Goal: Task Accomplishment & Management: Complete application form

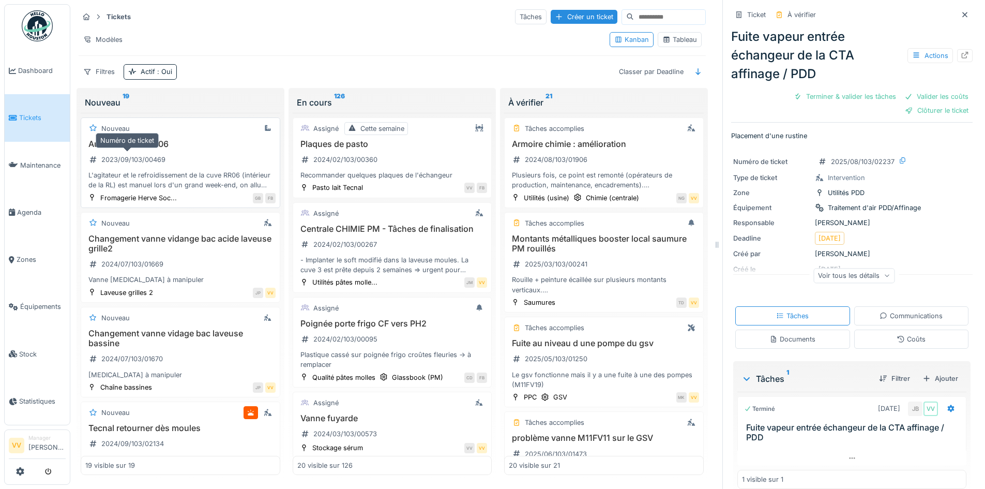
scroll to position [1364, 0]
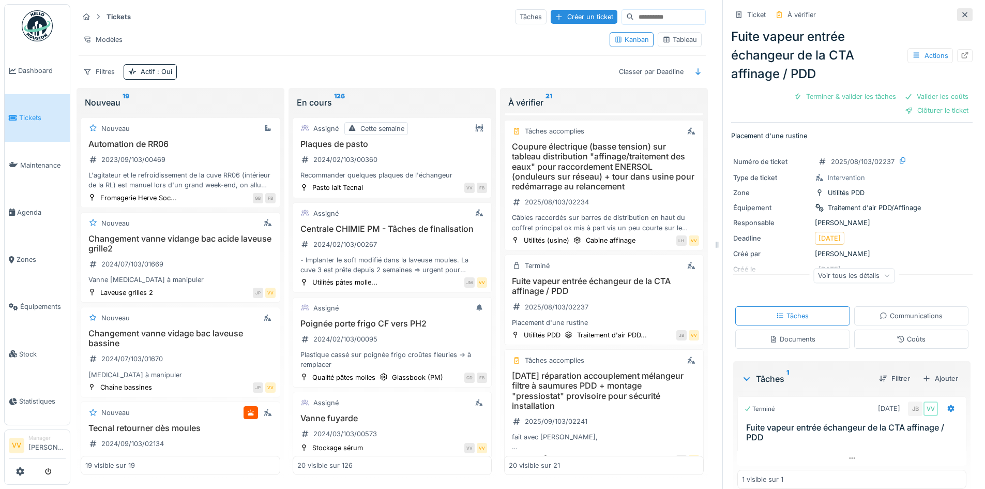
click at [961, 15] on icon at bounding box center [965, 14] width 8 height 7
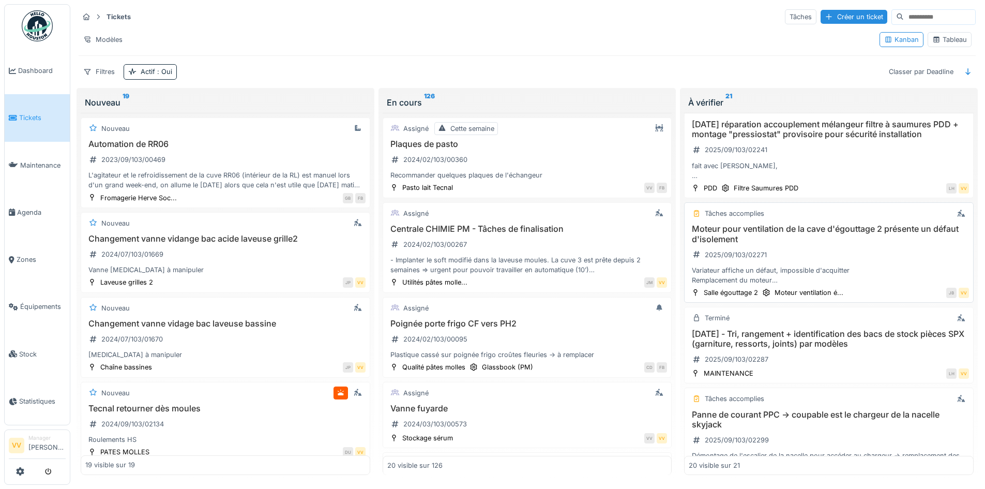
scroll to position [1499, 0]
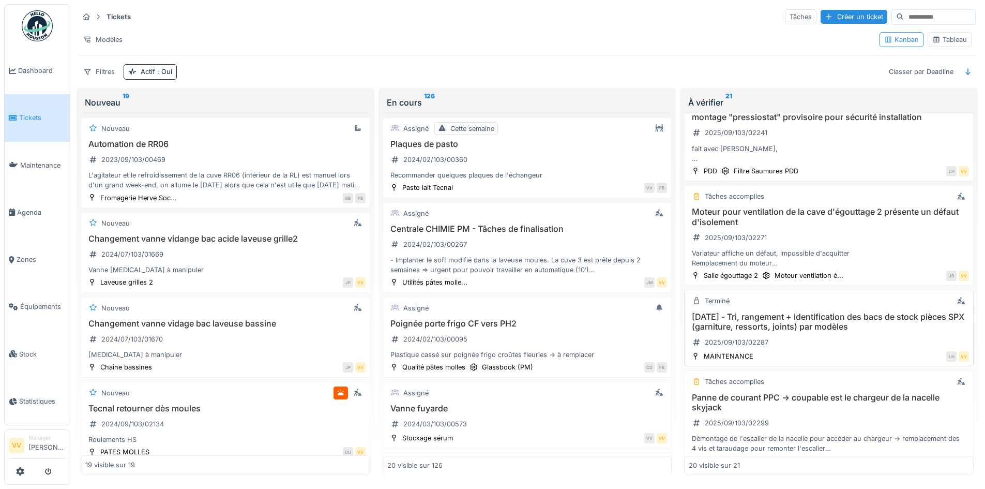
click at [827, 333] on div "27/08/25 - Tri, rangement + identification des bacs de stock pièces SPX (garnit…" at bounding box center [829, 331] width 280 height 39
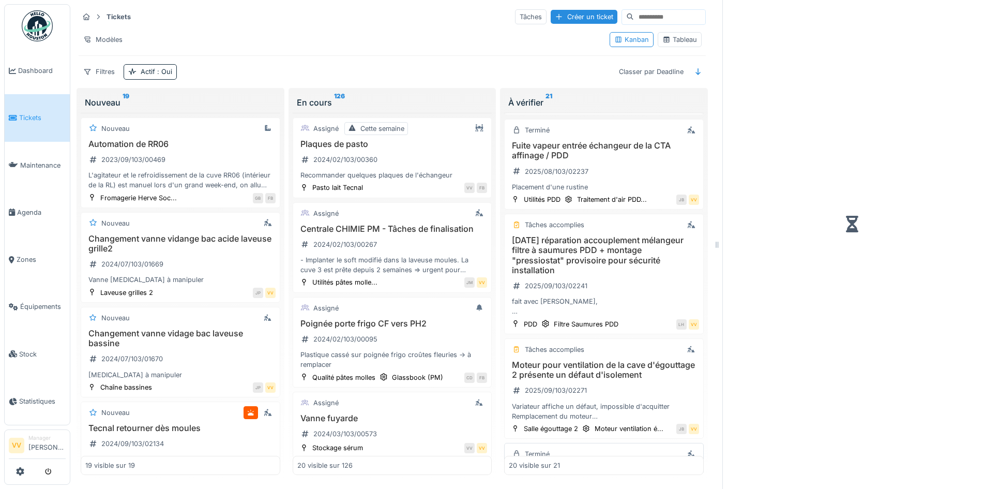
scroll to position [1642, 0]
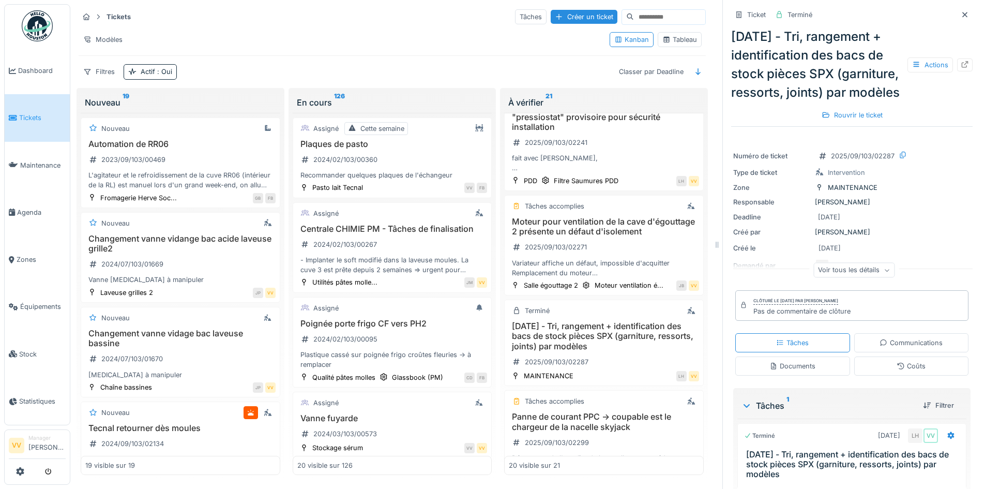
click at [27, 108] on link "Tickets" at bounding box center [37, 117] width 65 height 47
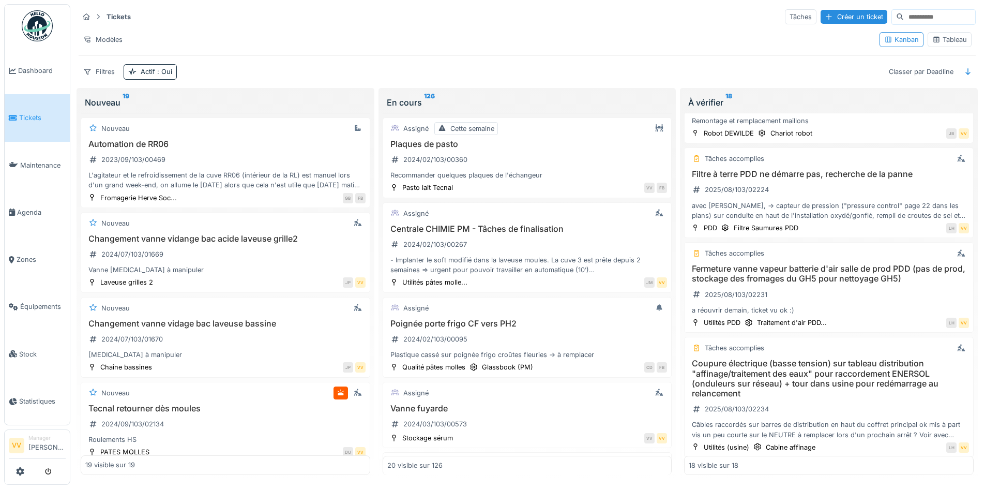
scroll to position [931, 0]
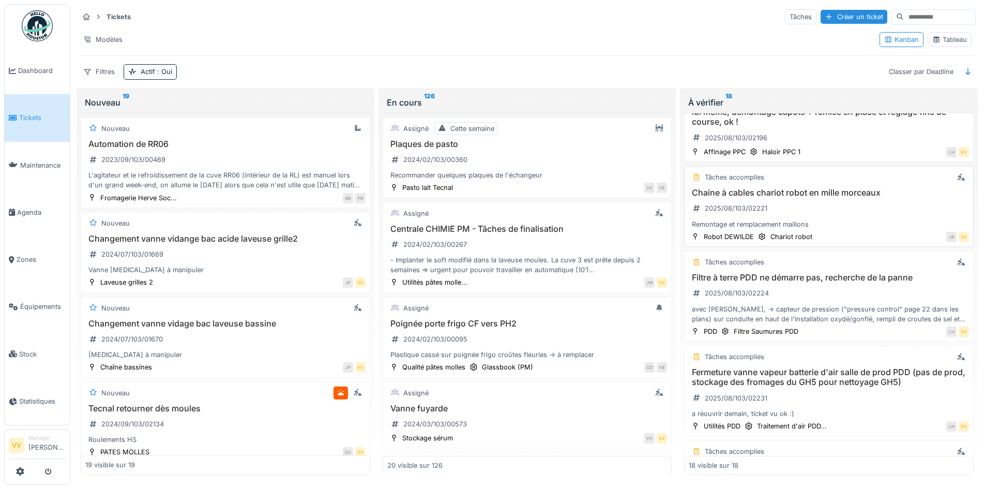
click at [813, 202] on div "Chaine à cables chariot robot en mille morceaux 2025/08/103/02221 Remontage et …" at bounding box center [829, 208] width 280 height 41
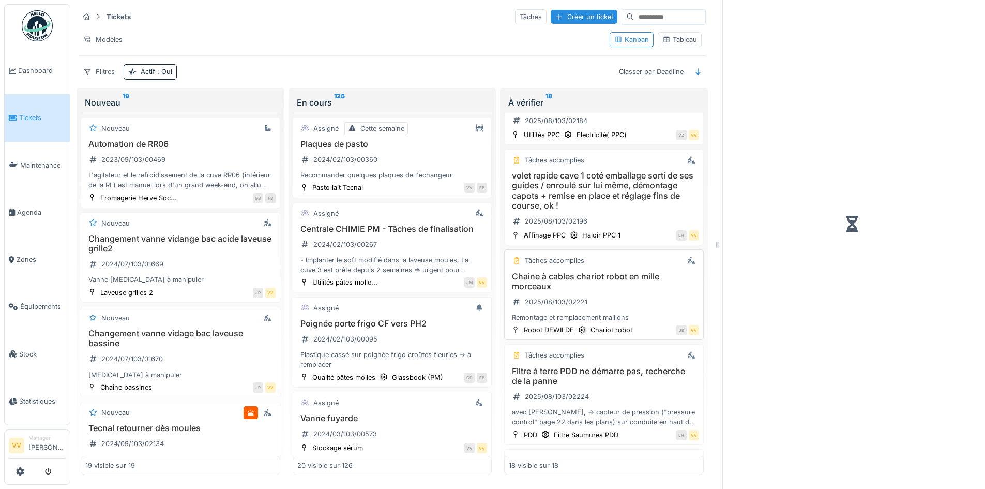
scroll to position [1014, 0]
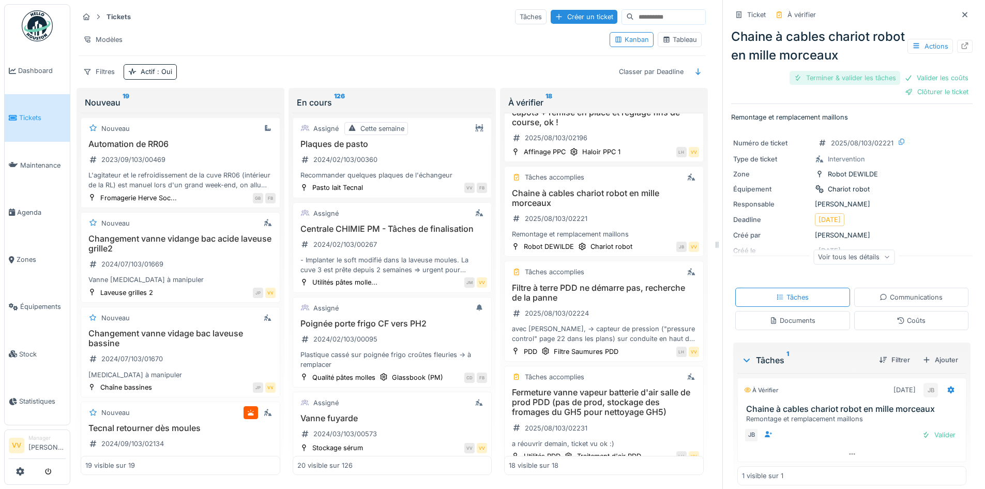
click at [833, 82] on div "Terminer & valider les tâches" at bounding box center [844, 78] width 111 height 14
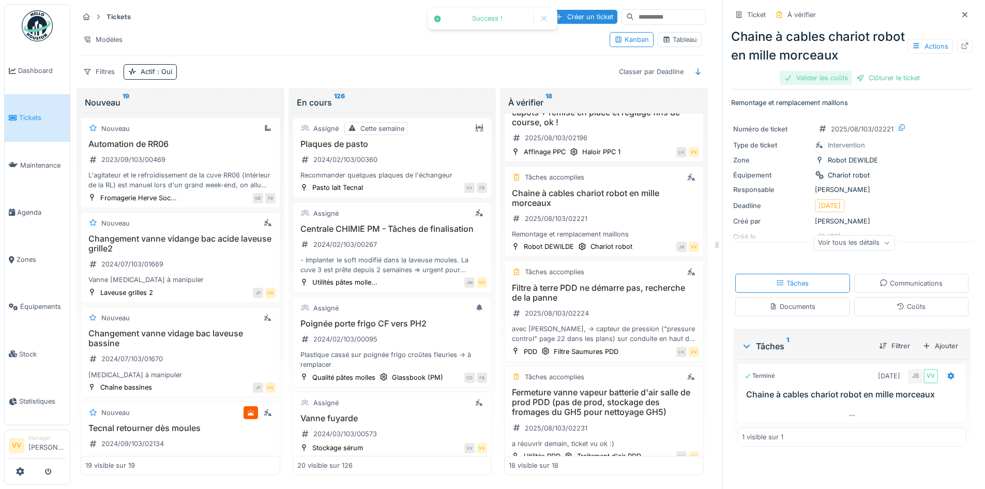
click at [815, 74] on div "Valider les coûts" at bounding box center [816, 78] width 72 height 14
click at [855, 83] on div "Clôturer le ticket" at bounding box center [852, 78] width 72 height 14
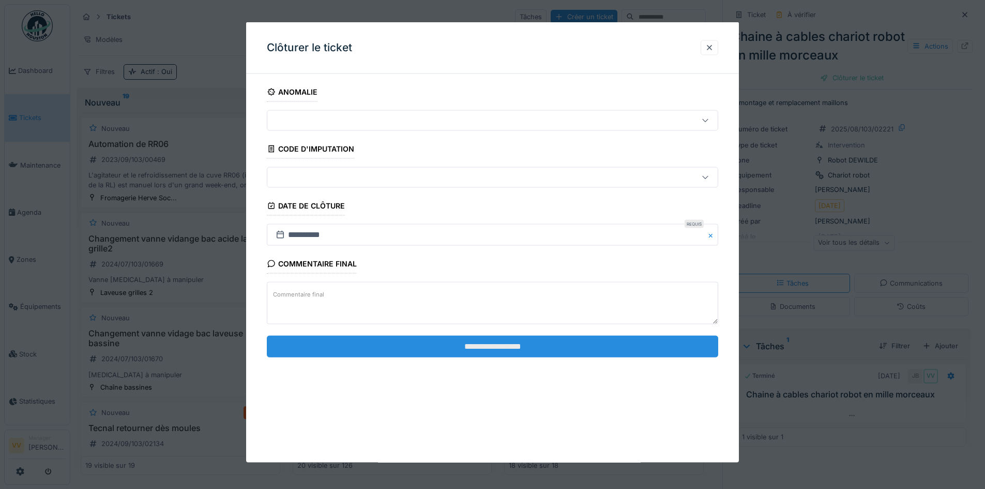
click at [518, 343] on input "**********" at bounding box center [492, 346] width 451 height 22
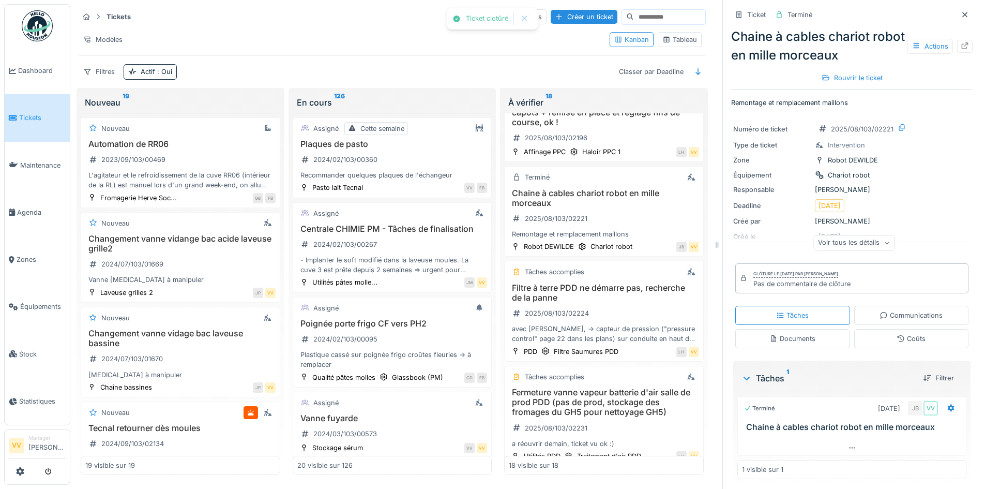
click at [34, 113] on span "Tickets" at bounding box center [42, 118] width 47 height 10
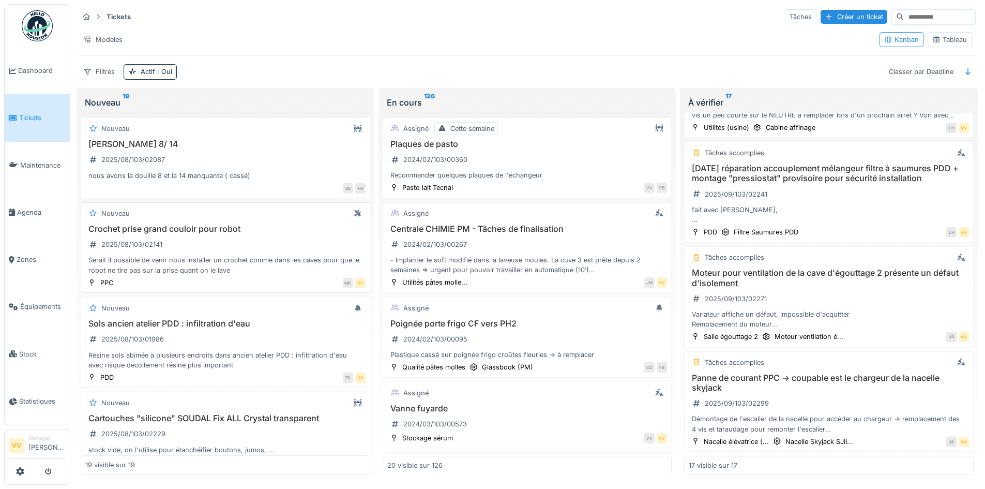
scroll to position [931, 0]
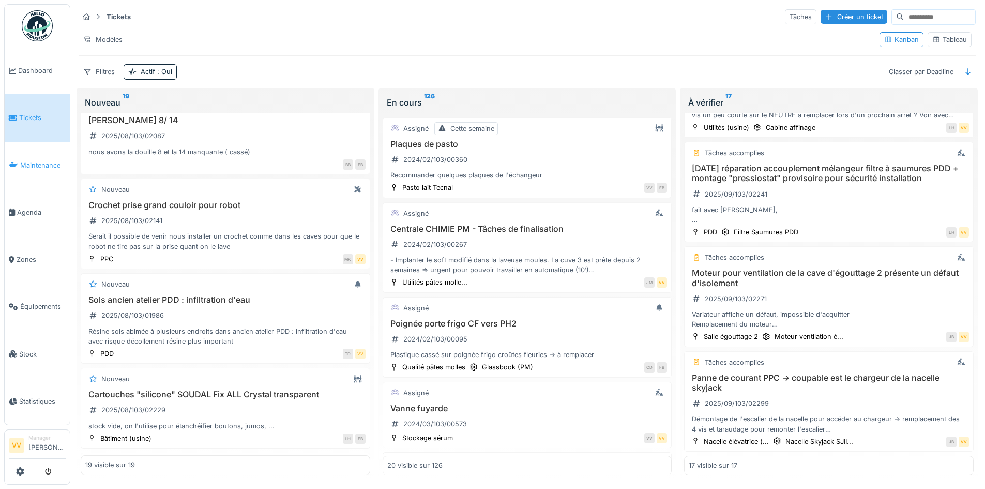
click at [49, 161] on span "Maintenance" at bounding box center [42, 165] width 45 height 10
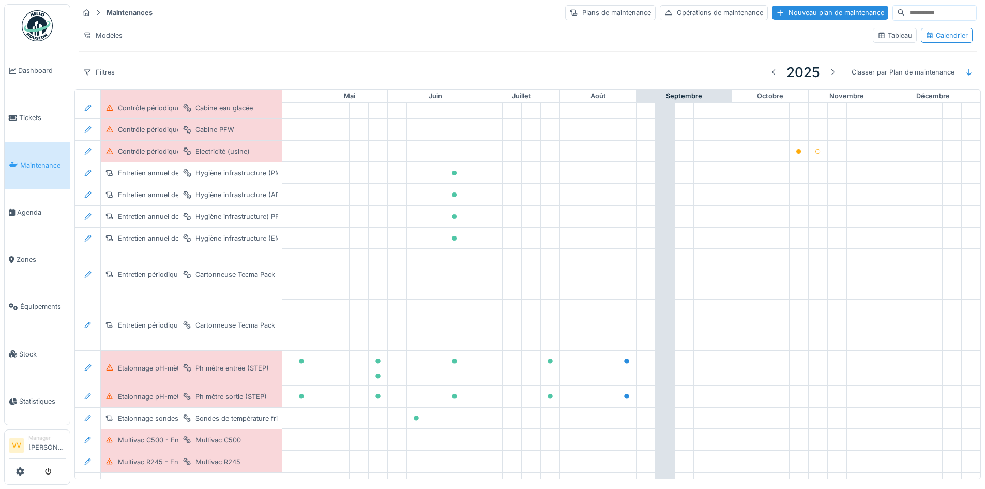
scroll to position [627, 339]
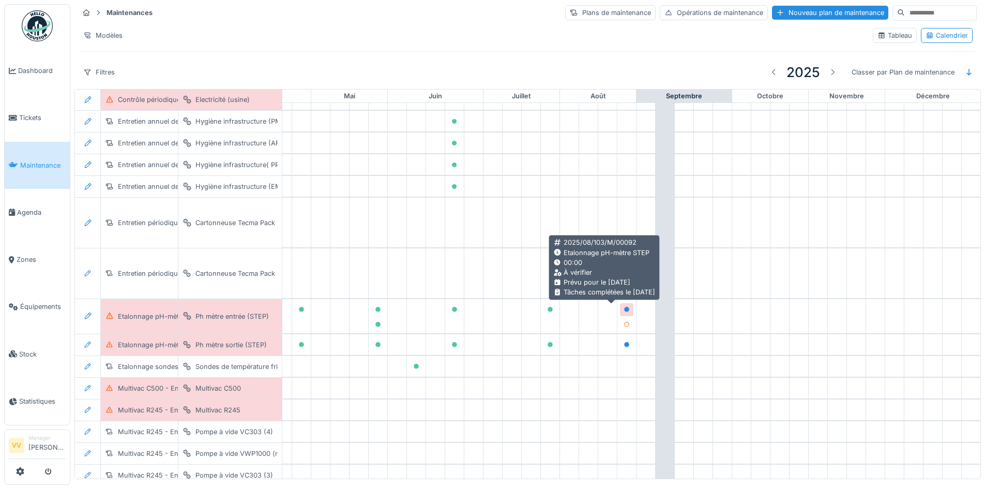
click at [623, 307] on icon at bounding box center [626, 309] width 6 height 5
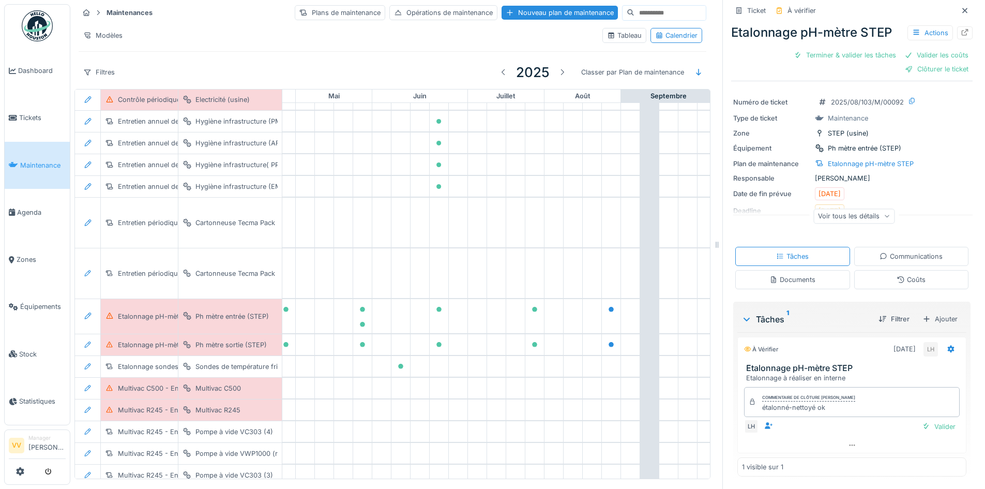
scroll to position [8, 0]
click at [923, 419] on div "Valider" at bounding box center [939, 426] width 42 height 14
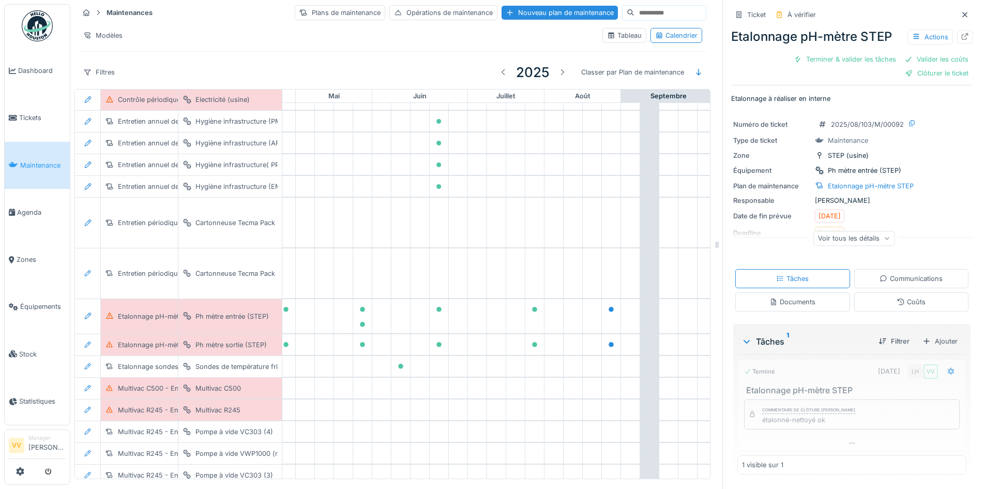
scroll to position [0, 0]
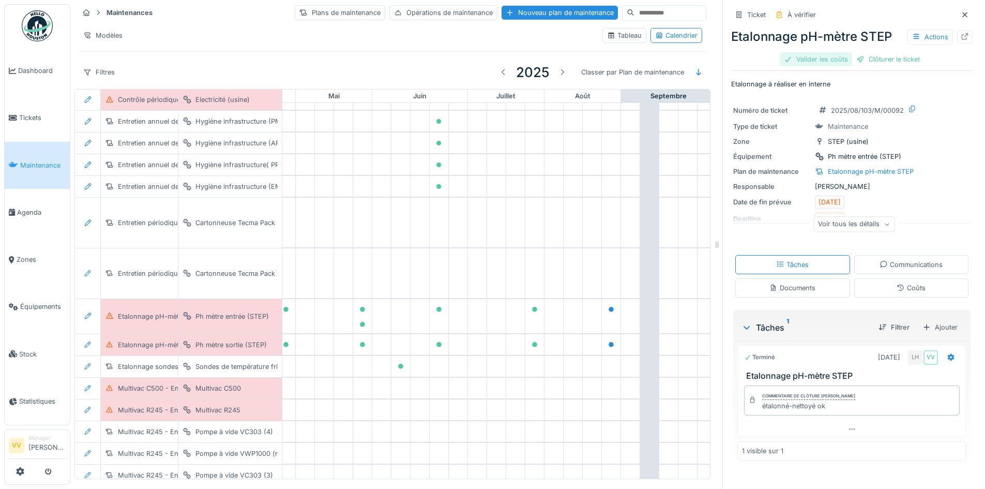
click at [812, 52] on div "Valider les coûts" at bounding box center [816, 59] width 72 height 14
click at [840, 52] on div "Clôturer le ticket" at bounding box center [852, 59] width 72 height 14
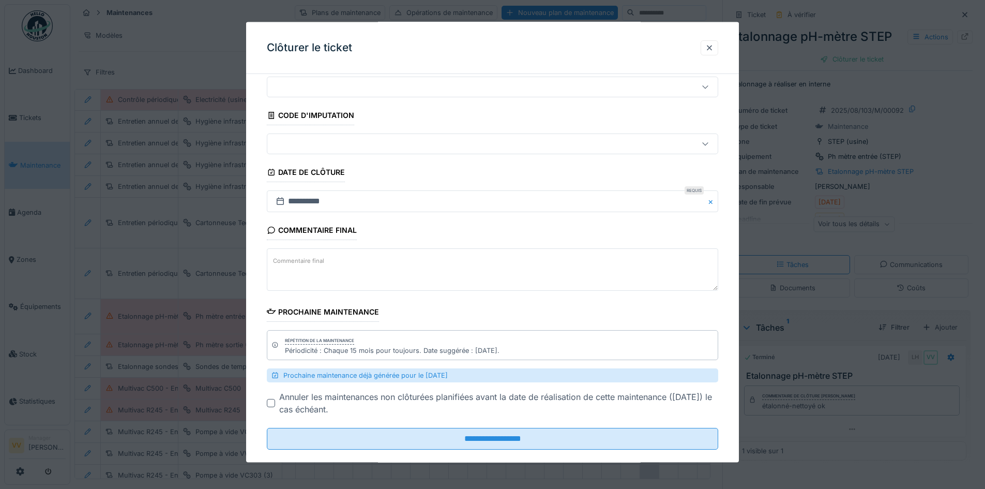
scroll to position [50, 0]
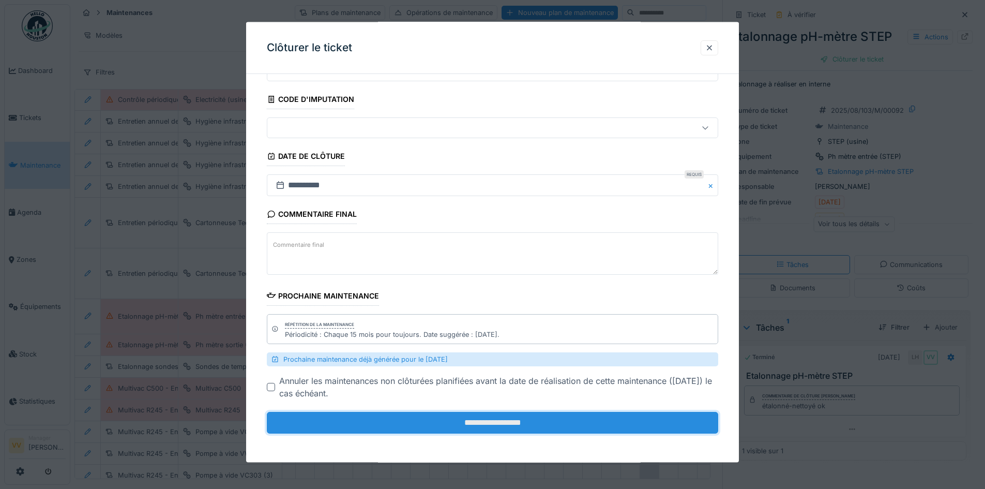
click at [560, 421] on input "**********" at bounding box center [492, 423] width 451 height 22
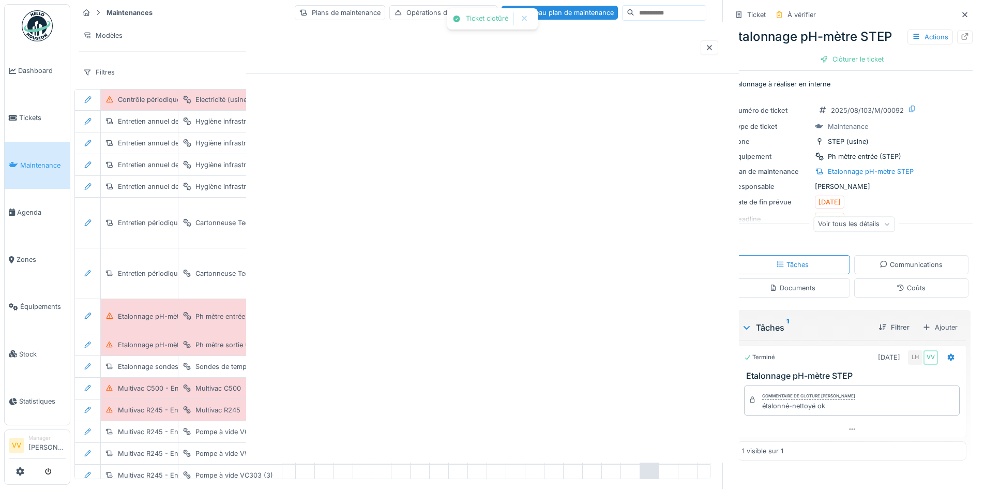
scroll to position [0, 0]
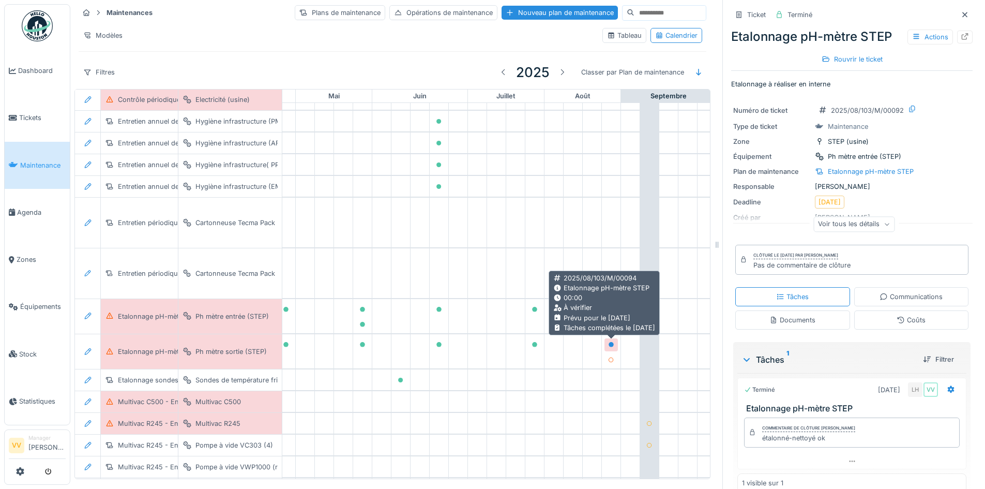
click at [610, 342] on icon at bounding box center [610, 344] width 5 height 5
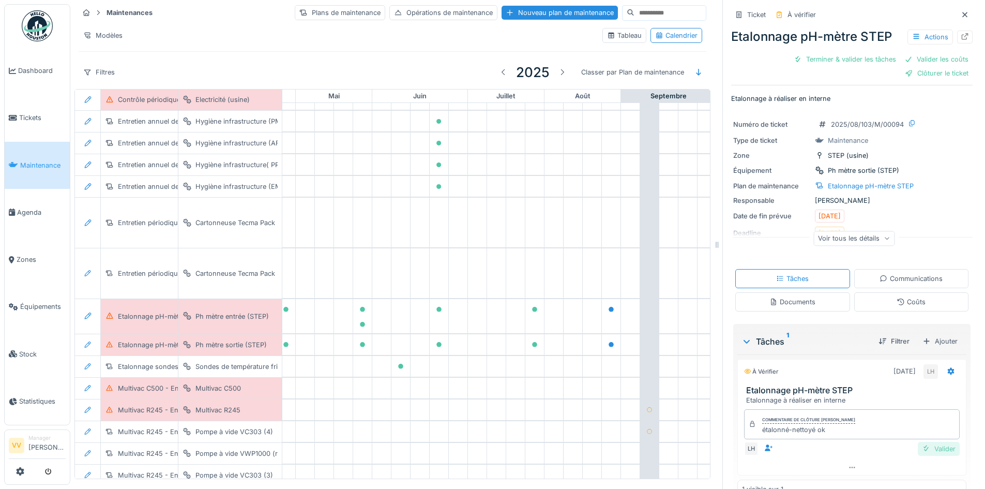
click at [927, 441] on div "Valider" at bounding box center [939, 448] width 42 height 14
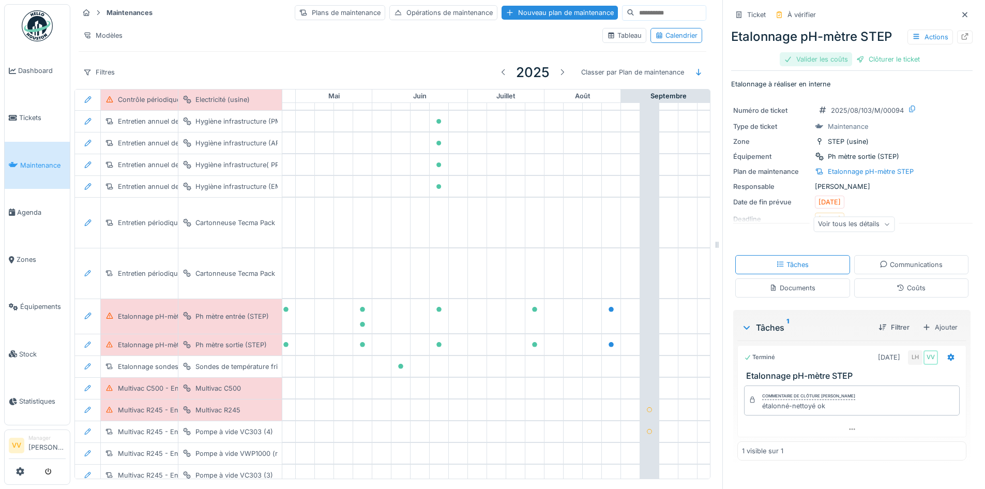
click at [805, 52] on div "Valider les coûts" at bounding box center [816, 59] width 72 height 14
click at [841, 55] on div "Clôturer le ticket" at bounding box center [852, 59] width 72 height 14
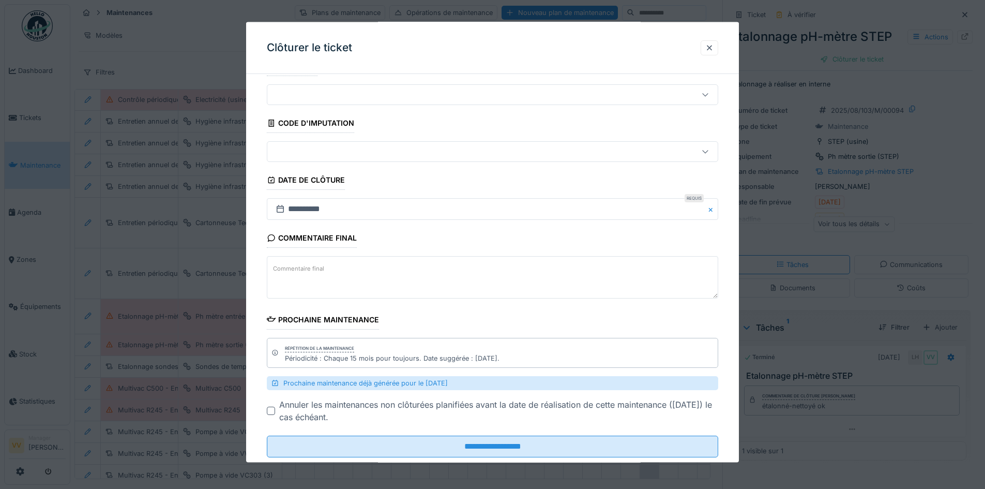
scroll to position [50, 0]
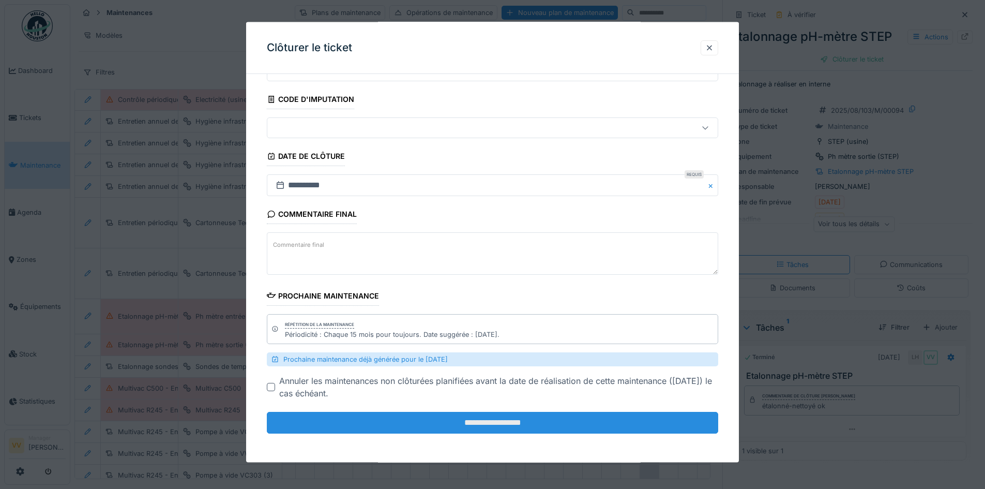
click at [562, 424] on input "**********" at bounding box center [492, 423] width 451 height 22
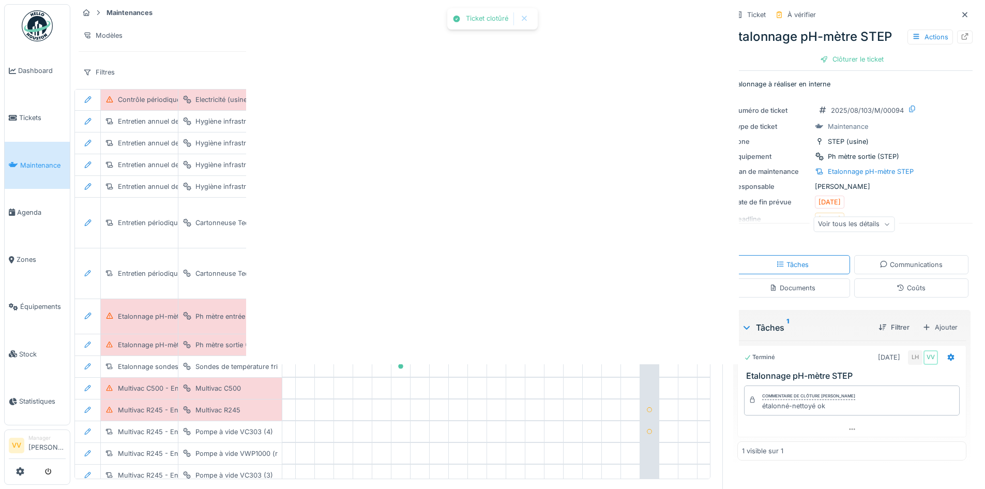
scroll to position [0, 0]
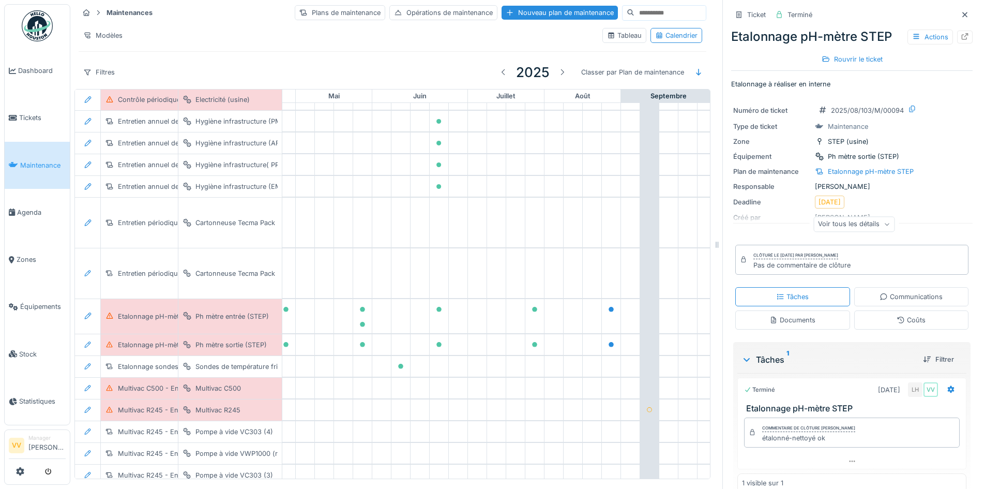
click at [32, 170] on link "Maintenance" at bounding box center [37, 165] width 65 height 47
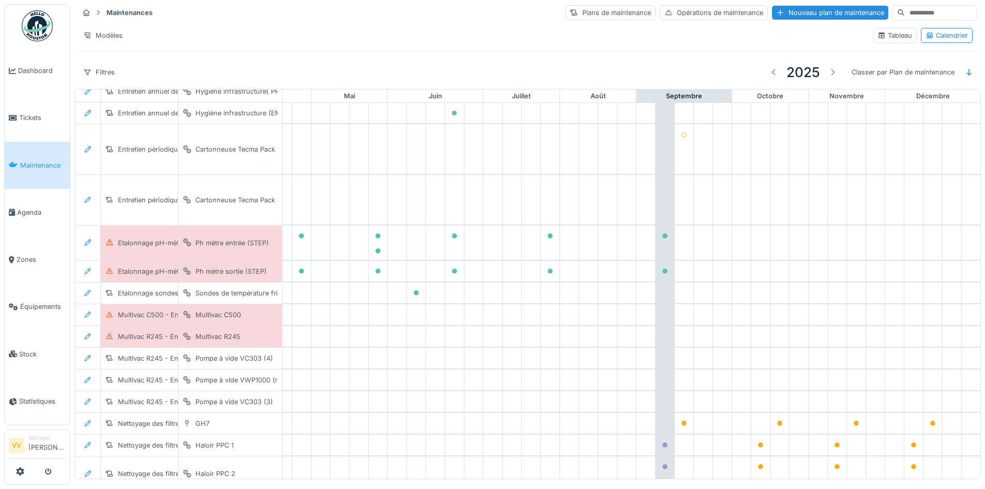
scroll to position [710, 339]
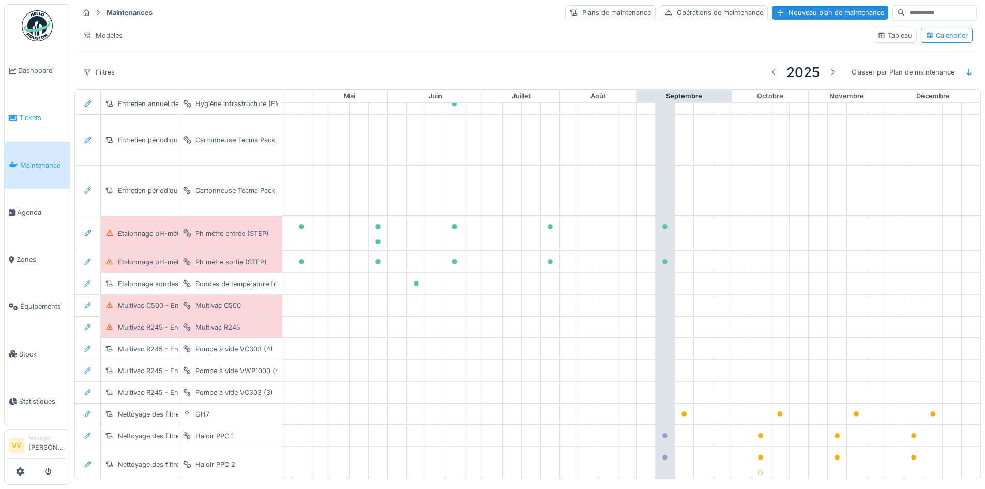
click at [24, 113] on span "Tickets" at bounding box center [42, 118] width 47 height 10
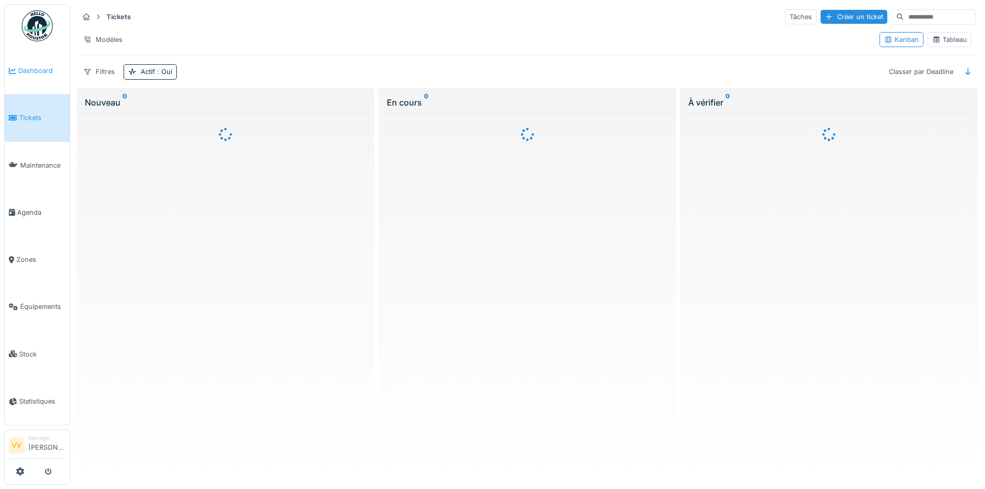
click at [13, 71] on icon at bounding box center [12, 70] width 7 height 7
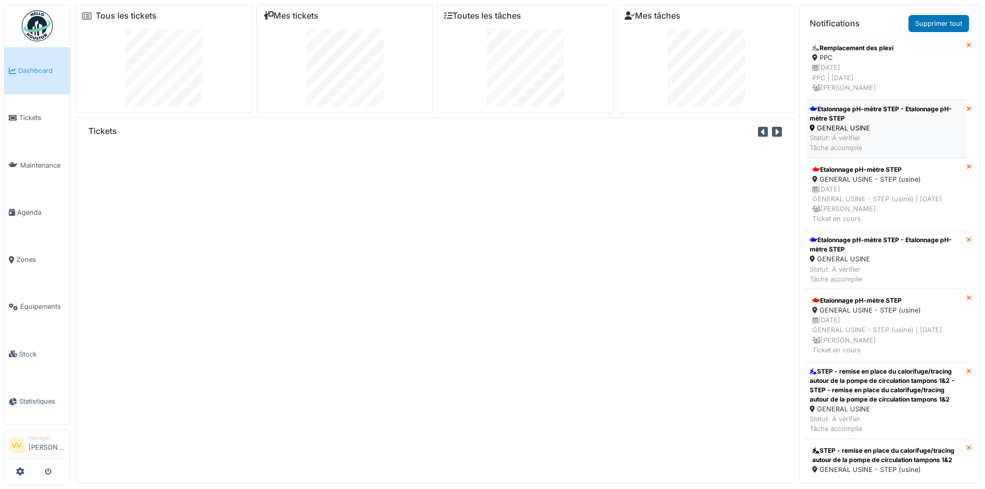
click at [891, 123] on div "GENERAL USINE" at bounding box center [886, 128] width 153 height 10
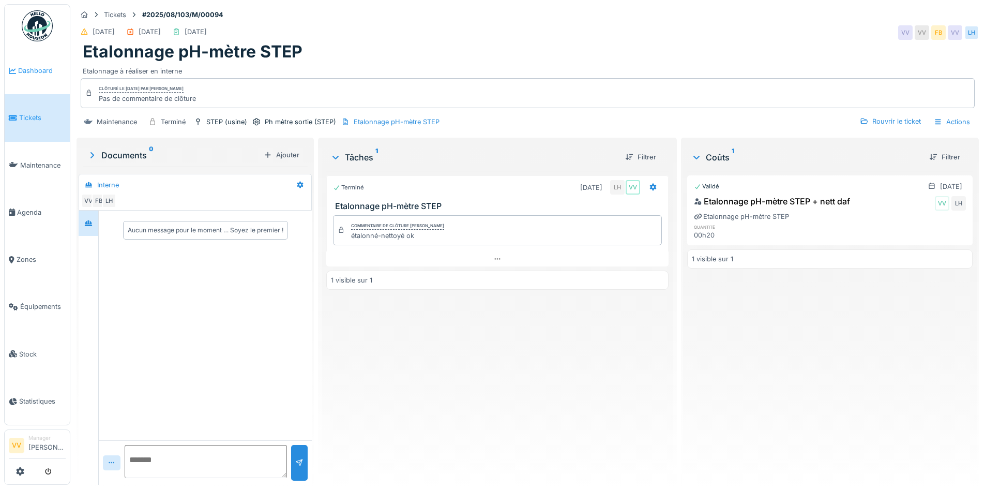
click at [16, 70] on icon at bounding box center [12, 70] width 7 height 7
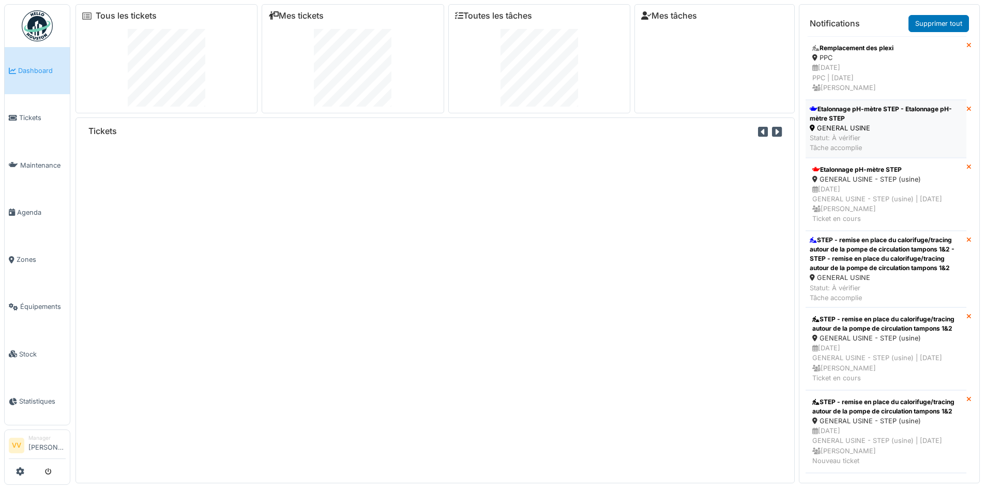
click at [958, 108] on li "Etalonnage pH-mètre STEP - Etalonnage pH-mètre STEP GENERAL USINE Statut: À vér…" at bounding box center [885, 129] width 161 height 58
click at [872, 207] on div "20/08/2025 GENERAL USINE - STEP (usine) | Il y a 153 jour(s) Frédéric Beckers T…" at bounding box center [885, 204] width 147 height 40
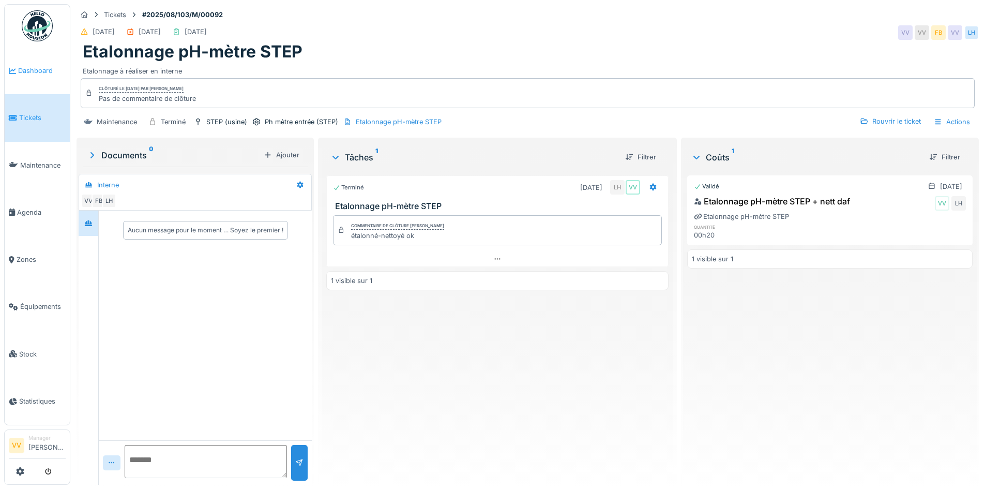
click at [27, 66] on span "Dashboard" at bounding box center [42, 71] width 48 height 10
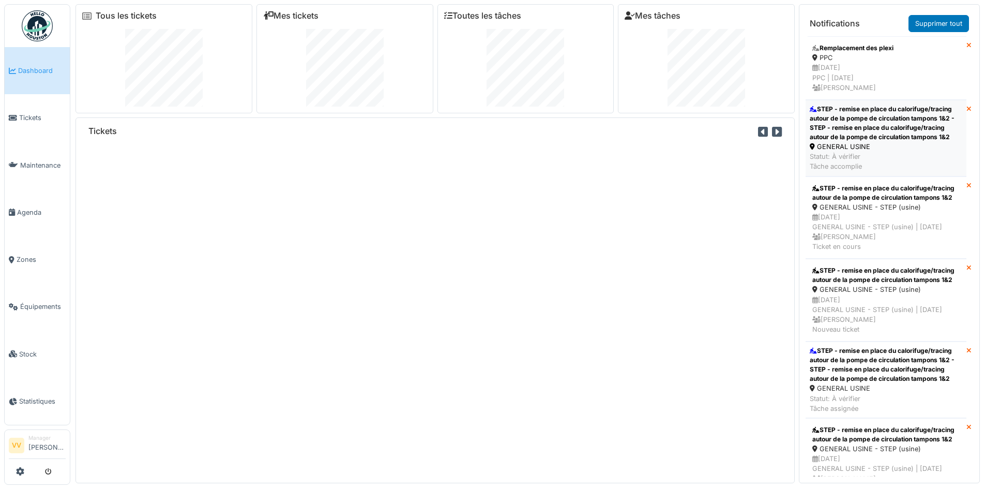
click at [878, 120] on div "STEP - remise en place du calorifuge/tracing autour de la pompe de circulation …" at bounding box center [886, 122] width 153 height 37
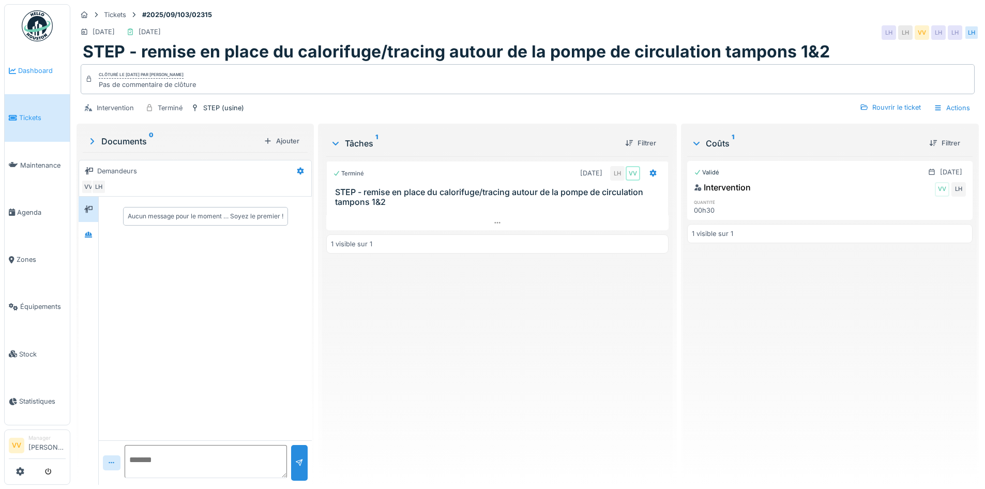
click at [23, 68] on span "Dashboard" at bounding box center [42, 71] width 48 height 10
click at [28, 69] on span "Dashboard" at bounding box center [42, 71] width 48 height 10
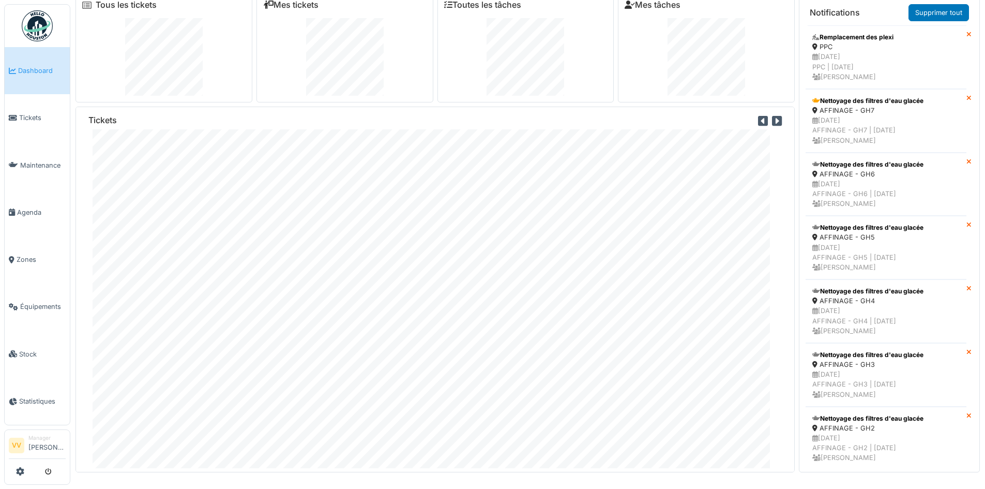
click at [19, 68] on span "Dashboard" at bounding box center [42, 71] width 48 height 10
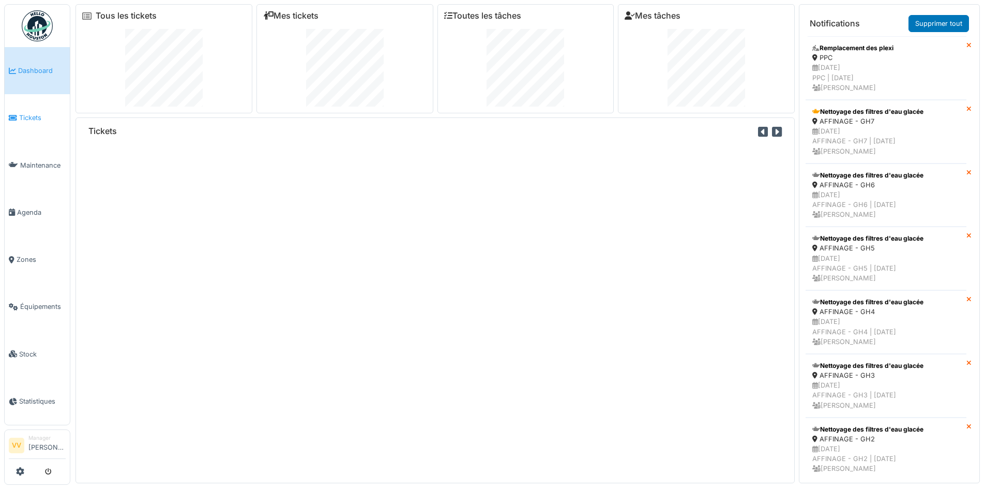
click at [35, 123] on link "Tickets" at bounding box center [37, 117] width 65 height 47
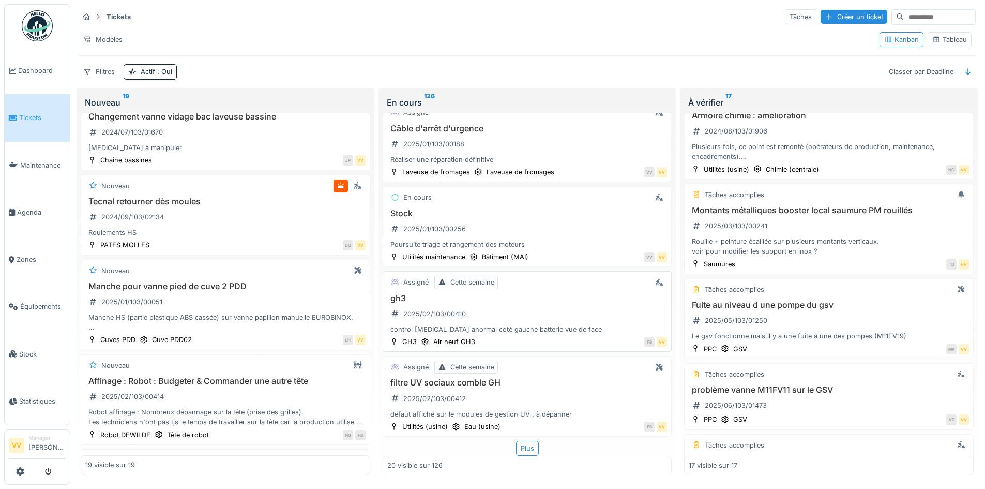
scroll to position [155, 0]
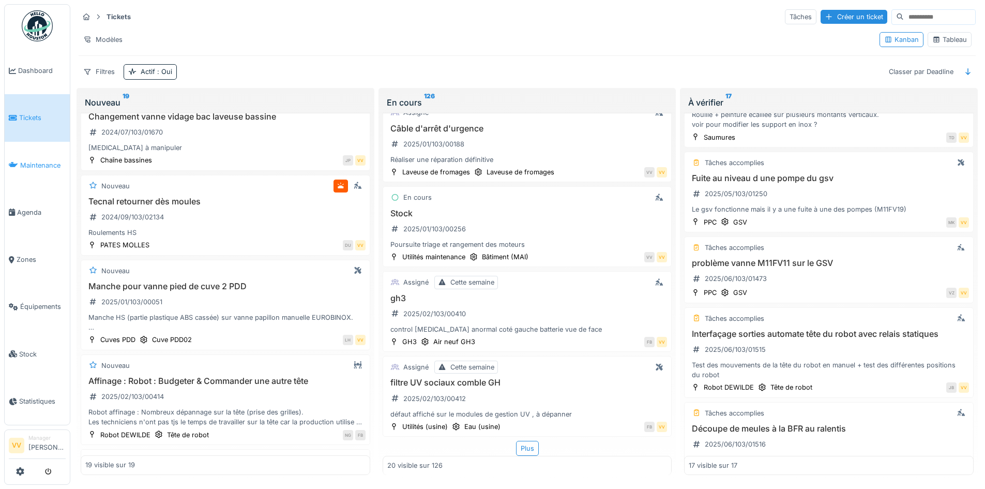
click at [39, 160] on span "Maintenance" at bounding box center [42, 165] width 45 height 10
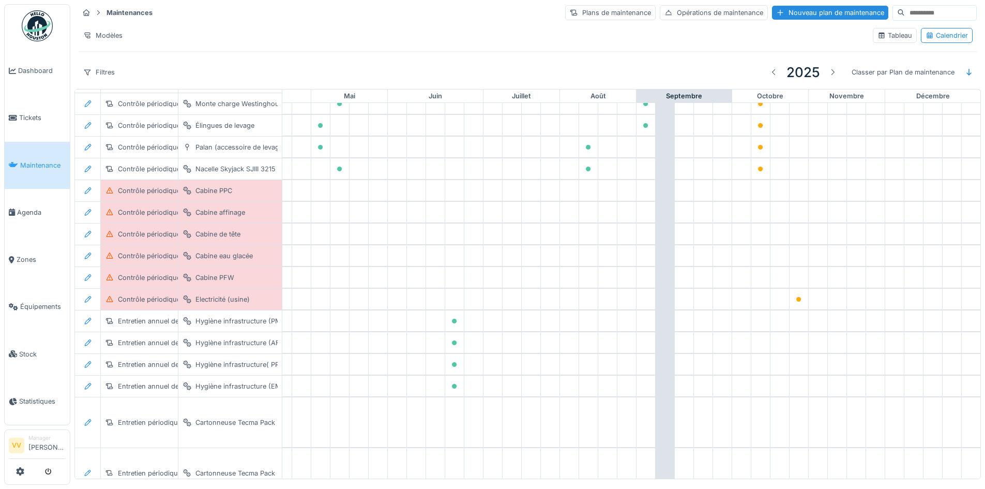
scroll to position [454, 339]
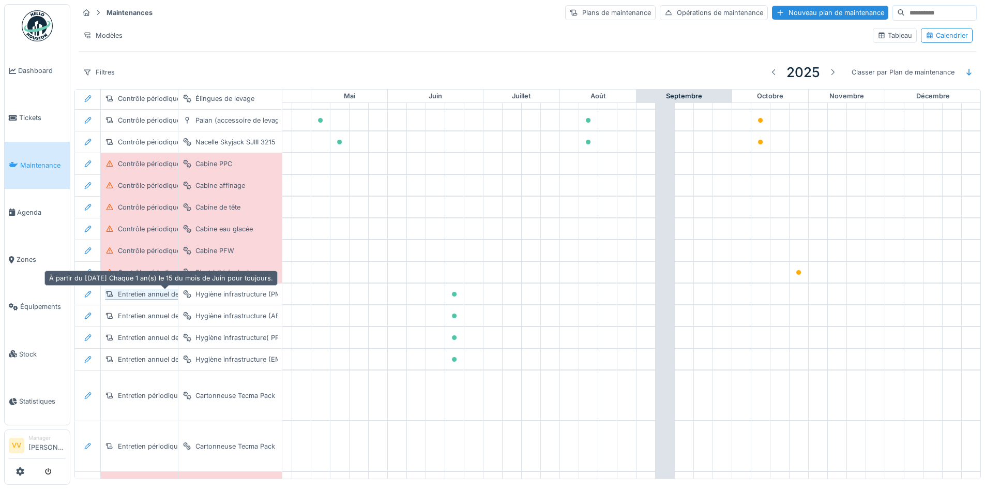
click at [123, 292] on div "Entretien annuel des sas hygiènes" at bounding box center [172, 294] width 108 height 10
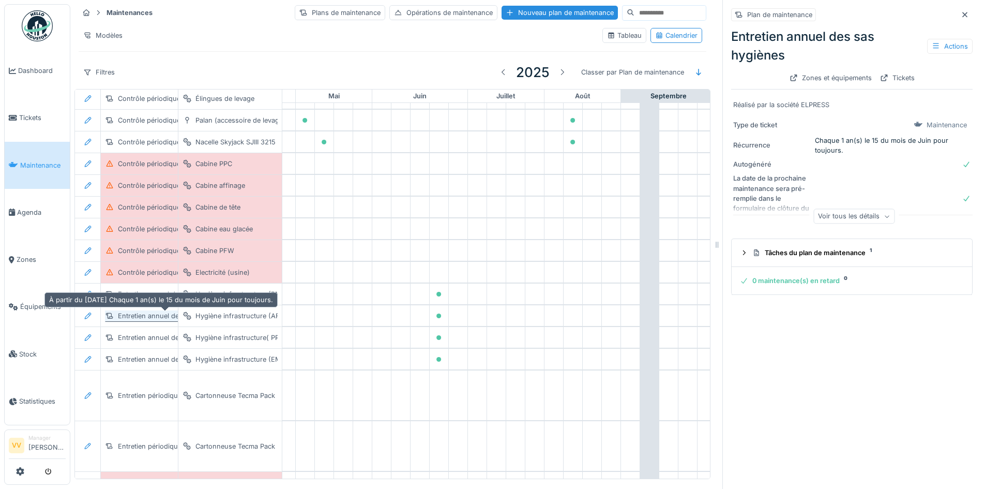
click at [141, 315] on div "Entretien annuel des sas hygiènes" at bounding box center [172, 316] width 108 height 10
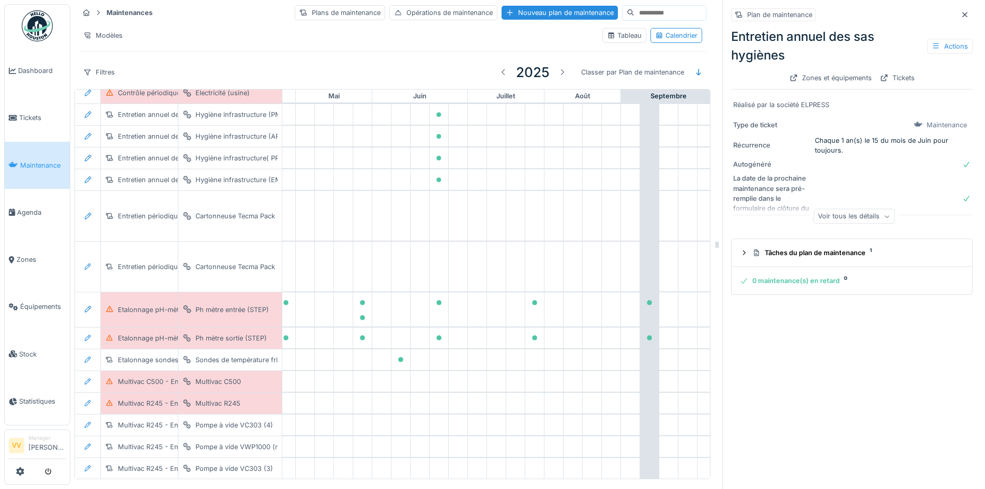
scroll to position [649, 339]
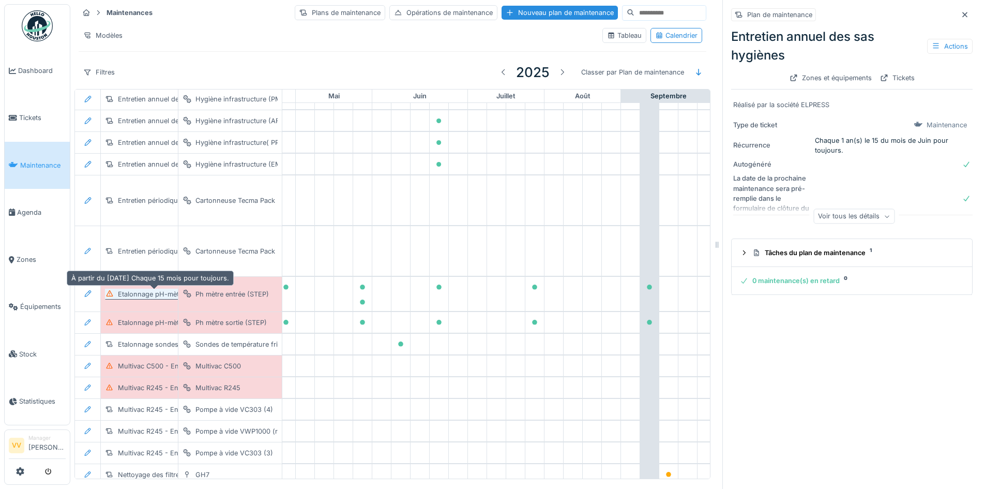
click at [143, 295] on div "Etalonnage pH-mètre STEP" at bounding box center [161, 294] width 86 height 10
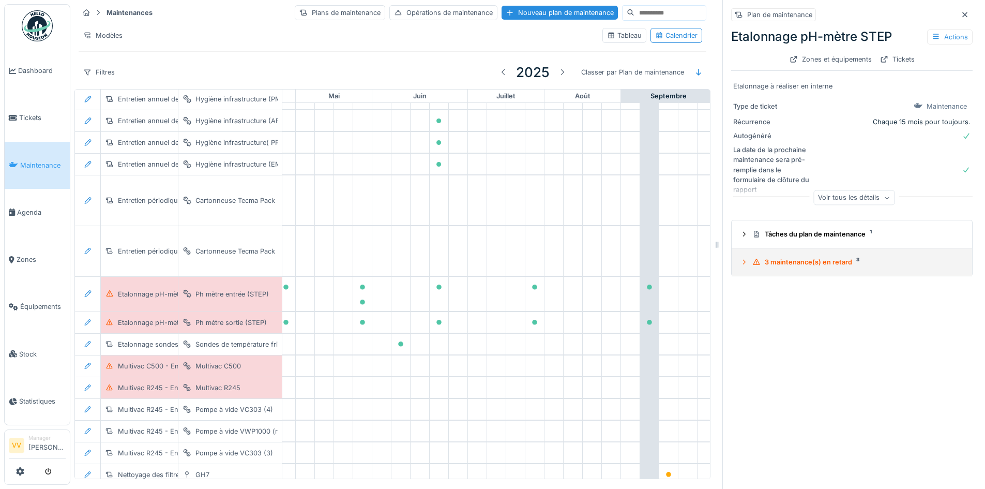
click at [740, 261] on icon at bounding box center [744, 261] width 8 height 7
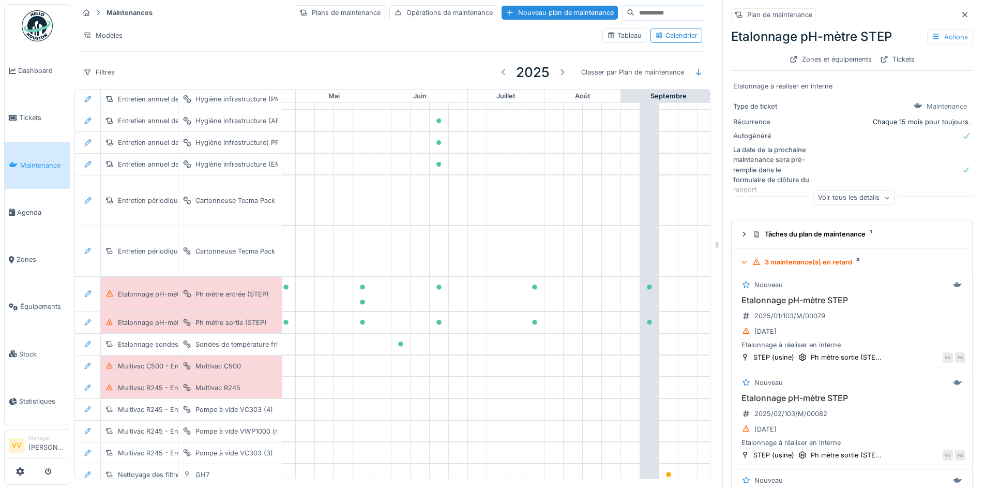
click at [741, 260] on icon at bounding box center [744, 262] width 7 height 8
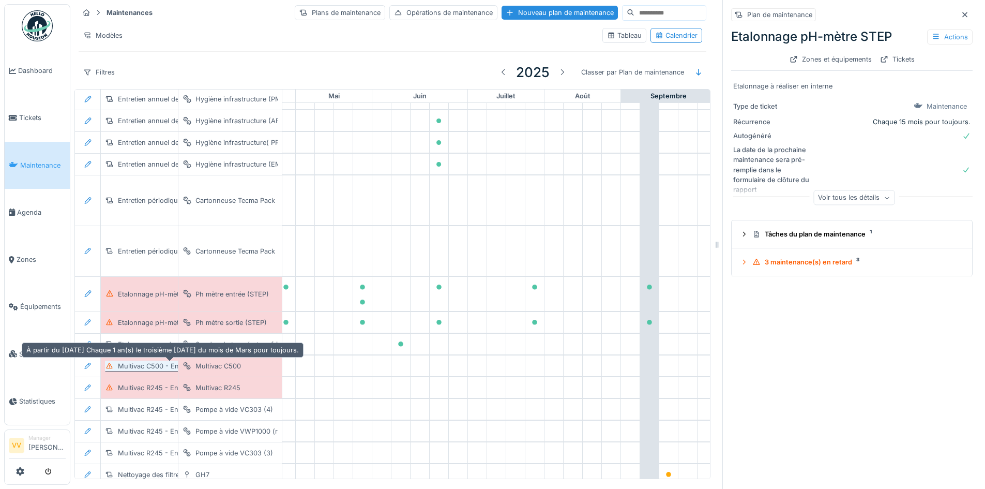
click at [116, 367] on div "Multivac C500 - Entretien périodique" at bounding box center [170, 365] width 130 height 11
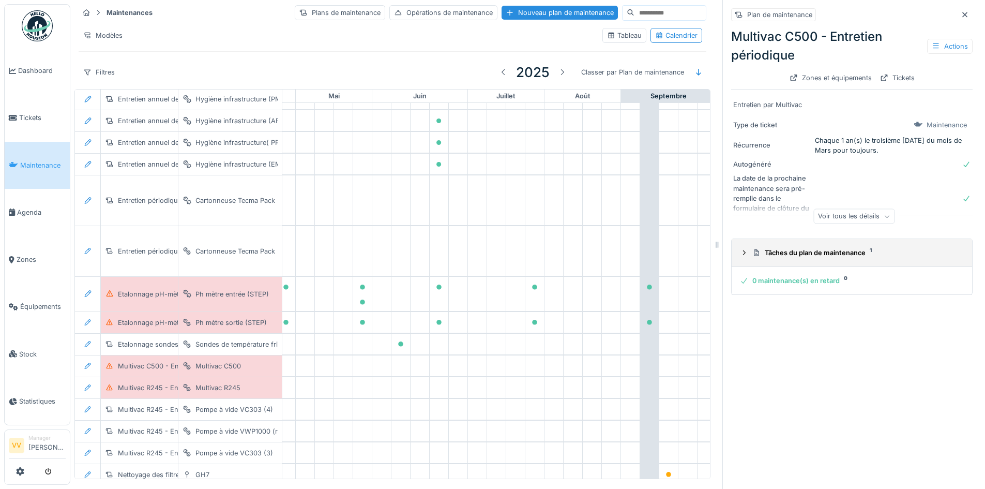
click at [743, 253] on div "Tâches du plan de maintenance 1" at bounding box center [852, 253] width 224 height 10
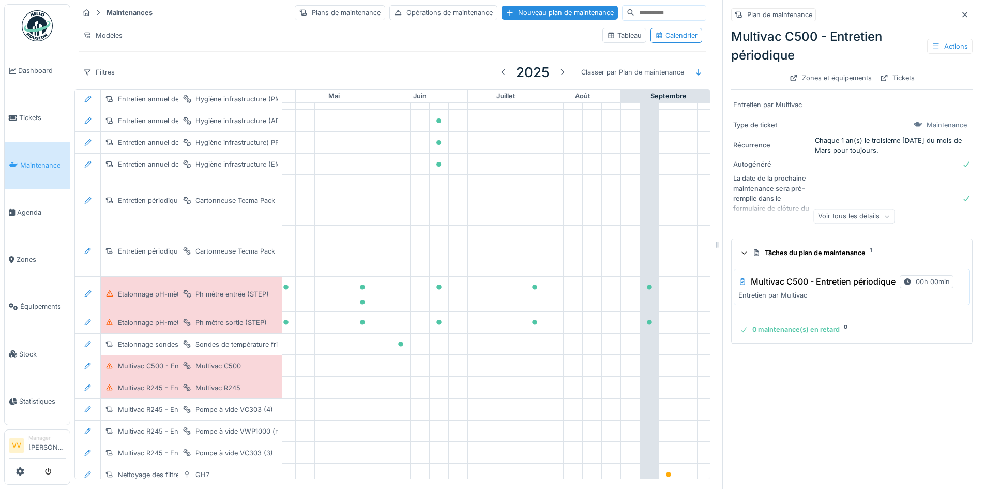
click at [743, 253] on div "Tâches du plan de maintenance 1" at bounding box center [852, 253] width 224 height 10
click at [740, 285] on div "0 maintenance(s) en retard 0" at bounding box center [850, 281] width 220 height 10
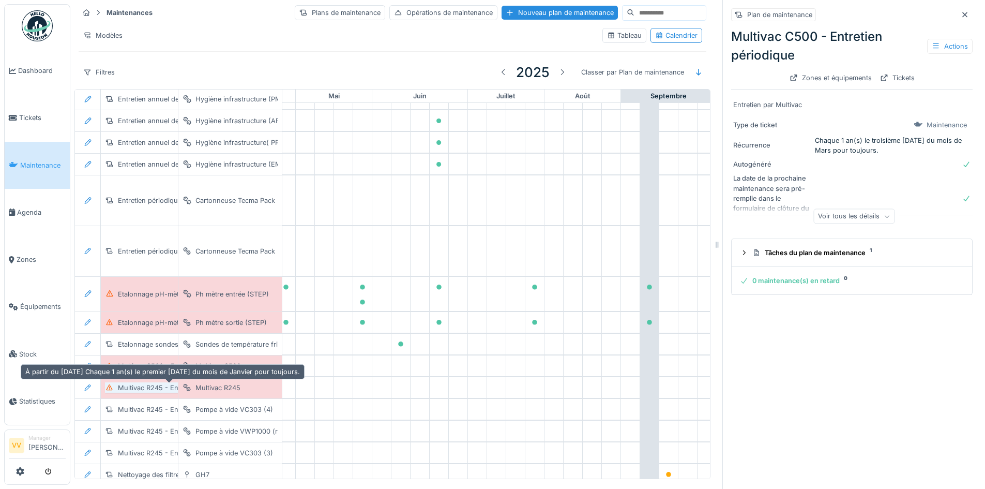
click at [130, 388] on div "Multivac R245 - Entretien périodique" at bounding box center [176, 388] width 116 height 10
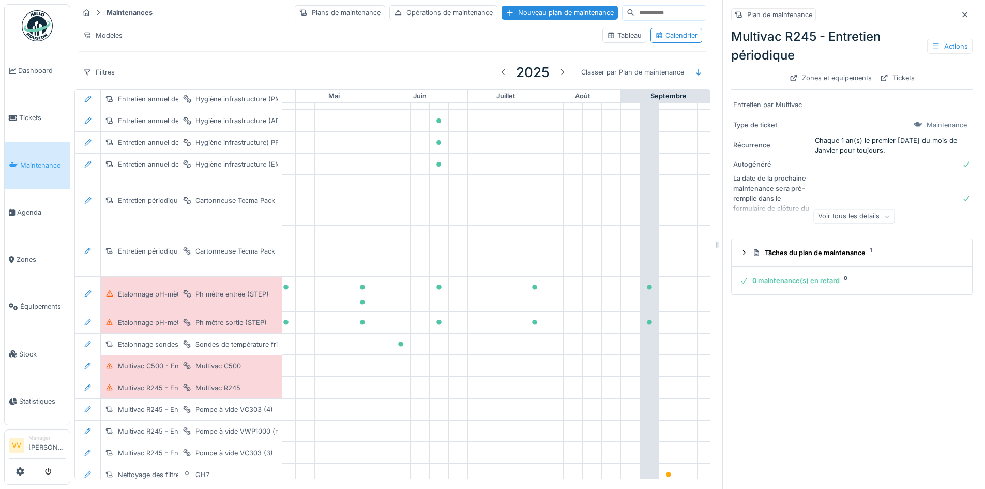
click at [740, 283] on icon at bounding box center [744, 280] width 8 height 7
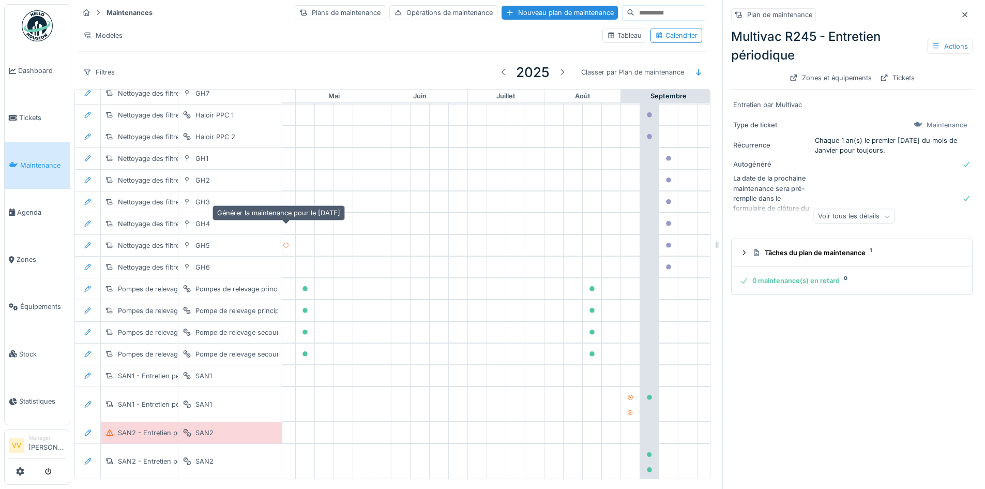
scroll to position [1046, 339]
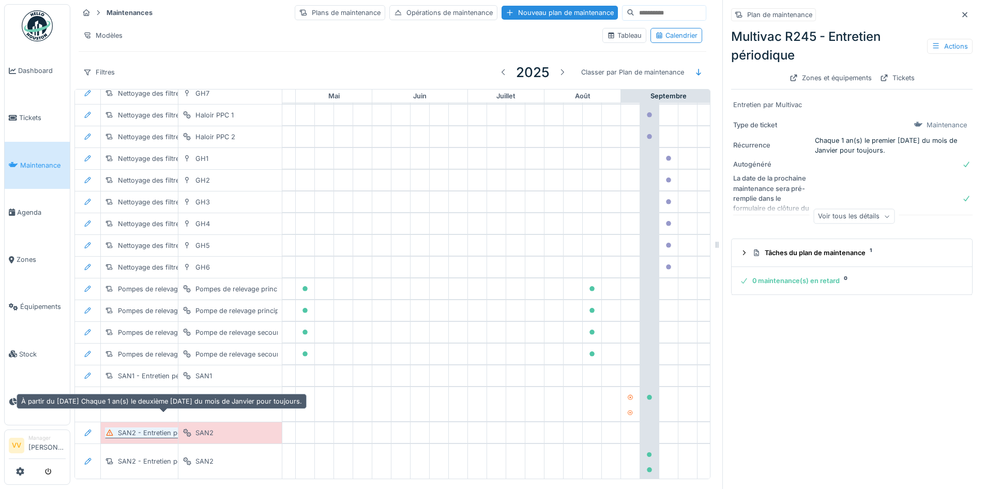
click at [138, 428] on div "SAN2 - Entretien périodique (1/2)" at bounding box center [170, 433] width 105 height 10
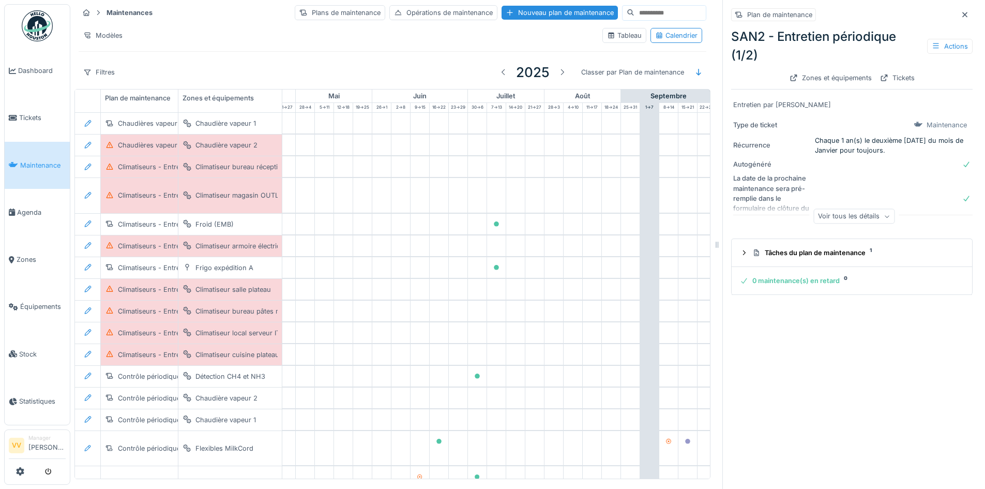
scroll to position [0, 339]
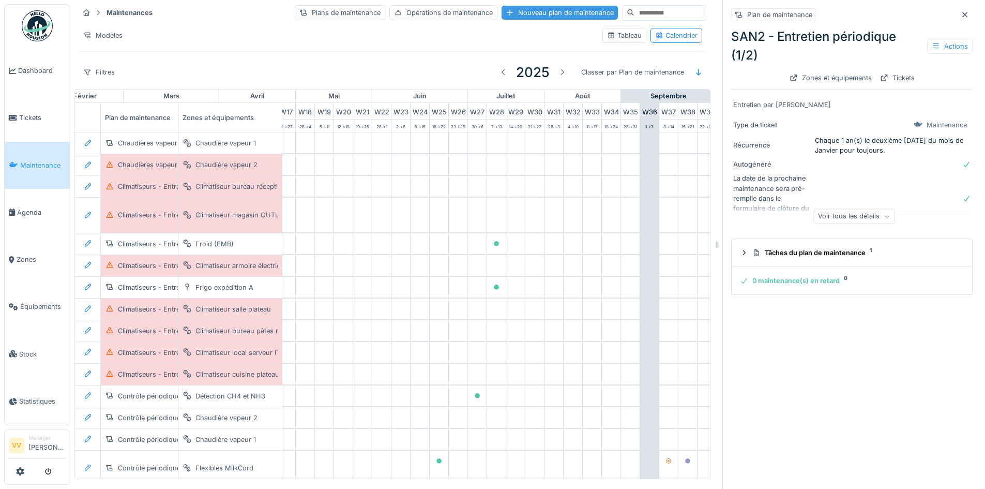
click at [520, 6] on div "Nouveau plan de maintenance" at bounding box center [559, 13] width 116 height 14
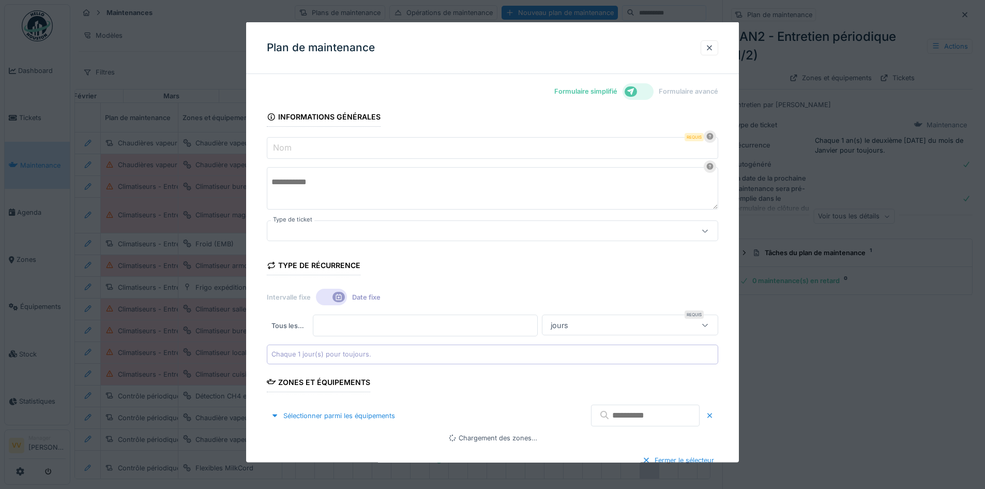
type input "***"
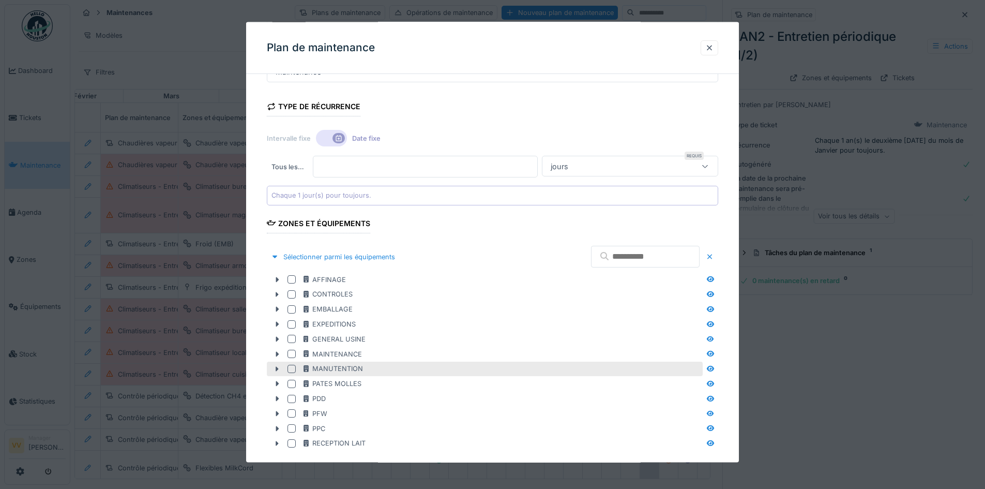
scroll to position [255, 0]
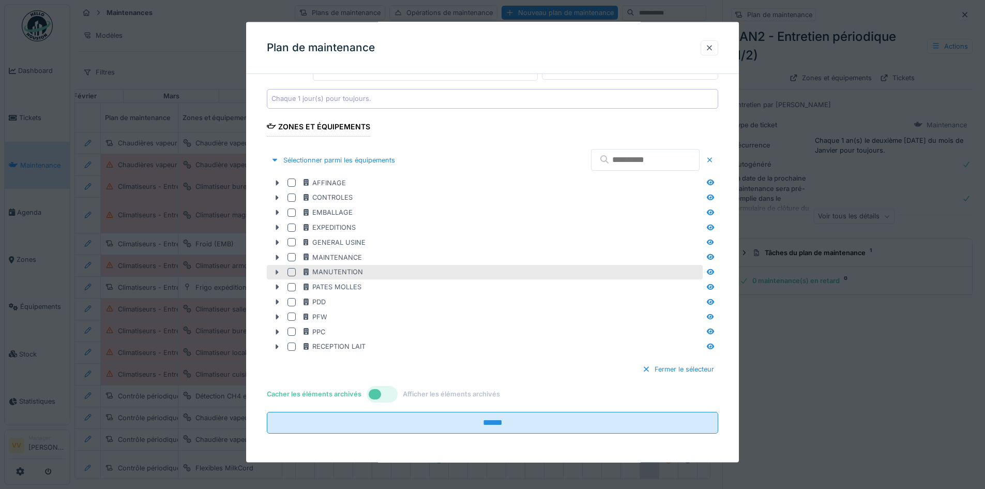
click at [279, 273] on icon at bounding box center [277, 271] width 8 height 7
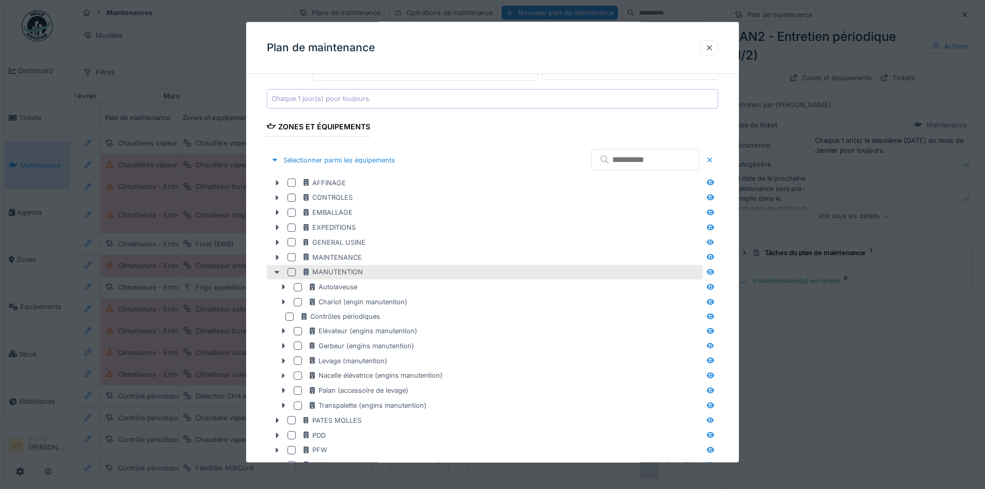
scroll to position [307, 0]
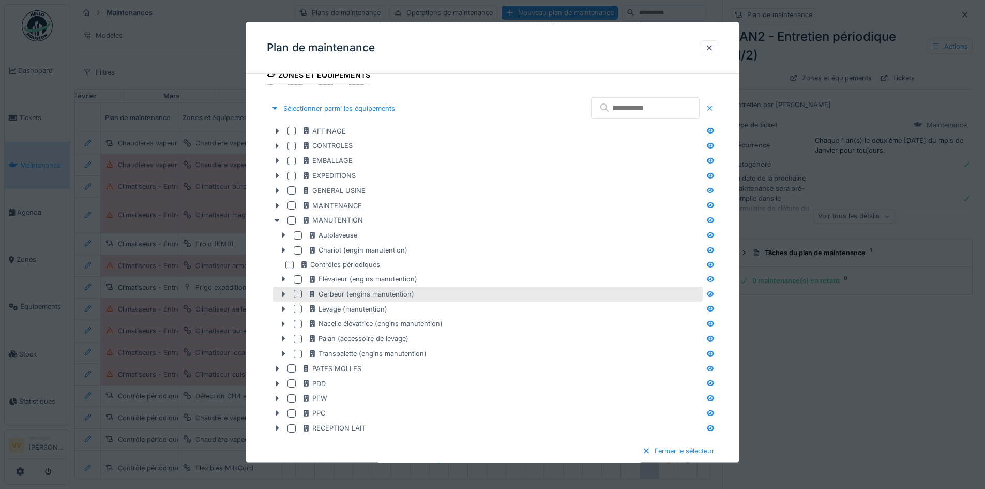
click at [300, 295] on div at bounding box center [298, 294] width 8 height 8
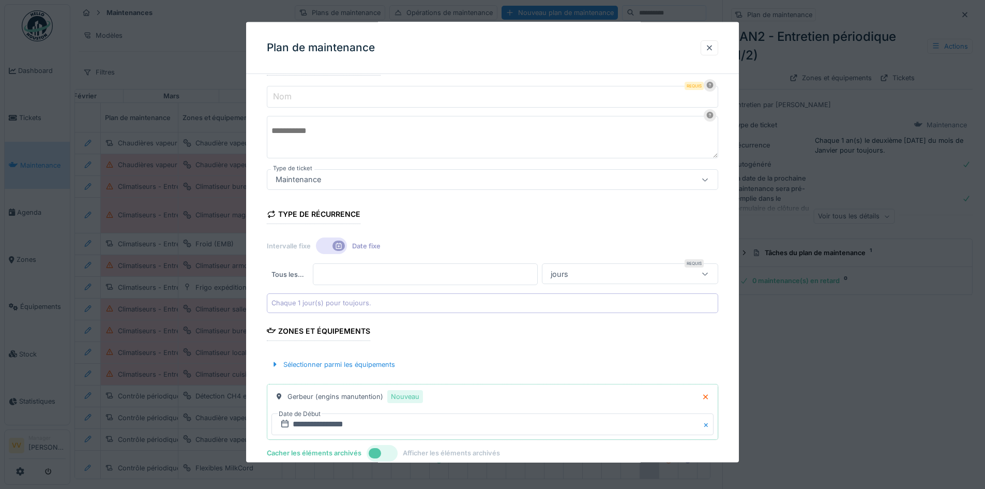
scroll to position [110, 0]
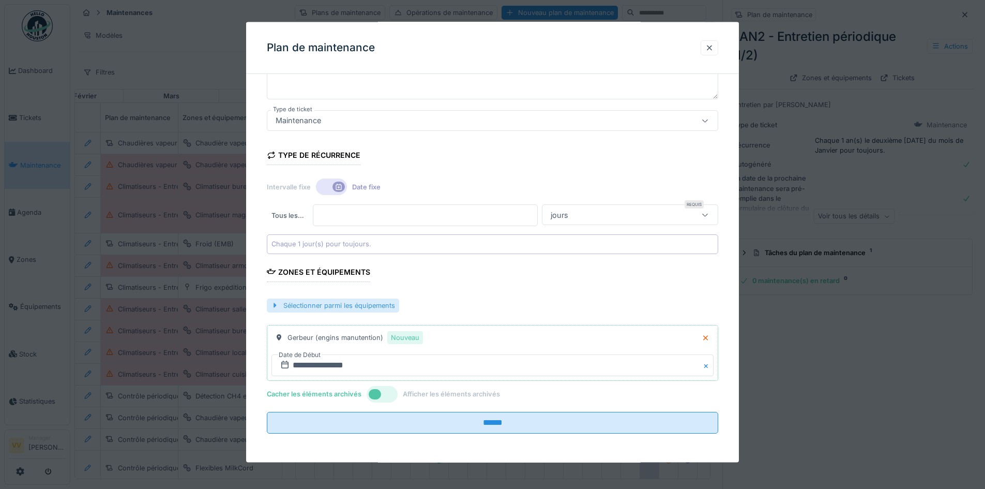
click at [343, 306] on div "Sélectionner parmi les équipements" at bounding box center [333, 305] width 132 height 14
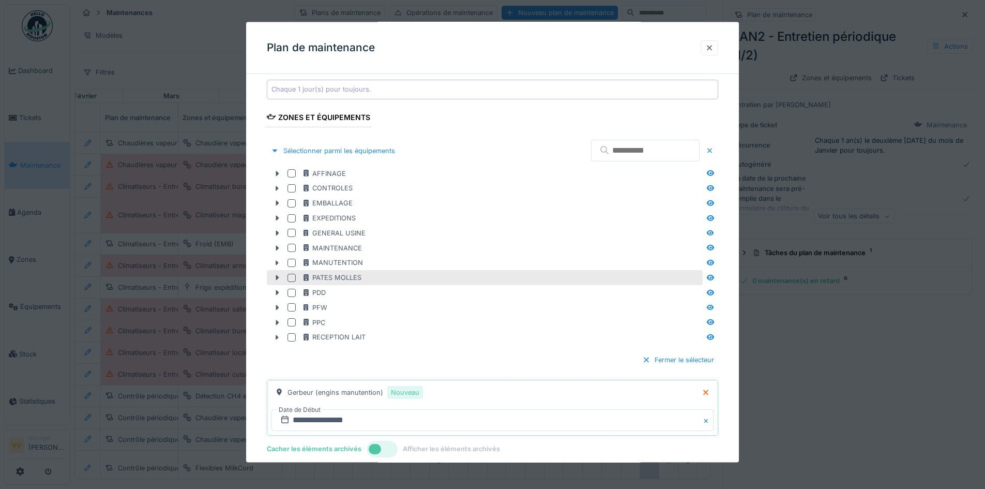
scroll to position [265, 0]
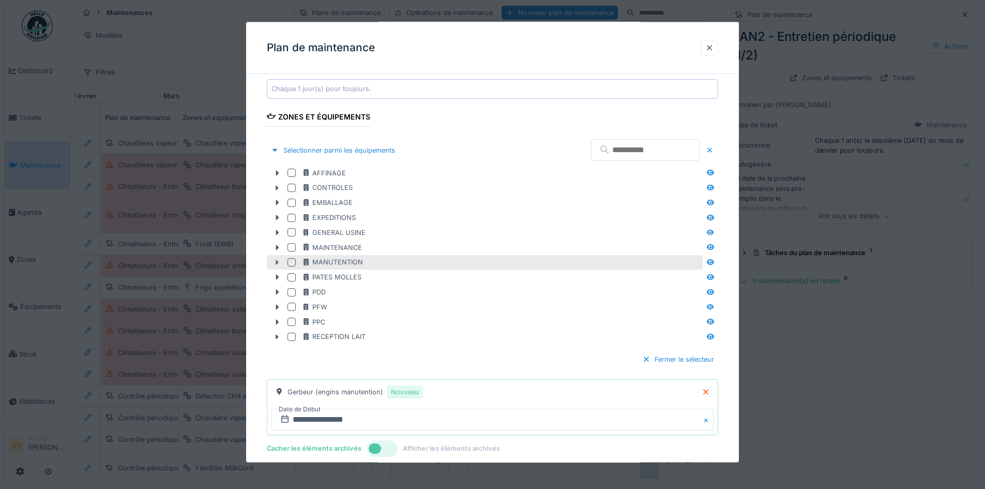
click at [277, 264] on icon at bounding box center [277, 262] width 3 height 5
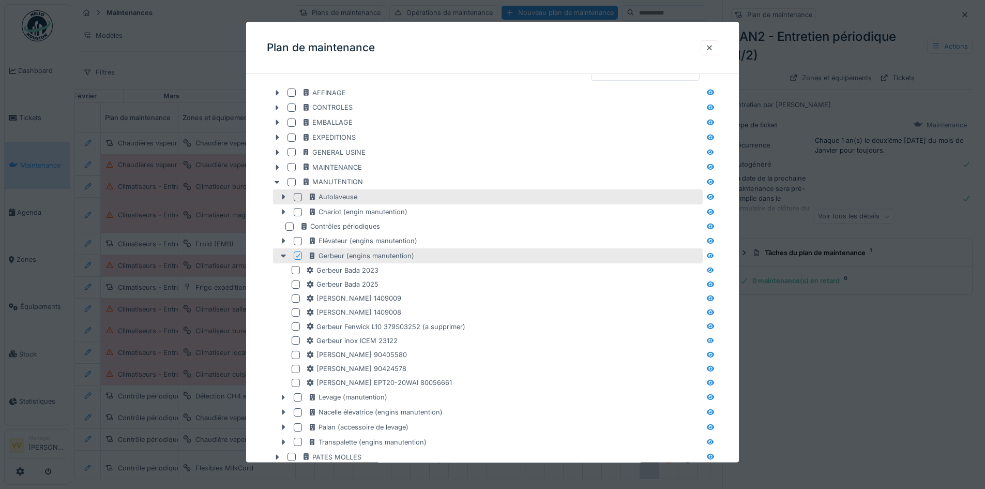
scroll to position [369, 0]
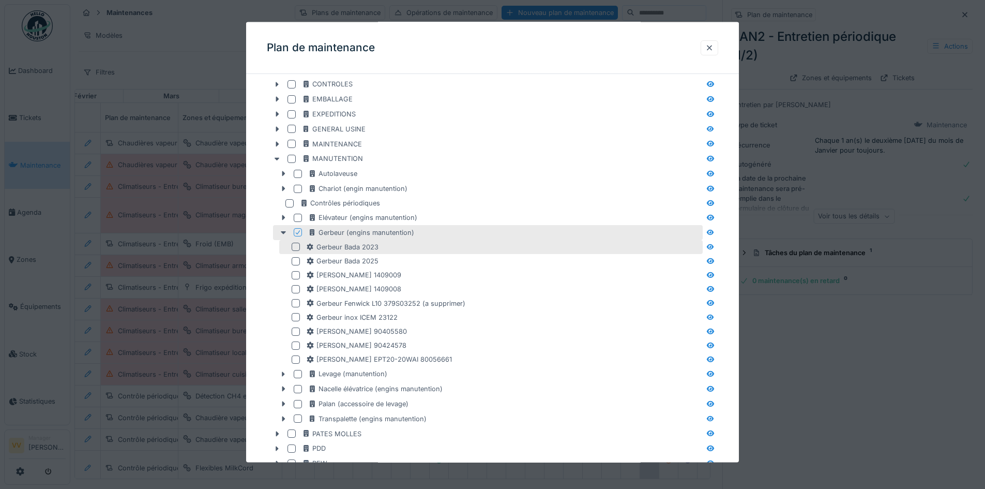
click at [295, 248] on div at bounding box center [296, 246] width 8 height 8
click at [299, 233] on icon at bounding box center [298, 232] width 6 height 5
click at [297, 261] on div at bounding box center [296, 260] width 8 height 8
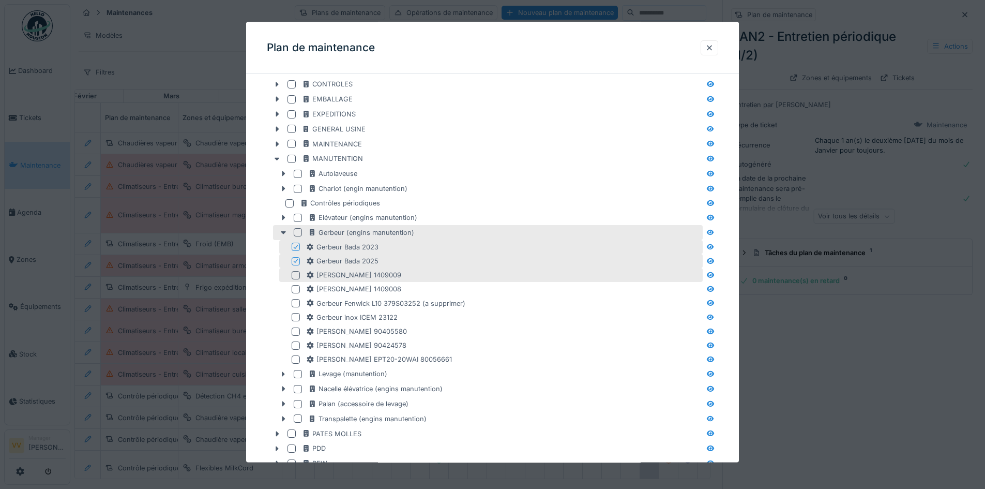
click at [293, 271] on div at bounding box center [296, 274] width 8 height 8
click at [294, 285] on div at bounding box center [296, 289] width 8 height 8
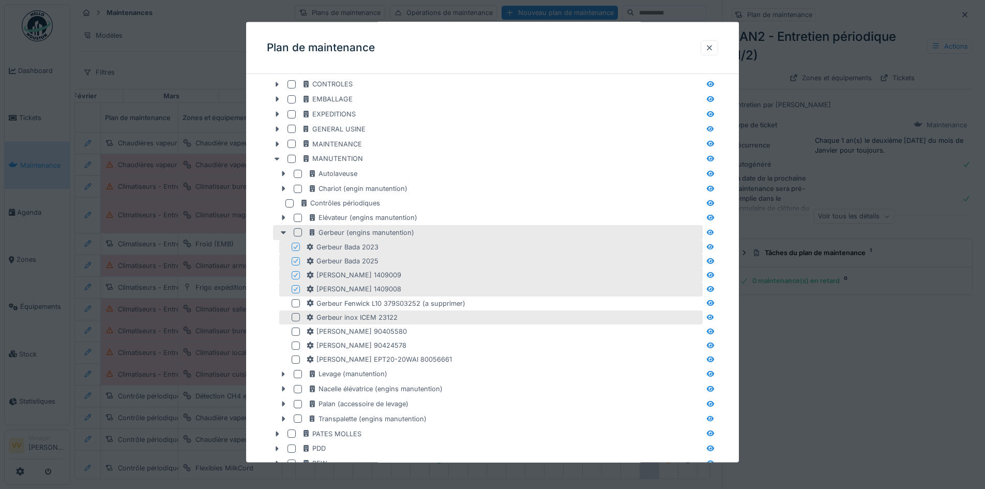
click at [295, 315] on div at bounding box center [296, 317] width 8 height 8
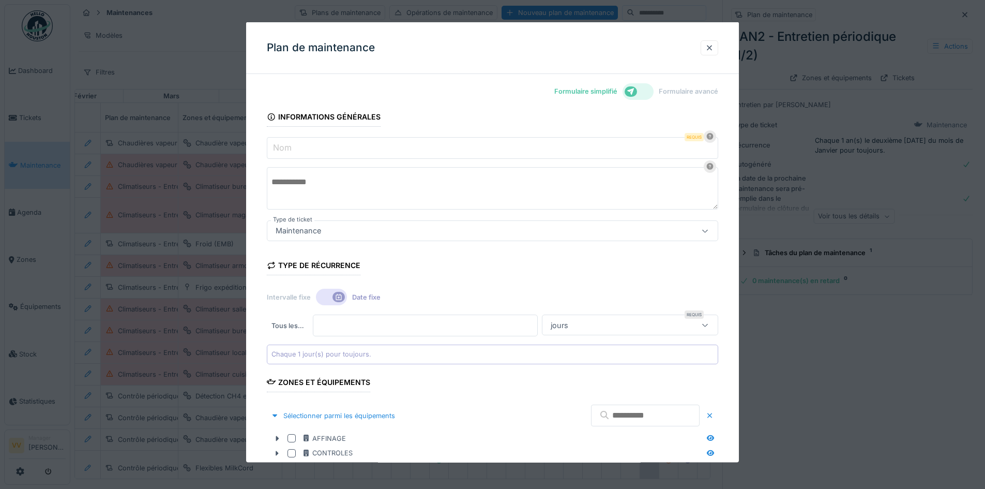
scroll to position [0, 0]
click at [374, 151] on input "Nom" at bounding box center [492, 148] width 451 height 22
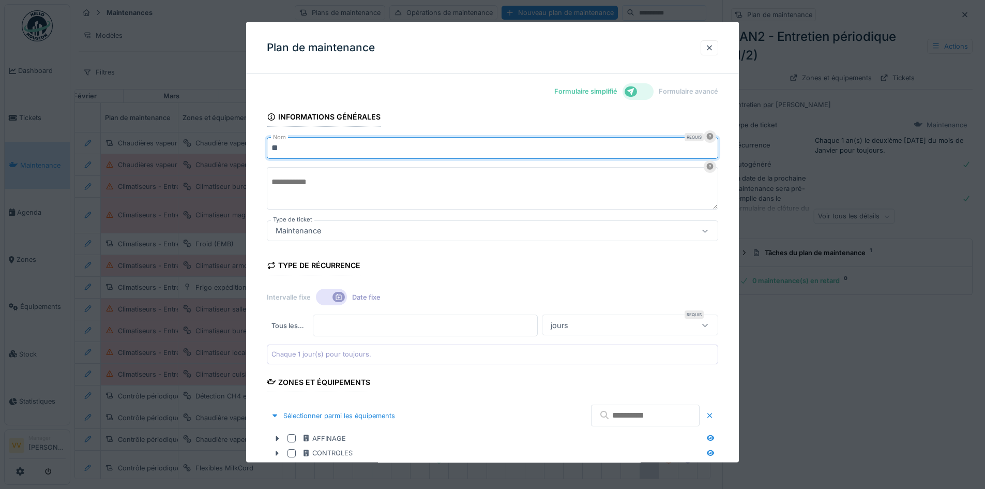
type input "*"
type input "*********"
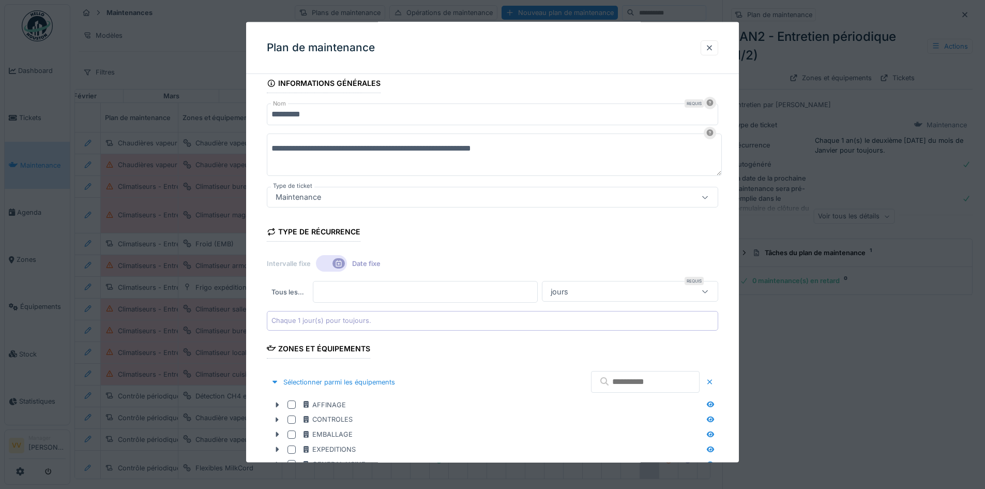
scroll to position [52, 0]
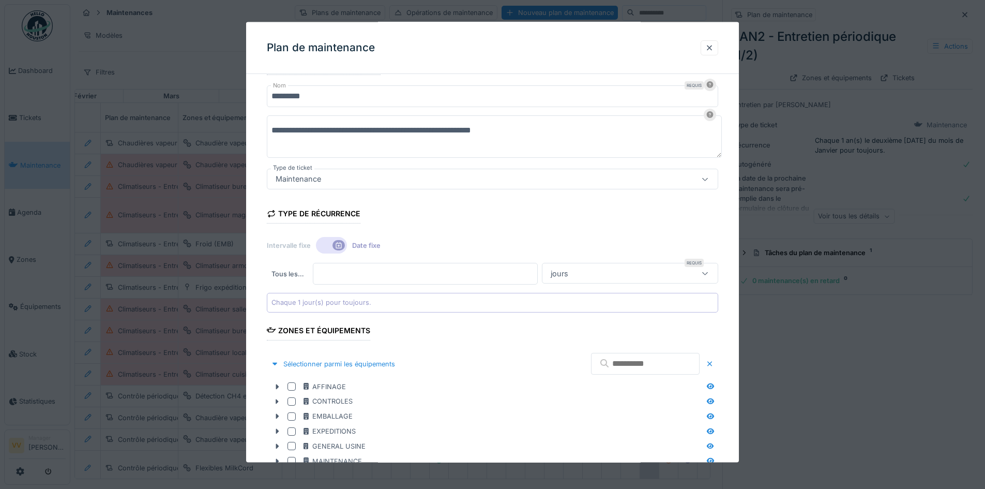
type textarea "**********"
click at [338, 249] on div at bounding box center [338, 245] width 12 height 10
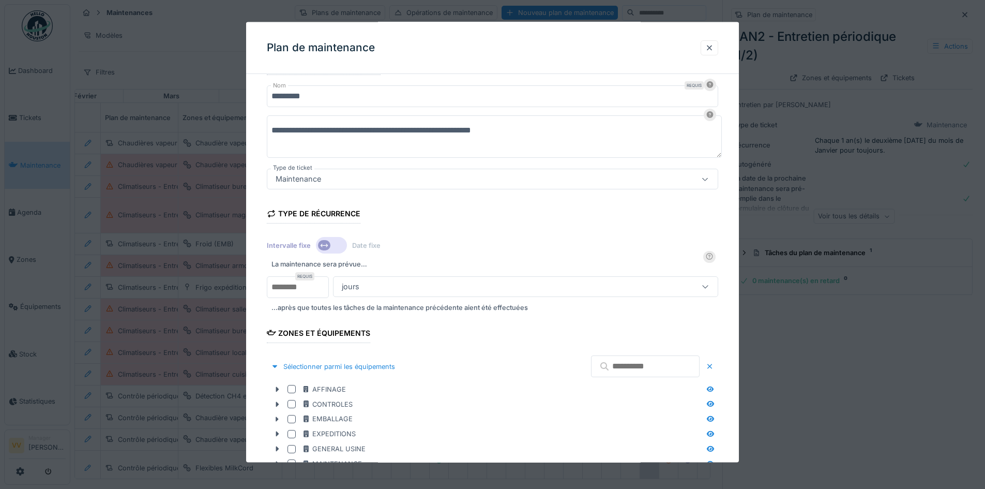
click at [399, 281] on div "jours" at bounding box center [503, 285] width 330 height 11
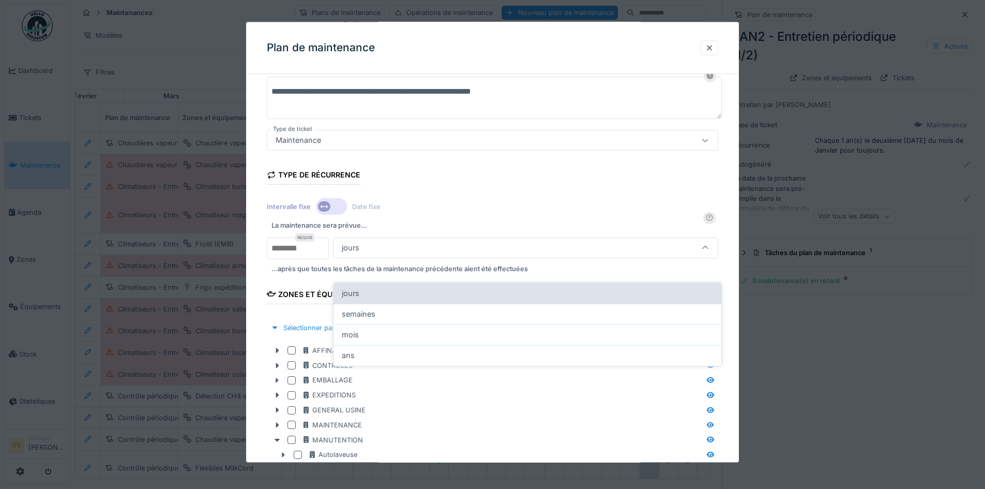
scroll to position [96, 0]
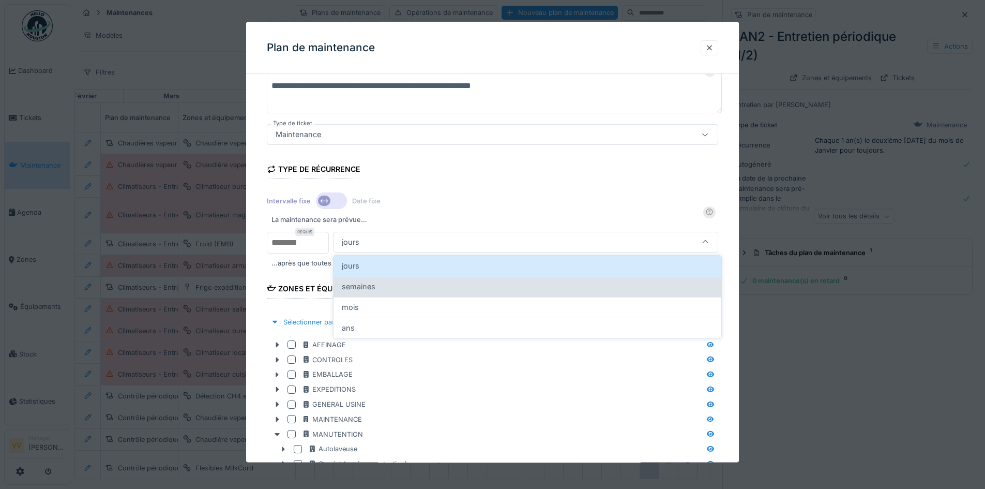
click at [386, 295] on div "semaines" at bounding box center [527, 286] width 388 height 21
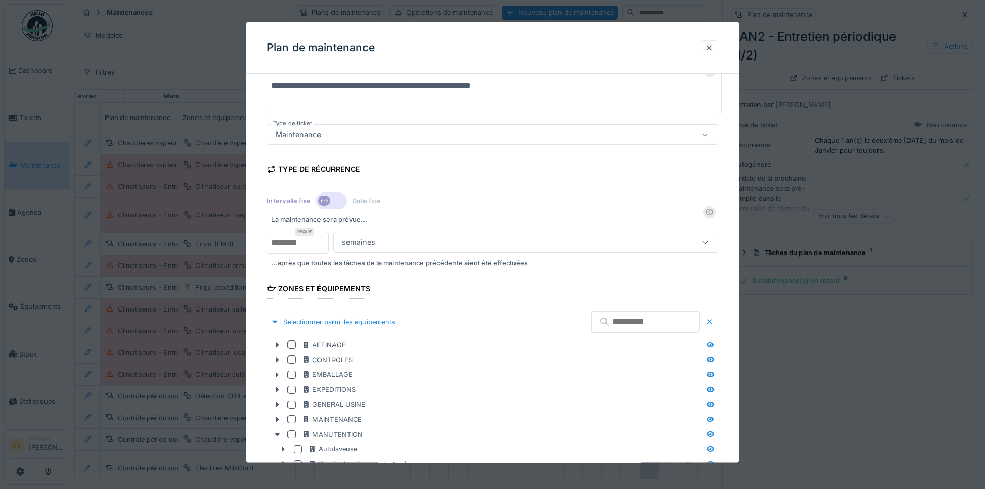
click at [399, 241] on div "semaines" at bounding box center [503, 241] width 330 height 11
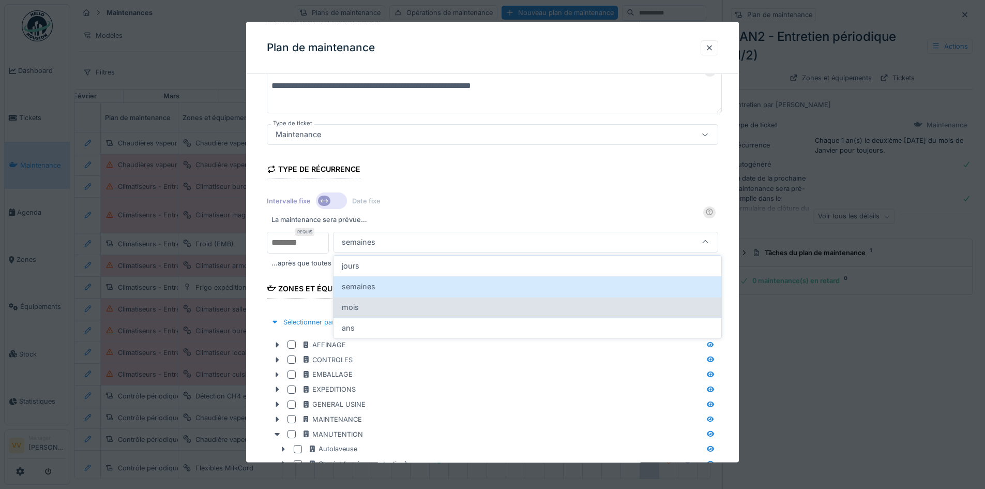
click at [386, 311] on div "mois" at bounding box center [527, 306] width 371 height 11
type input "*******"
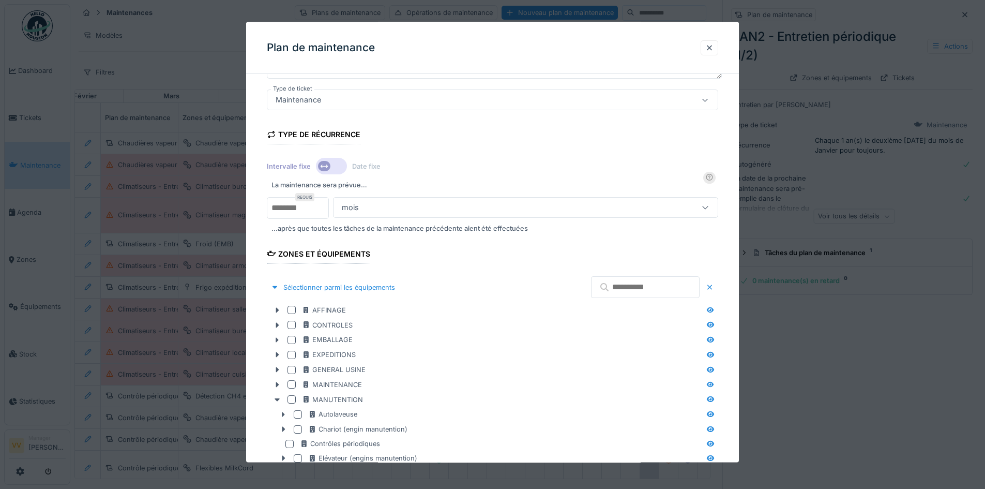
scroll to position [148, 0]
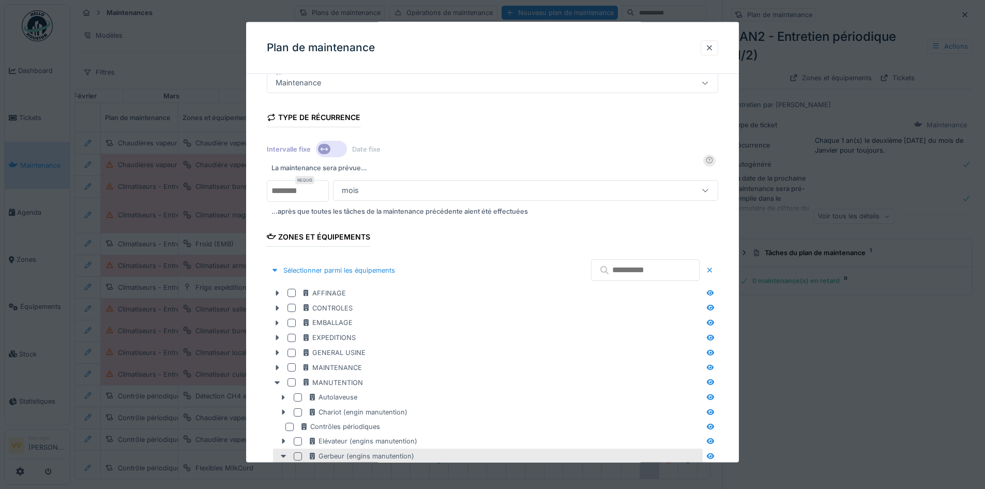
click at [334, 148] on div at bounding box center [331, 149] width 31 height 17
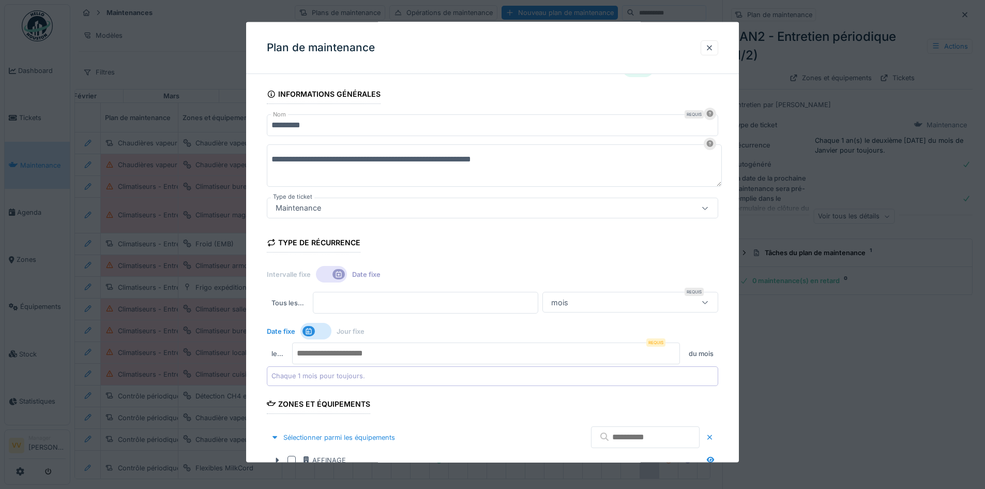
scroll to position [0, 0]
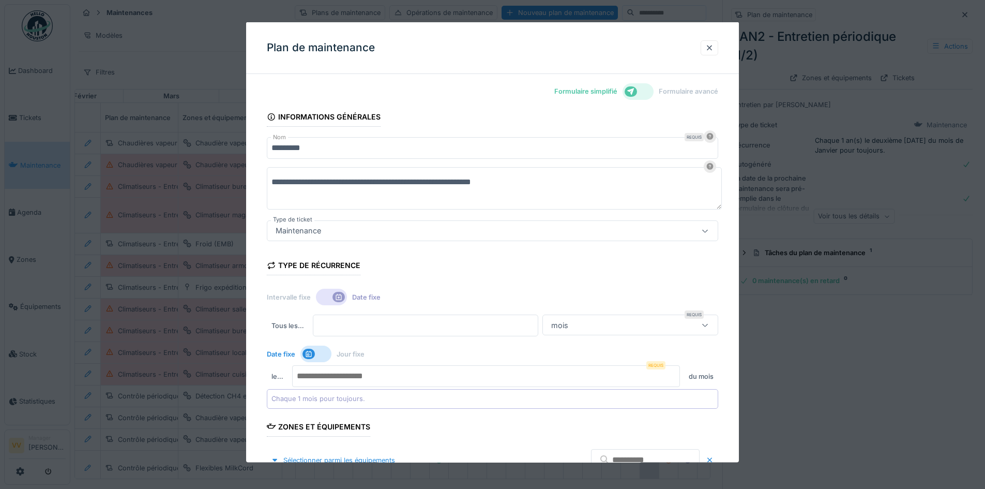
click at [488, 322] on input "*" at bounding box center [425, 325] width 225 height 22
click at [538, 268] on div "Type de récurrence Intervalle fixe Date fixe Tous les … * Requis mois ******* D…" at bounding box center [492, 328] width 451 height 159
click at [337, 295] on icon at bounding box center [339, 297] width 6 height 6
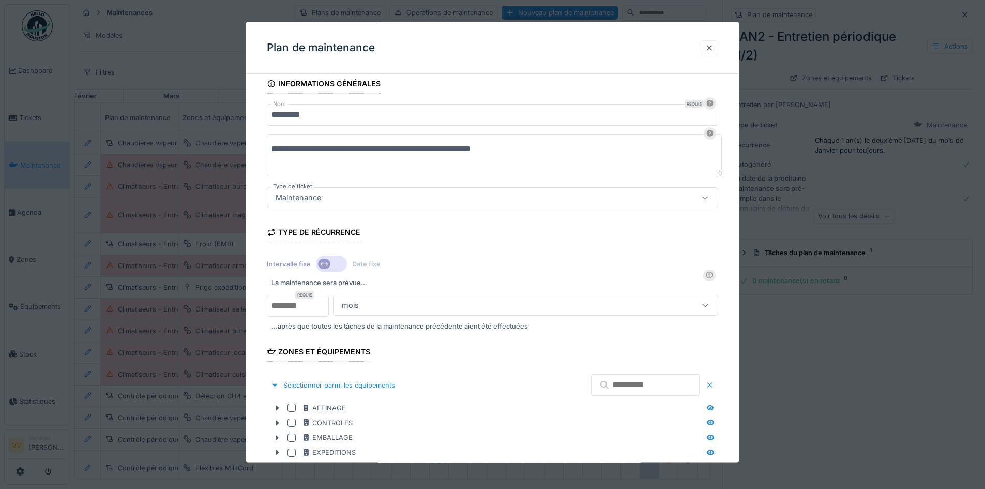
scroll to position [52, 0]
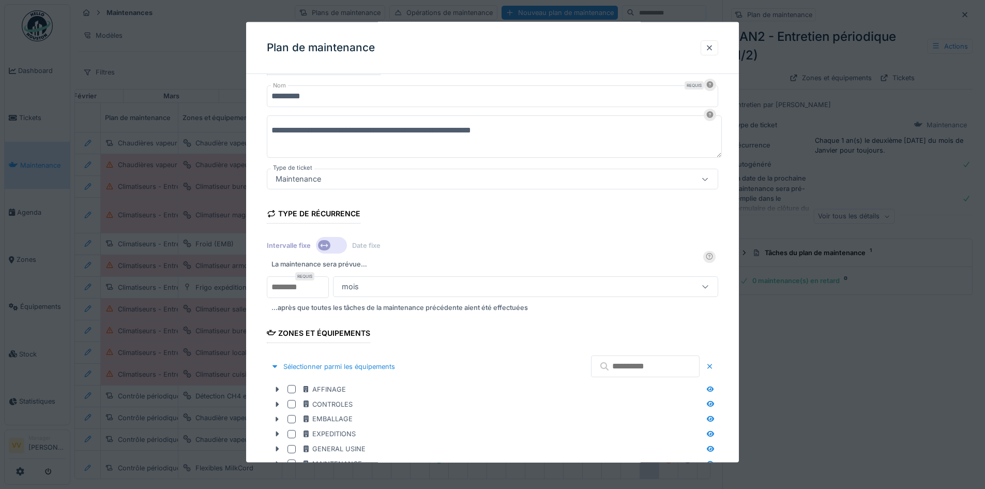
click at [387, 286] on div "mois" at bounding box center [503, 285] width 330 height 11
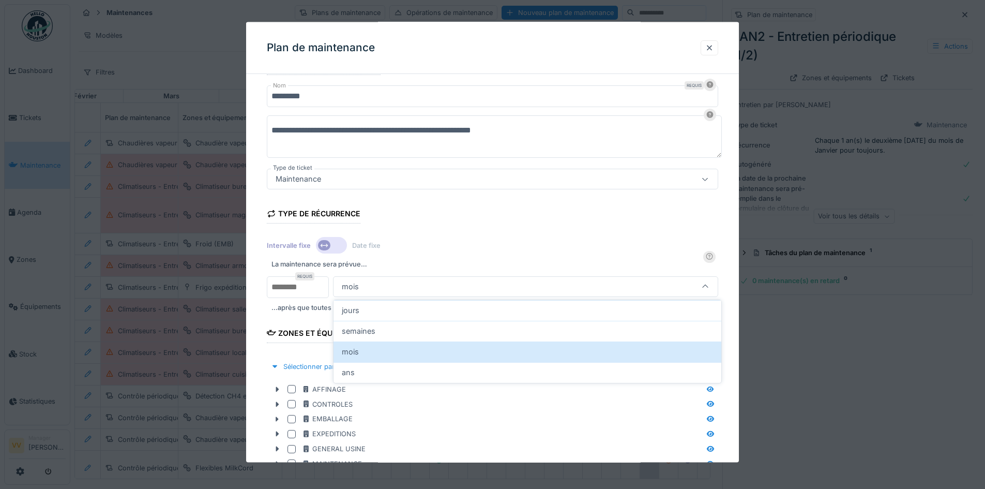
scroll to position [96, 0]
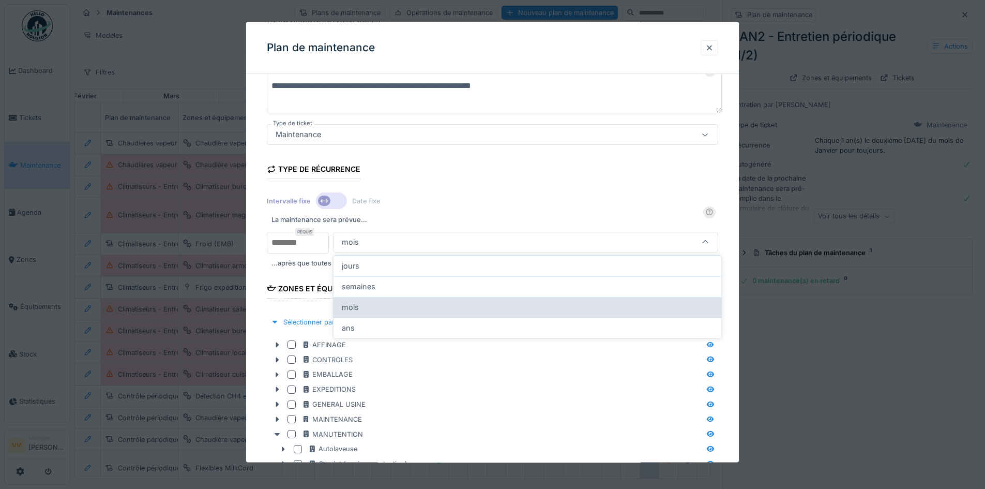
click at [373, 309] on div "mois" at bounding box center [527, 306] width 371 height 11
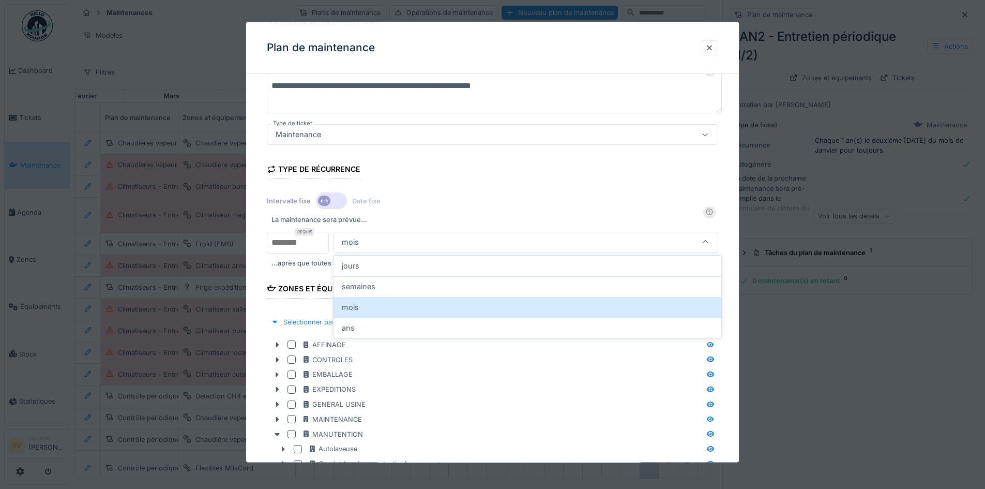
click at [478, 207] on div "Intervalle fixe Date fixe" at bounding box center [492, 200] width 451 height 19
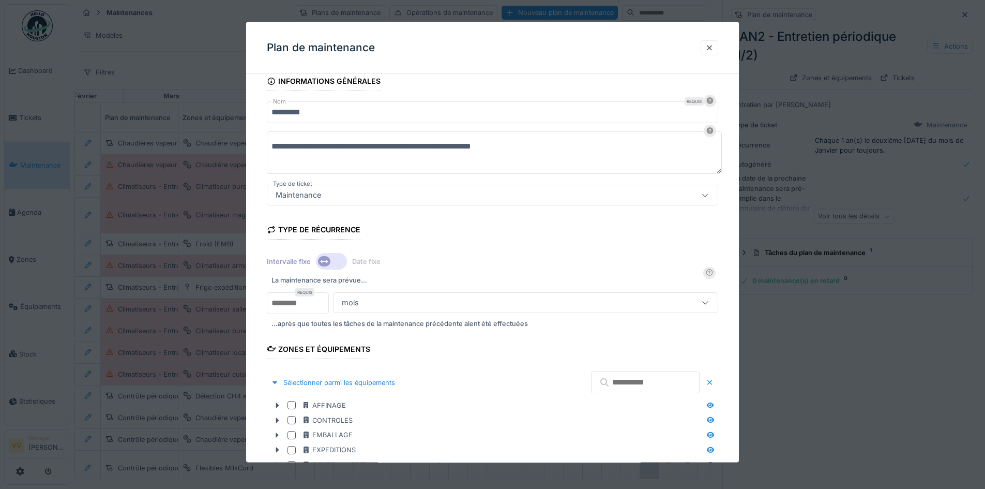
scroll to position [103, 0]
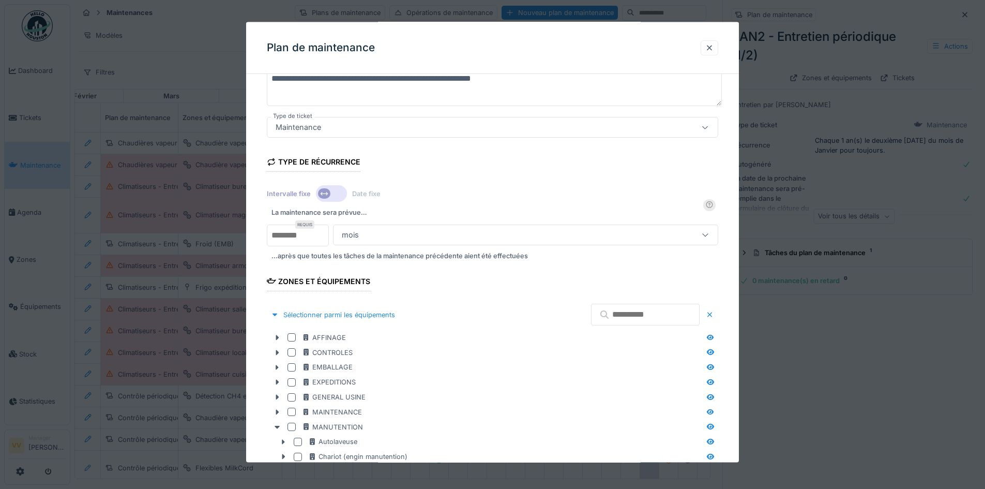
click at [320, 192] on icon at bounding box center [324, 193] width 8 height 7
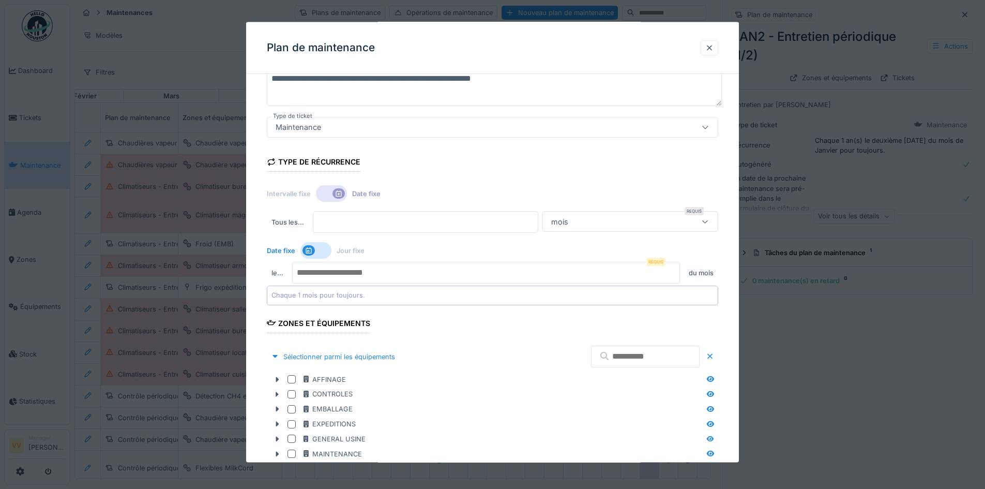
click at [316, 247] on div at bounding box center [315, 250] width 31 height 17
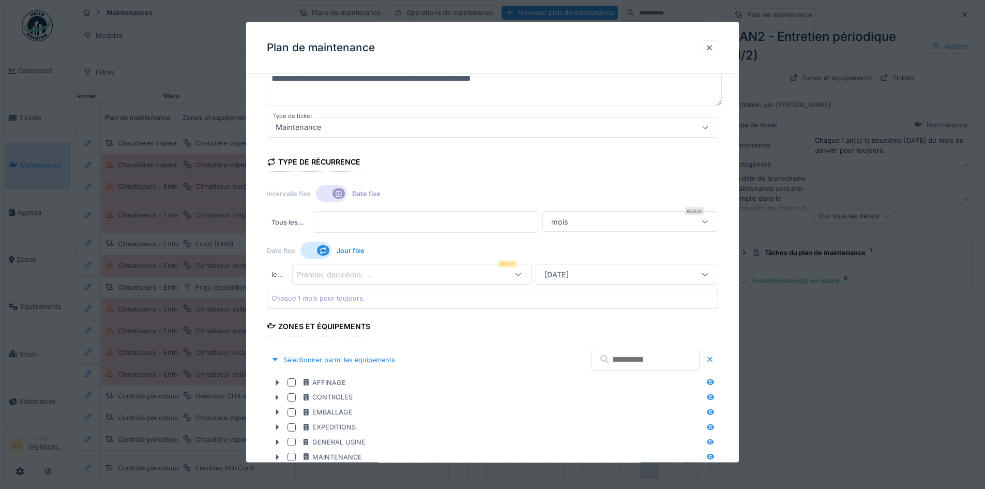
click at [380, 274] on div "Premier, deuxième, ..." at bounding box center [341, 273] width 89 height 11
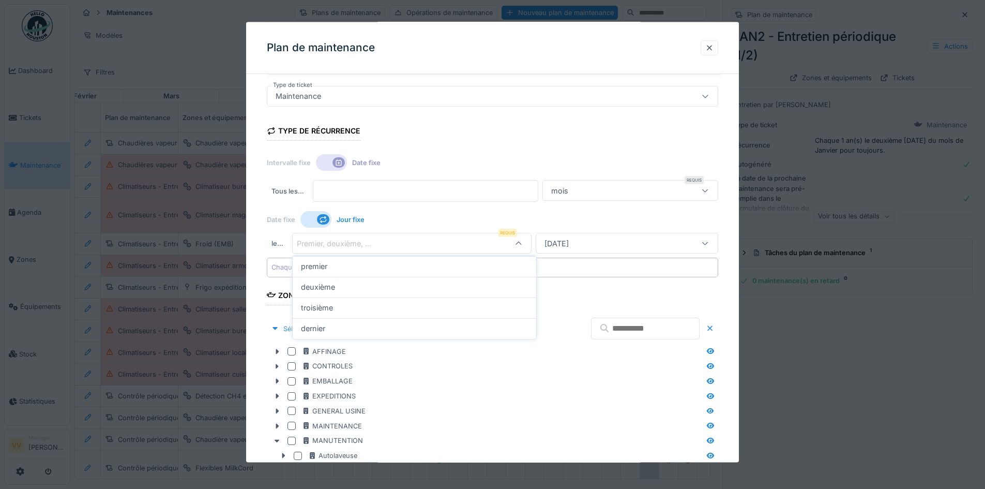
scroll to position [135, 0]
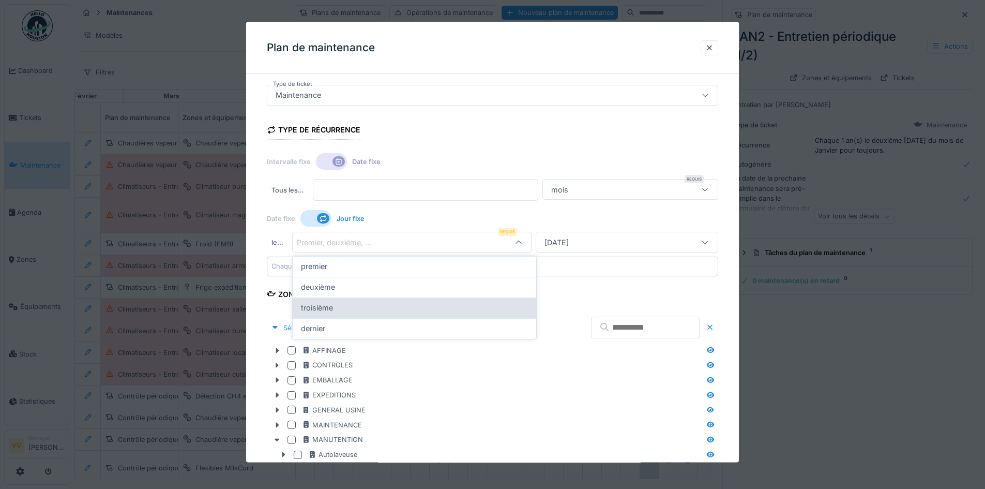
click at [313, 308] on span "troisième" at bounding box center [317, 307] width 32 height 11
type input "*"
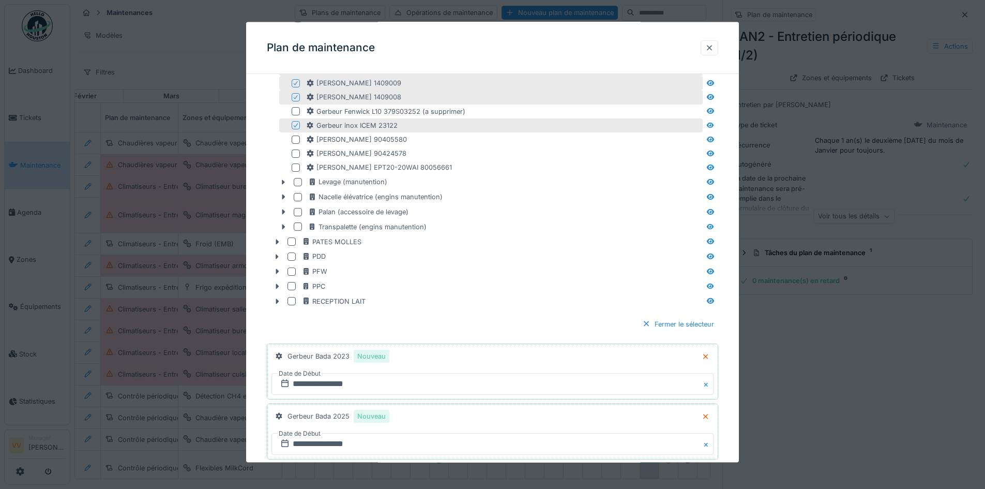
scroll to position [866, 0]
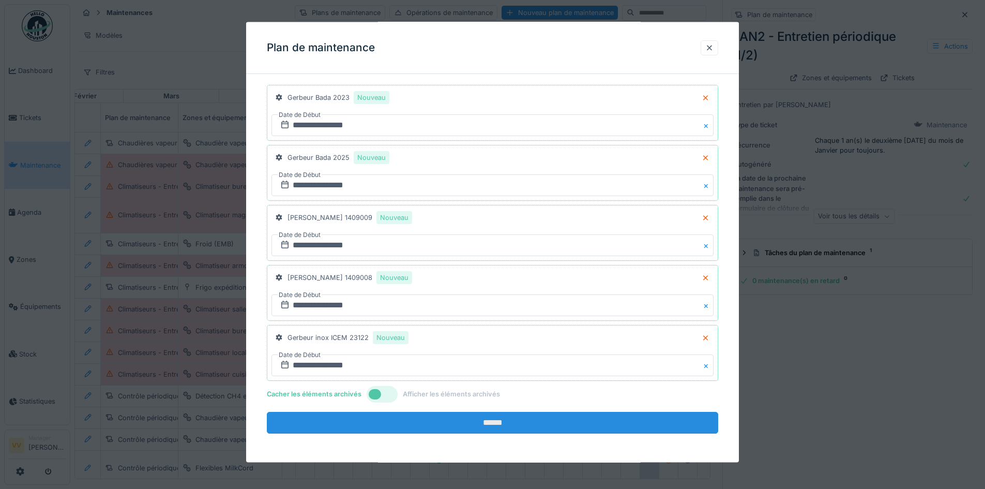
click at [575, 428] on input "******" at bounding box center [492, 422] width 451 height 22
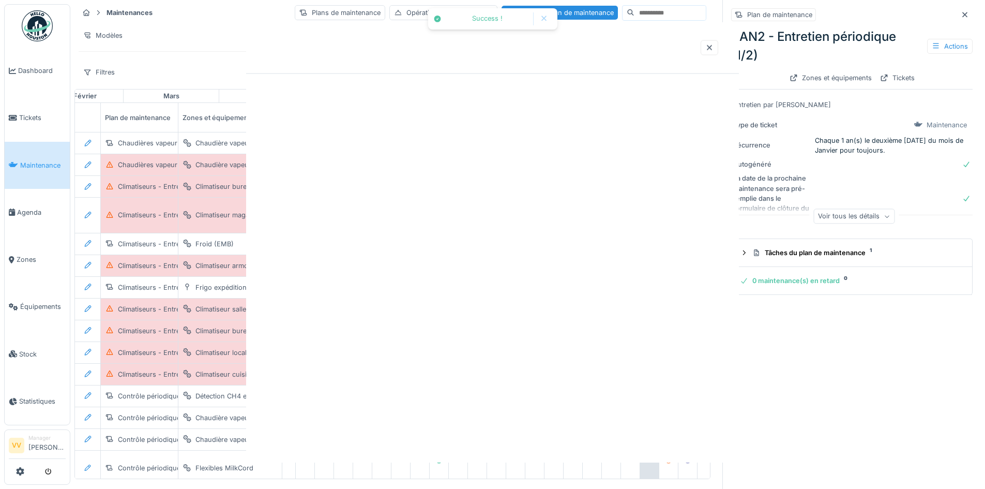
scroll to position [0, 0]
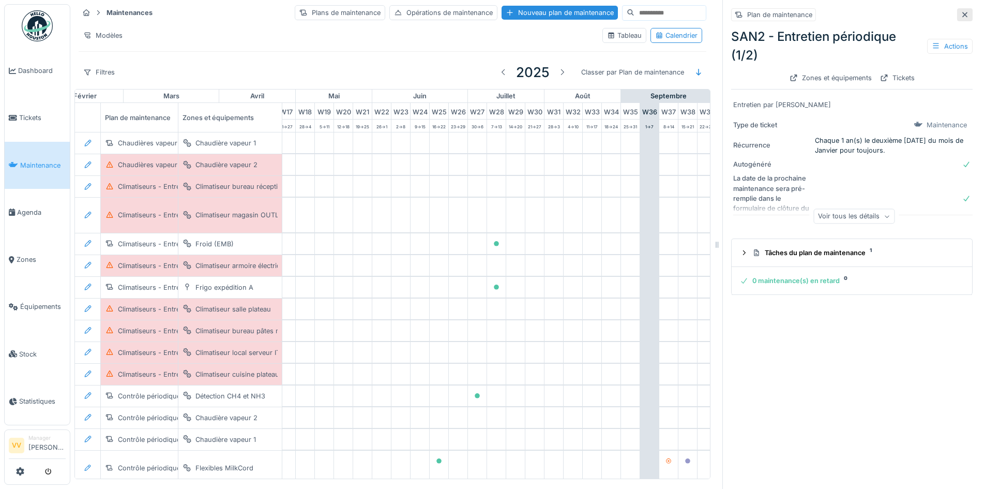
click at [961, 11] on icon at bounding box center [965, 14] width 8 height 7
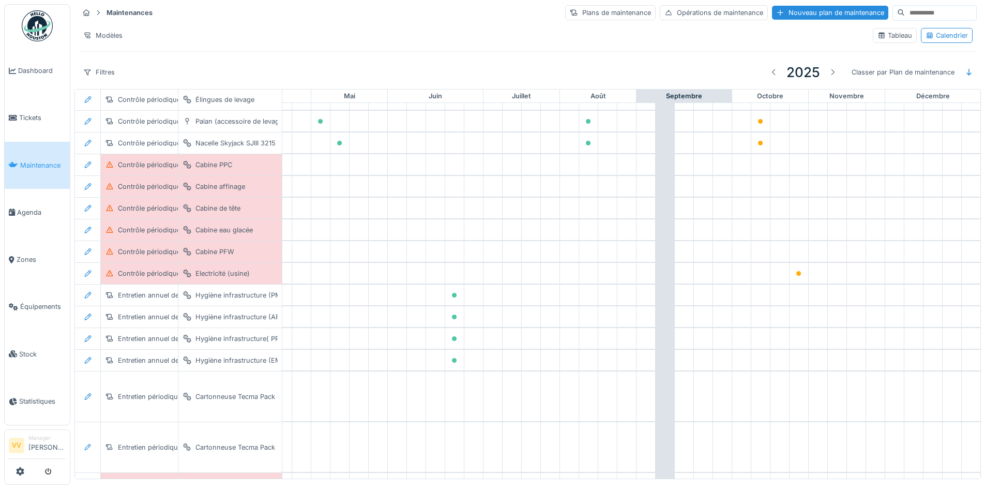
scroll to position [517, 339]
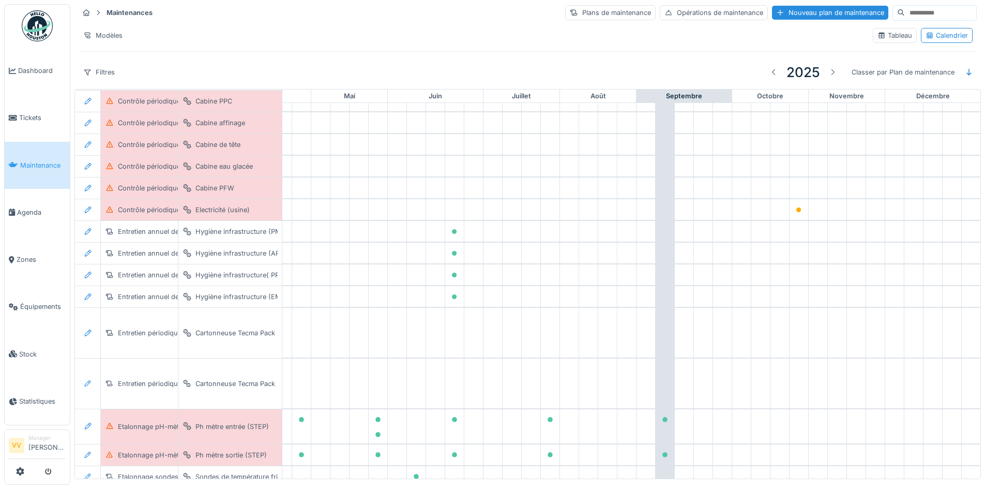
click at [21, 160] on span "Maintenance" at bounding box center [42, 165] width 45 height 10
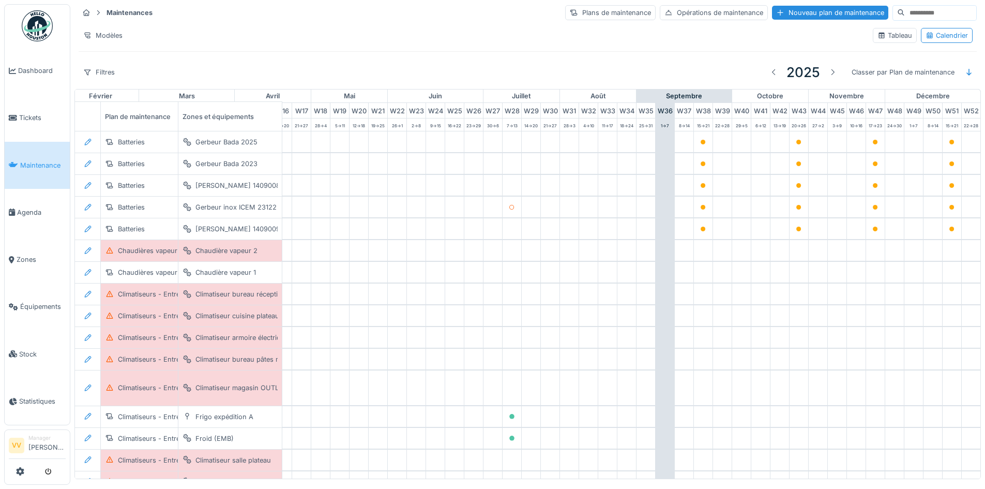
scroll to position [0, 339]
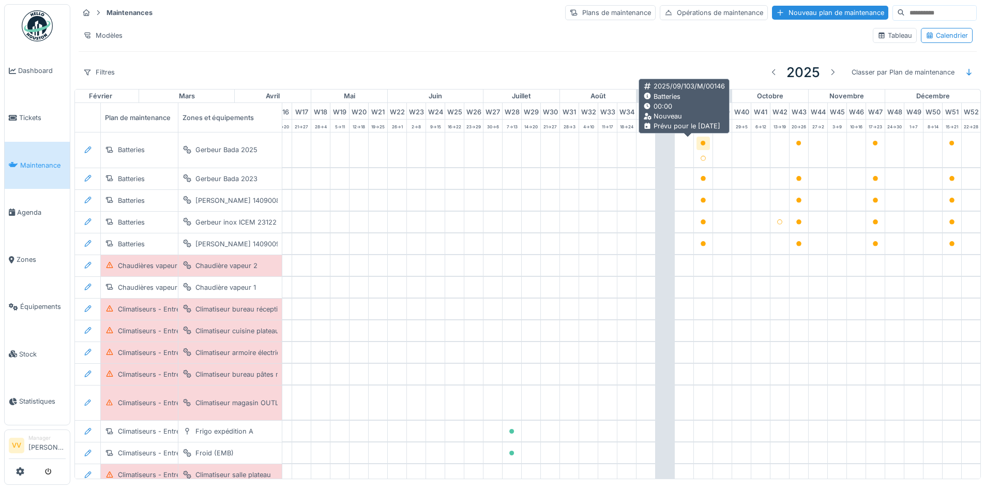
click at [700, 142] on icon at bounding box center [702, 143] width 5 height 5
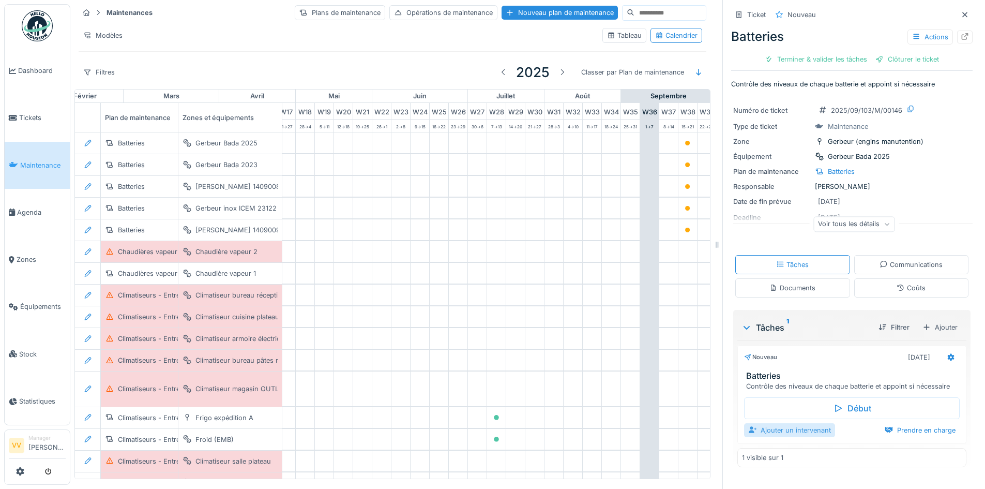
click at [784, 430] on div "Ajouter un intervenant" at bounding box center [789, 430] width 91 height 14
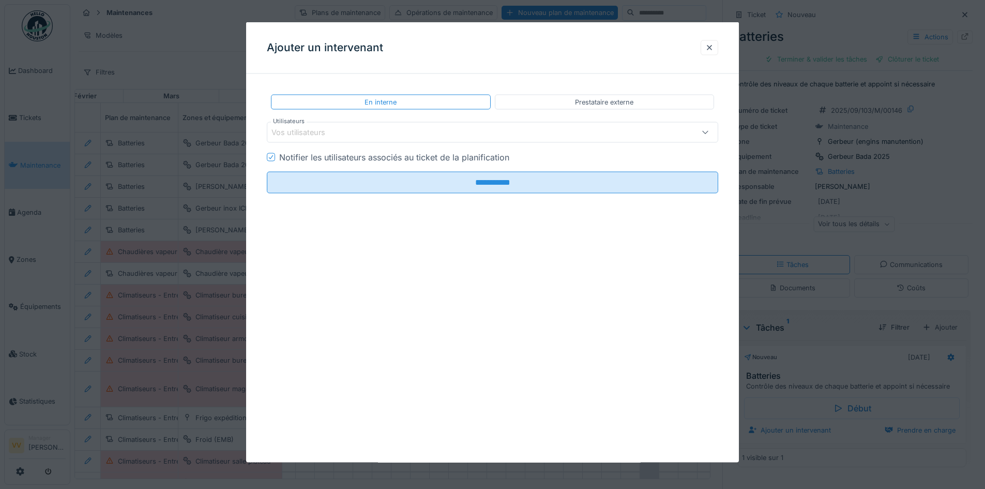
click at [388, 128] on div "Vos utilisateurs" at bounding box center [465, 132] width 389 height 11
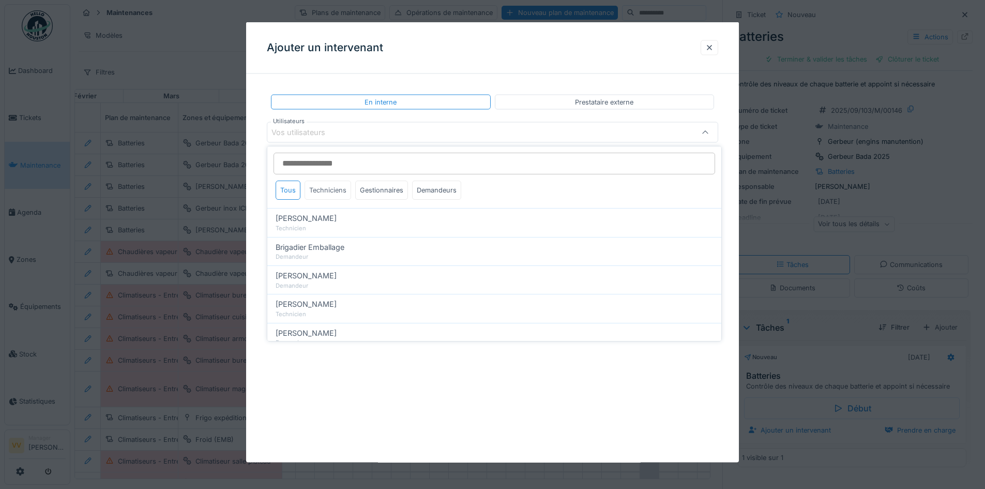
click at [335, 190] on div "Techniciens" at bounding box center [327, 189] width 47 height 19
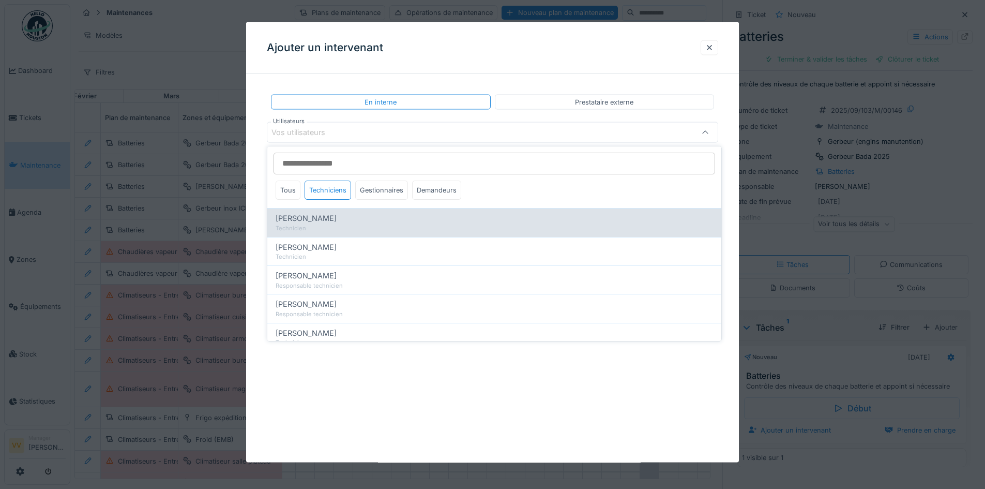
click at [318, 215] on span "[PERSON_NAME]" at bounding box center [306, 217] width 61 height 11
type input "*****"
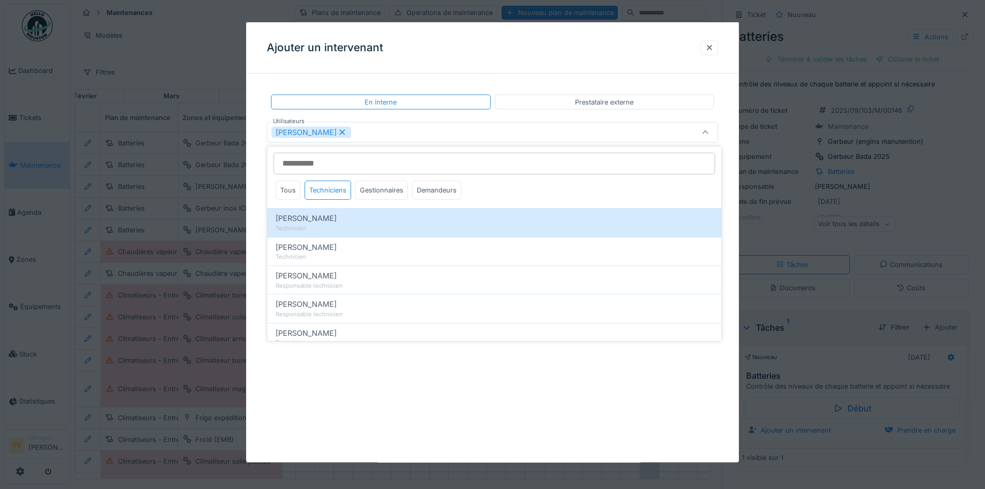
click at [732, 82] on div "**********" at bounding box center [492, 176] width 493 height 189
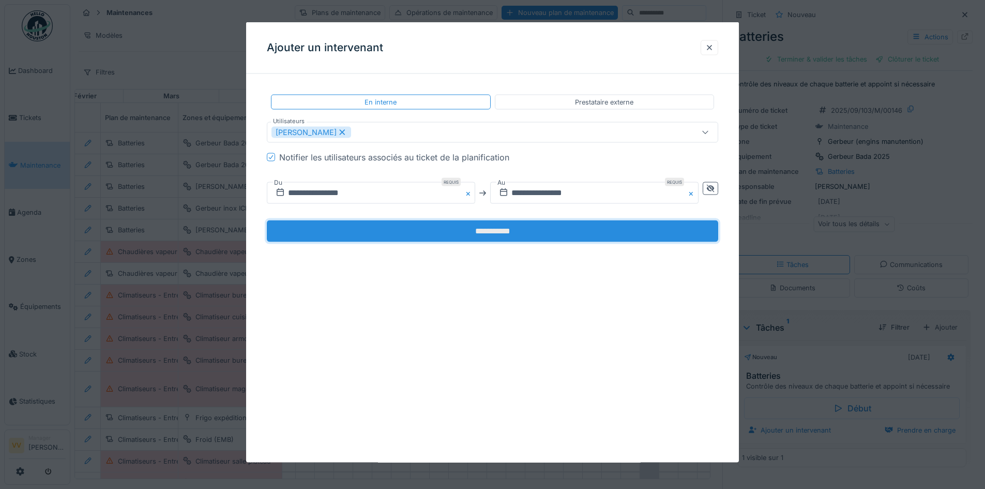
click at [474, 231] on input "**********" at bounding box center [492, 231] width 451 height 22
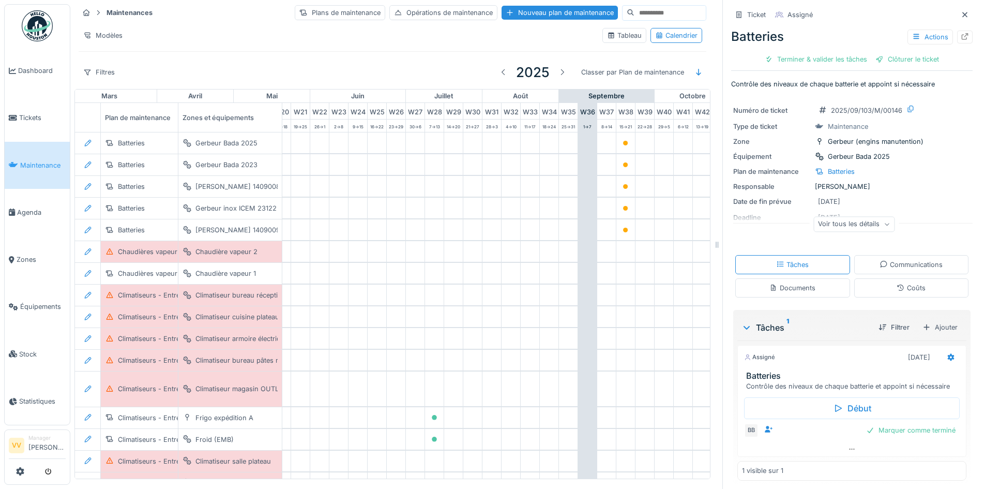
scroll to position [0, 476]
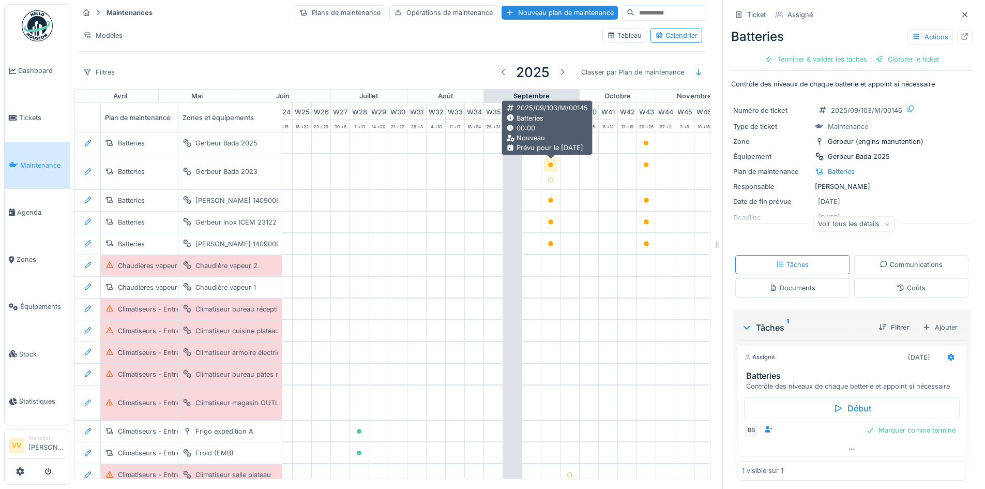
click at [550, 162] on icon at bounding box center [550, 164] width 6 height 5
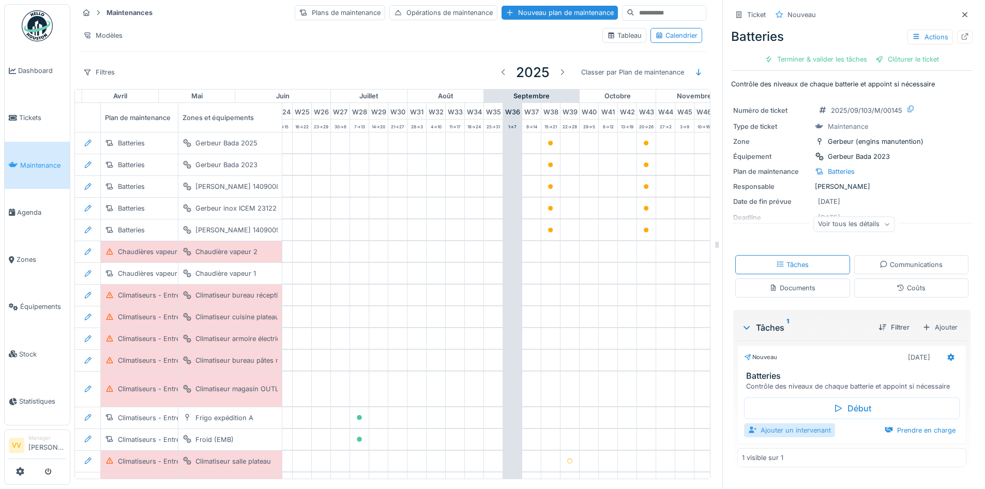
click at [774, 430] on div "Ajouter un intervenant" at bounding box center [789, 430] width 91 height 14
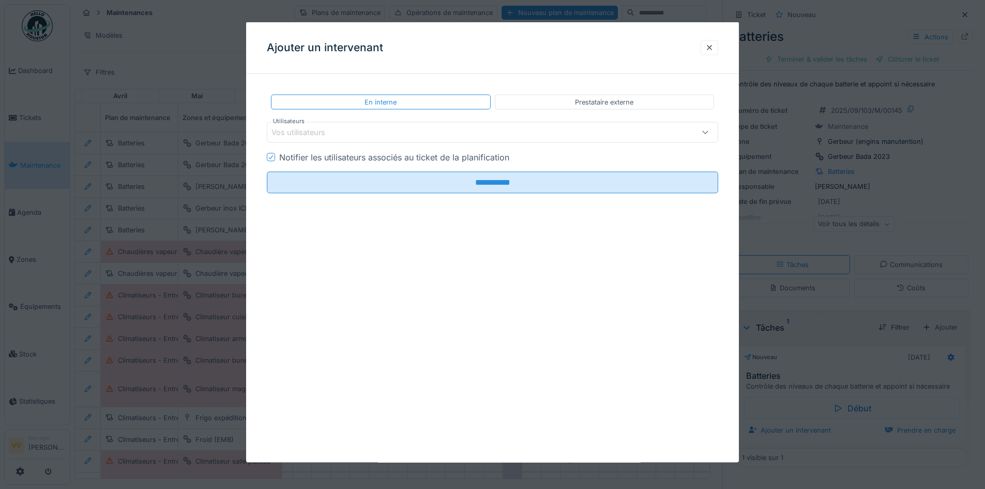
click at [401, 131] on div "Vos utilisateurs" at bounding box center [465, 132] width 389 height 11
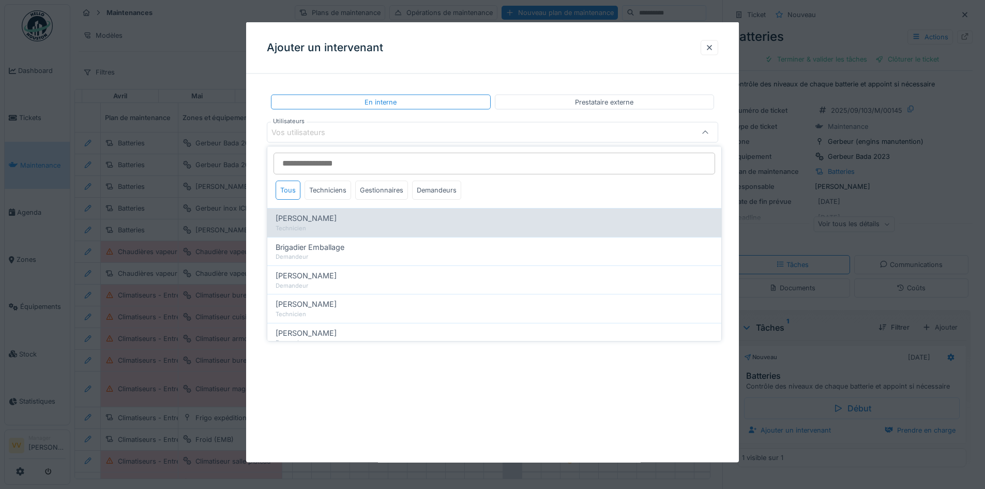
click at [313, 227] on div "Technicien" at bounding box center [494, 228] width 437 height 9
type input "*****"
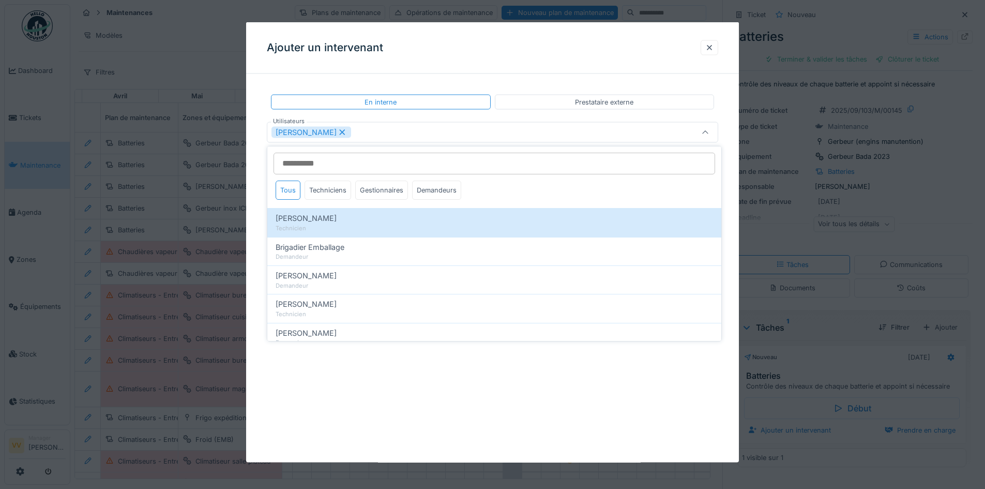
click at [611, 424] on div "**********" at bounding box center [492, 242] width 493 height 440
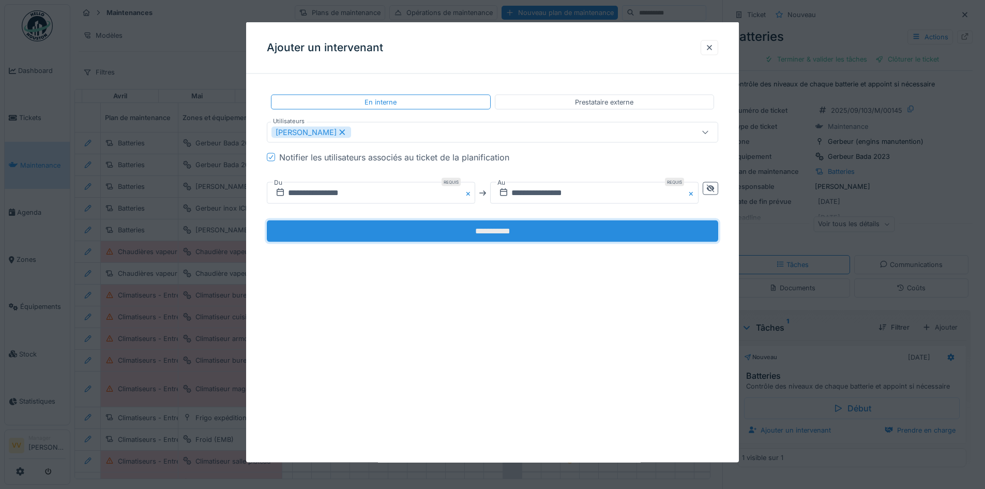
click at [547, 231] on input "**********" at bounding box center [492, 231] width 451 height 22
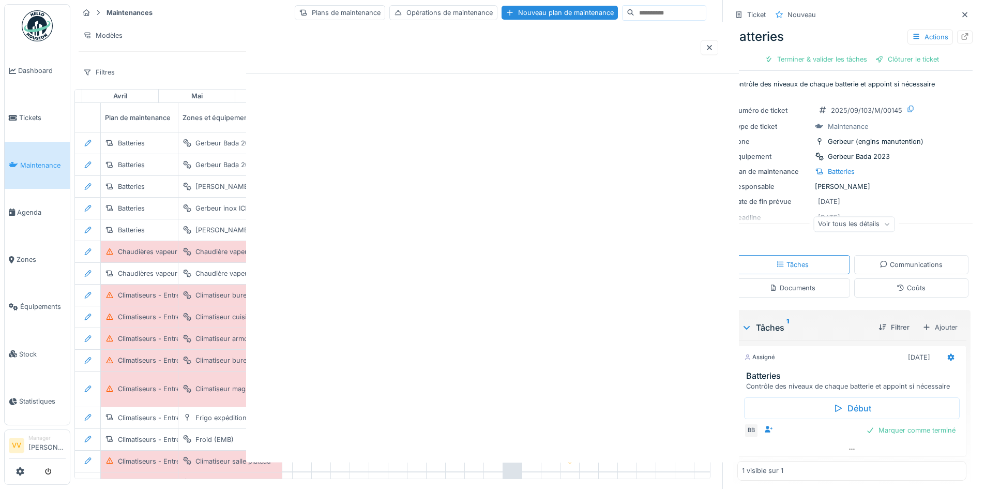
click at [487, 234] on div at bounding box center [492, 242] width 493 height 440
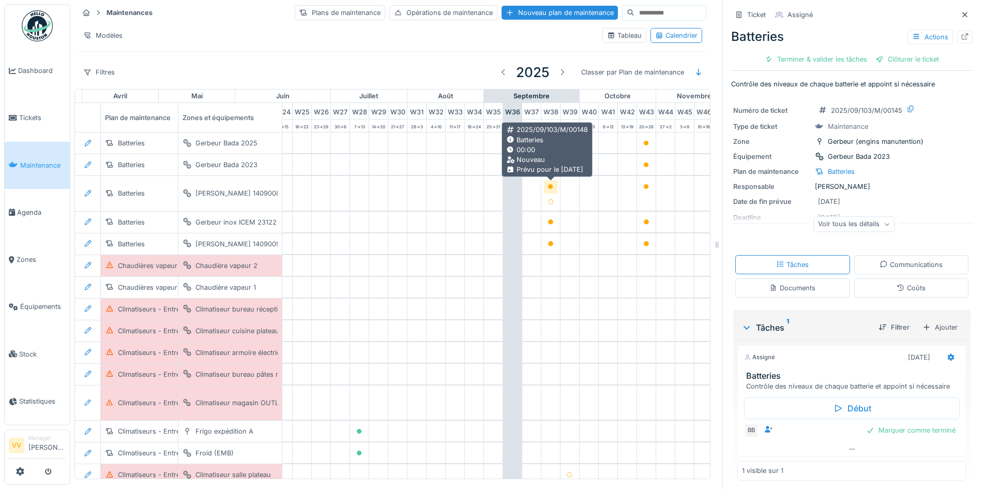
click at [549, 187] on icon at bounding box center [550, 186] width 5 height 5
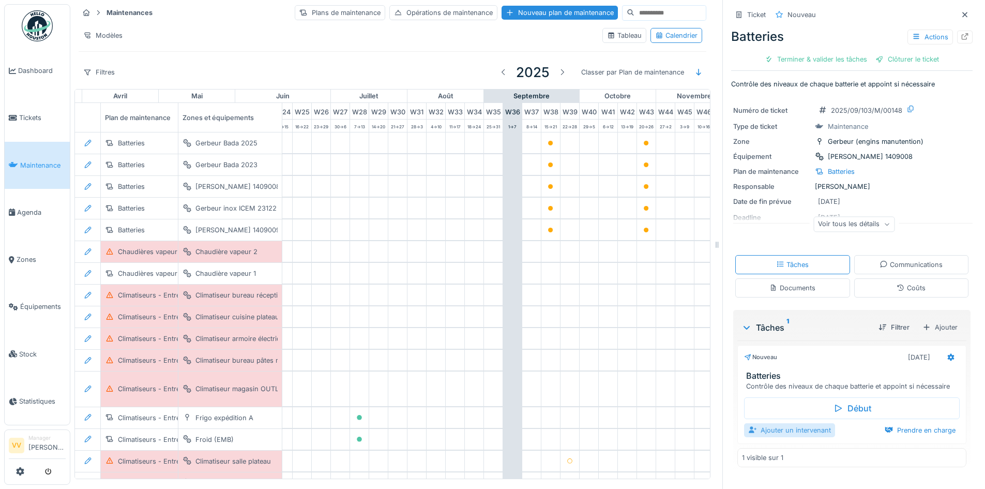
click at [768, 431] on div "Ajouter un intervenant" at bounding box center [789, 430] width 91 height 14
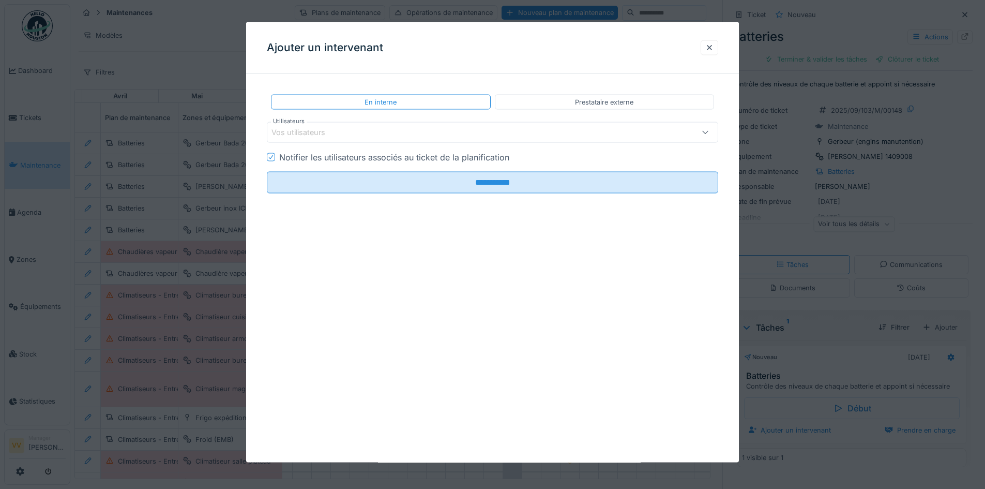
click at [409, 130] on div "Vos utilisateurs" at bounding box center [465, 132] width 389 height 11
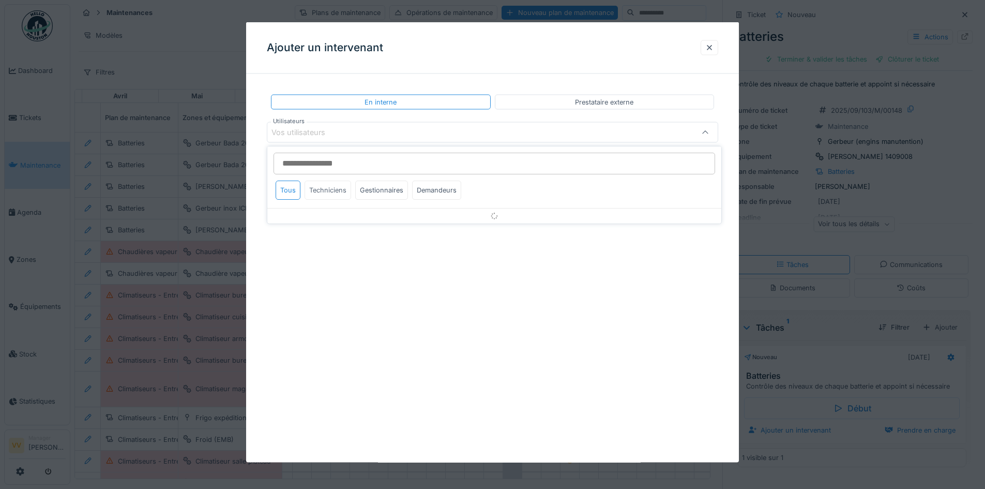
click at [327, 187] on div "Techniciens" at bounding box center [327, 189] width 47 height 19
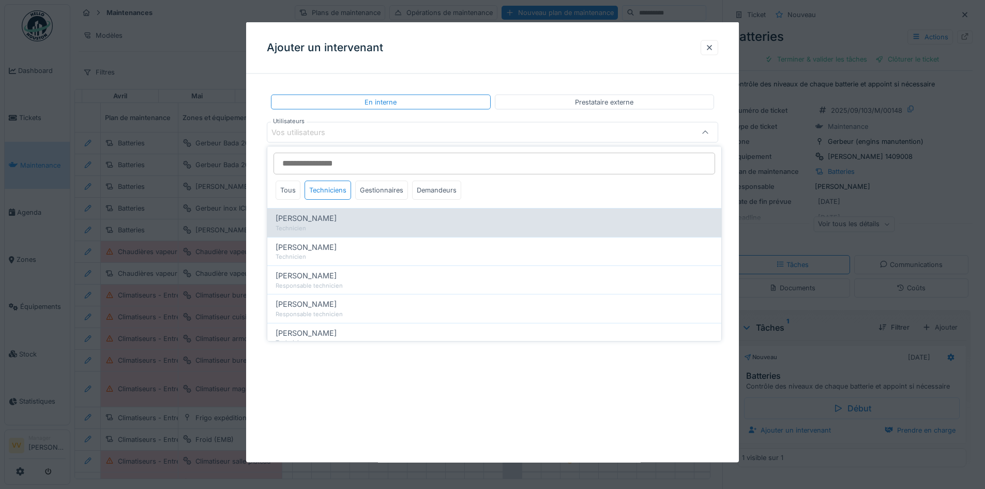
click at [323, 217] on span "[PERSON_NAME]" at bounding box center [306, 217] width 61 height 11
type input "*****"
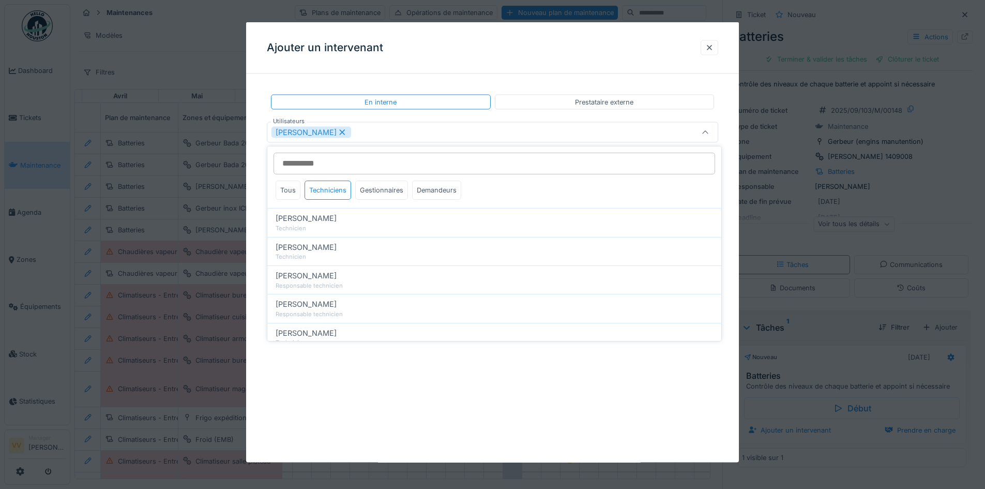
click at [456, 422] on div "**********" at bounding box center [492, 242] width 493 height 440
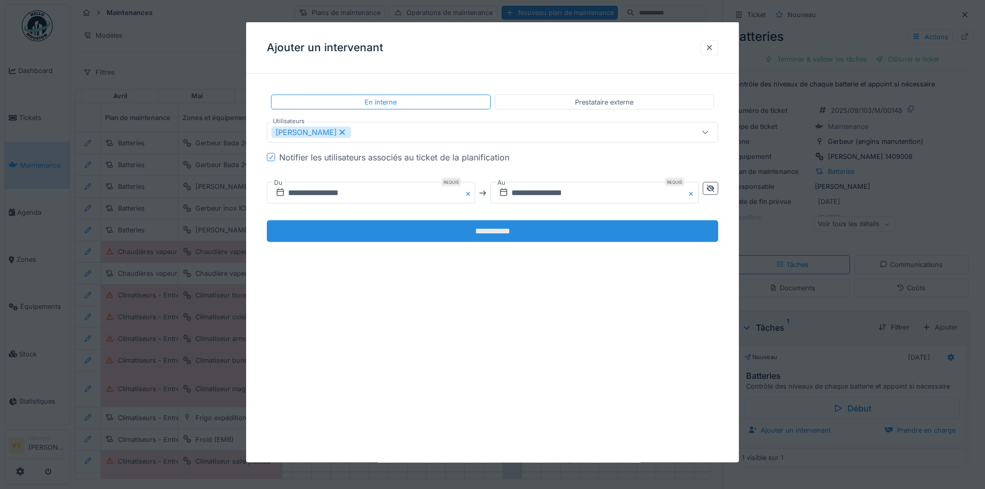
click at [515, 235] on input "**********" at bounding box center [492, 231] width 451 height 22
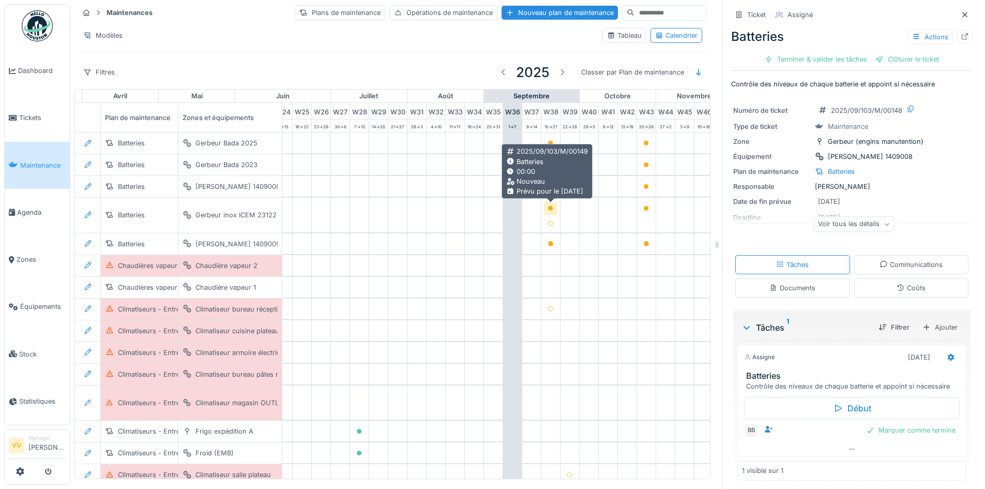
click at [552, 209] on icon at bounding box center [550, 208] width 5 height 5
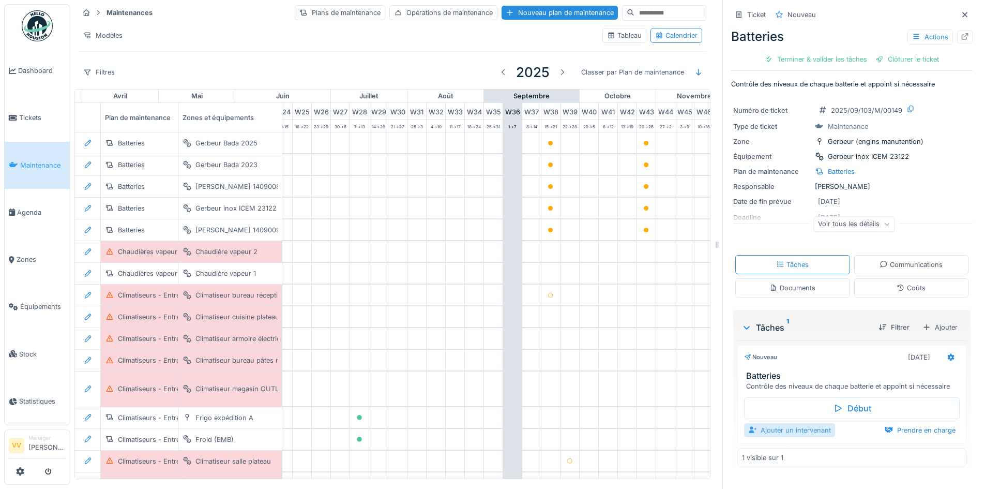
click at [771, 430] on div "Ajouter un intervenant" at bounding box center [789, 430] width 91 height 14
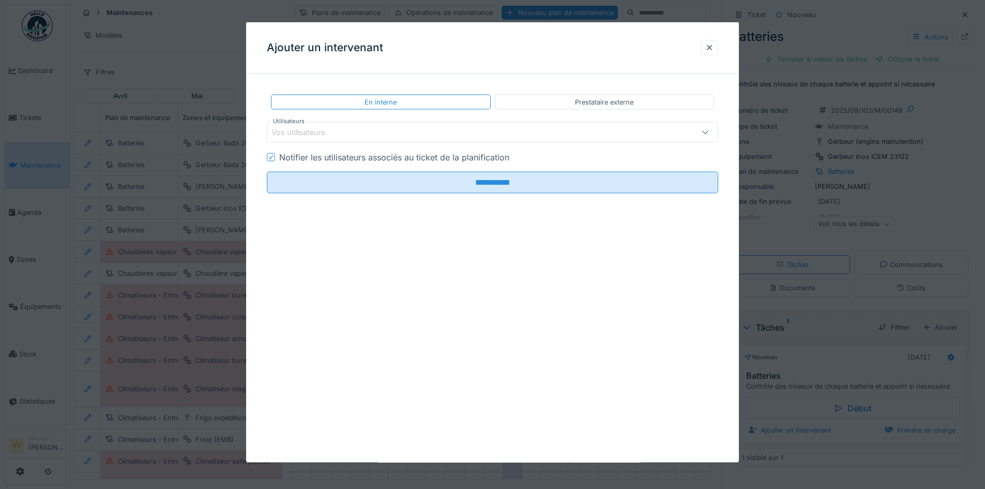
click at [358, 131] on div "Vos utilisateurs" at bounding box center [465, 132] width 389 height 11
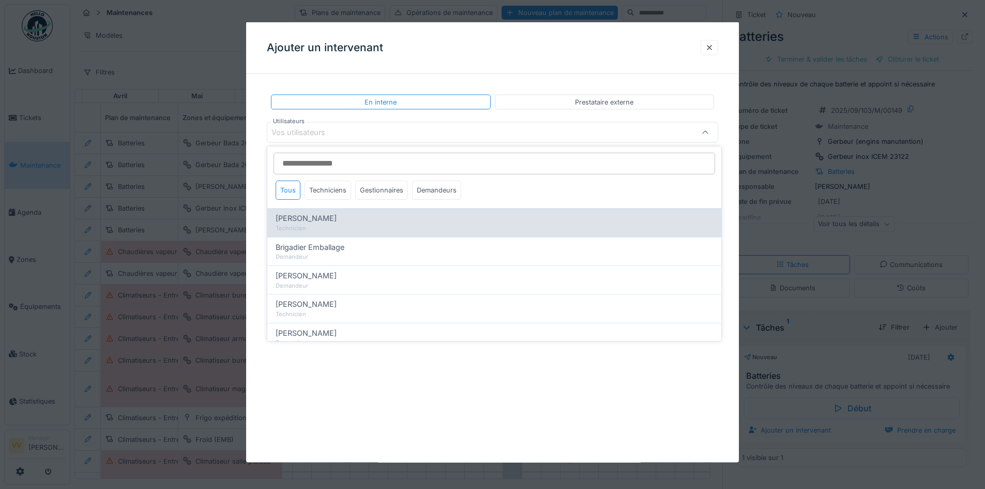
click at [330, 224] on div "Technicien" at bounding box center [494, 228] width 437 height 9
type input "*****"
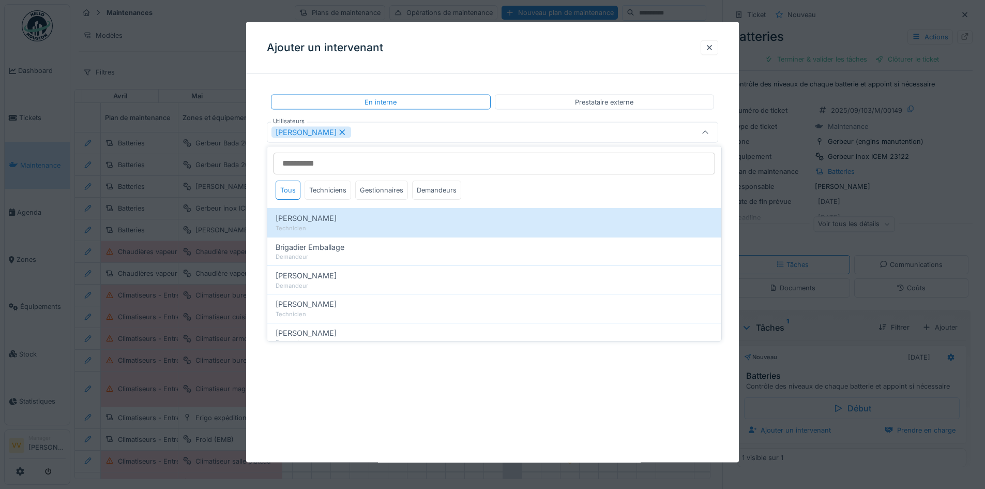
click at [527, 422] on div "**********" at bounding box center [492, 242] width 493 height 440
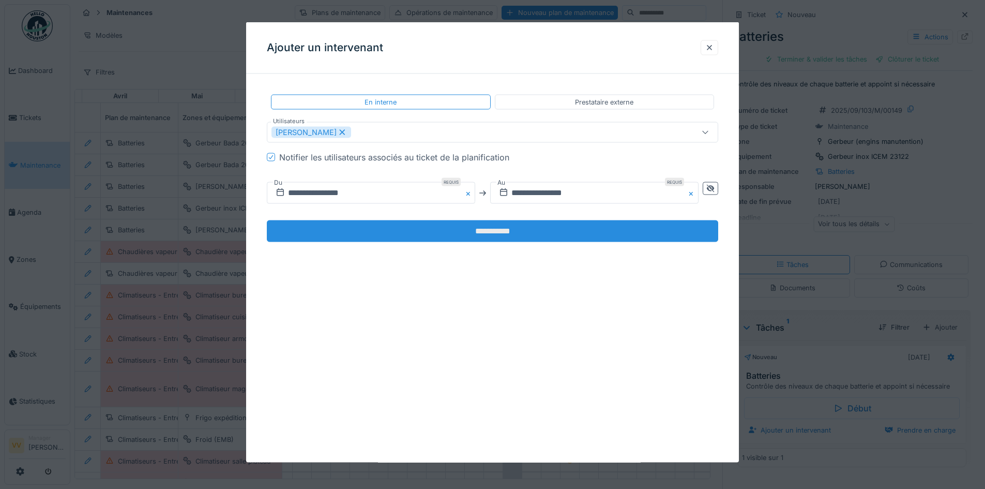
click at [484, 236] on input "**********" at bounding box center [492, 231] width 451 height 22
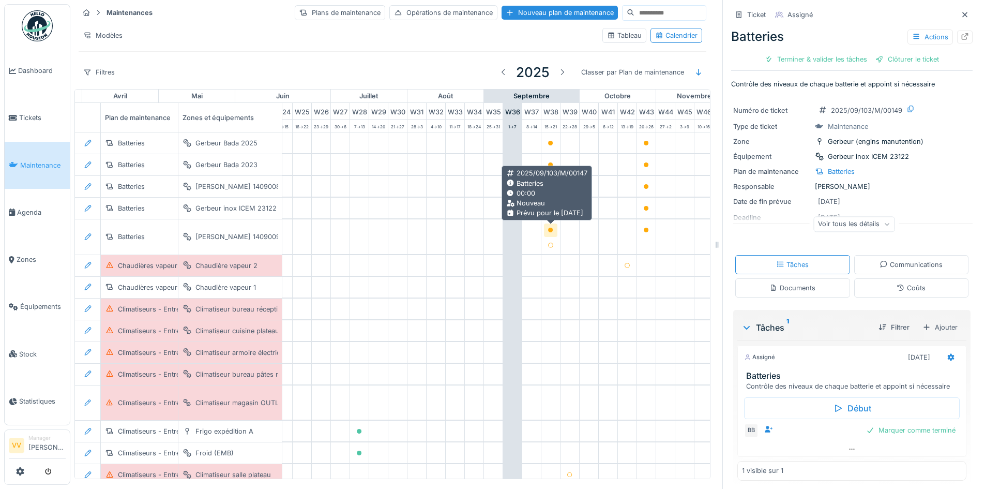
click at [547, 226] on div at bounding box center [550, 230] width 6 height 10
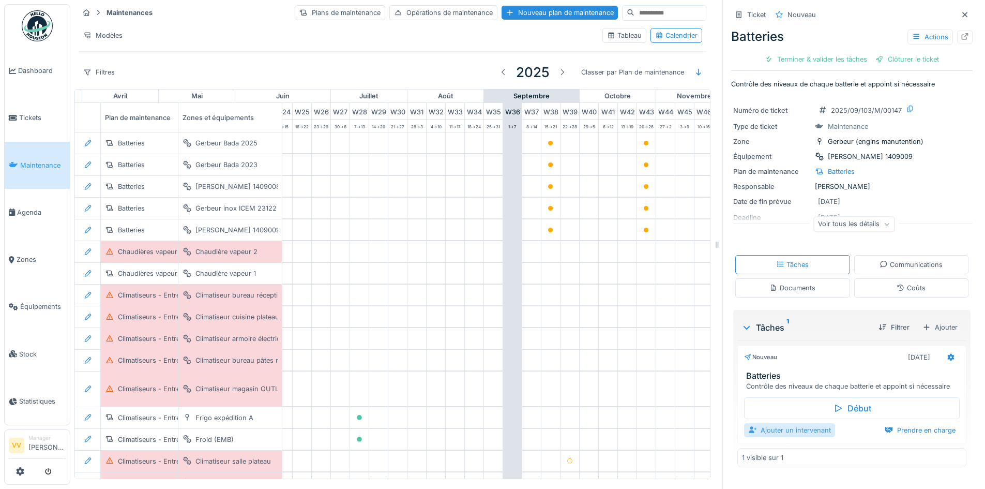
click at [786, 432] on div "Ajouter un intervenant" at bounding box center [789, 430] width 91 height 14
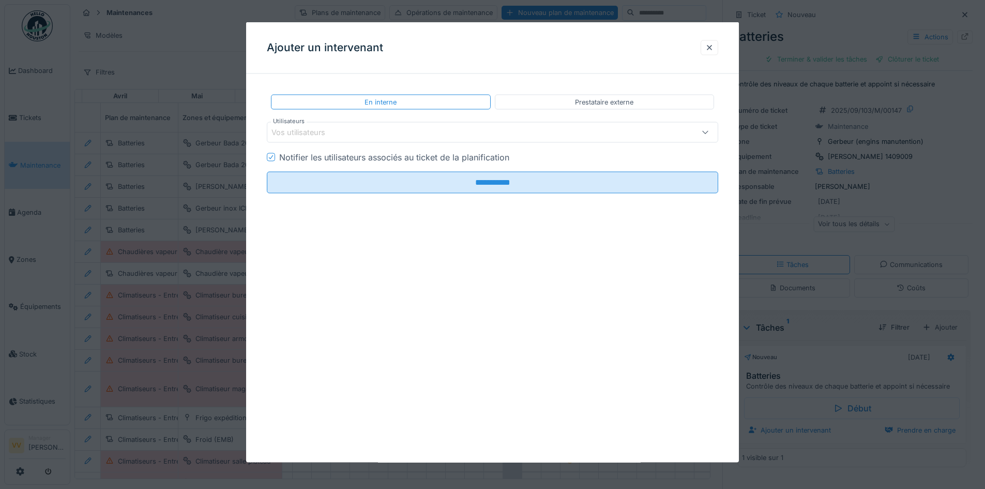
click at [370, 127] on div "Vos utilisateurs" at bounding box center [465, 132] width 389 height 11
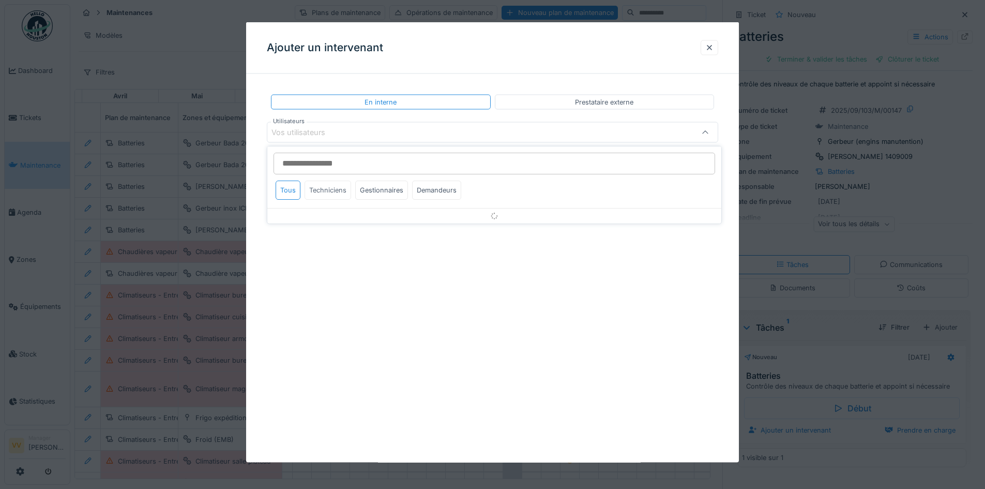
click at [329, 187] on div "Techniciens" at bounding box center [327, 189] width 47 height 19
click at [306, 207] on div "Tous Techniciens Gestionnaires Demandeurs" at bounding box center [494, 193] width 454 height 27
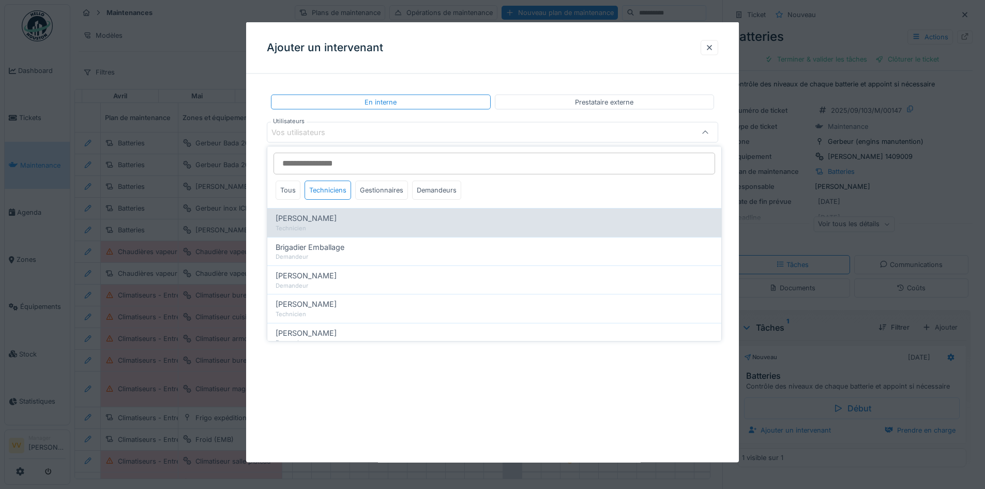
click at [314, 219] on span "[PERSON_NAME]" at bounding box center [306, 217] width 61 height 11
type input "*****"
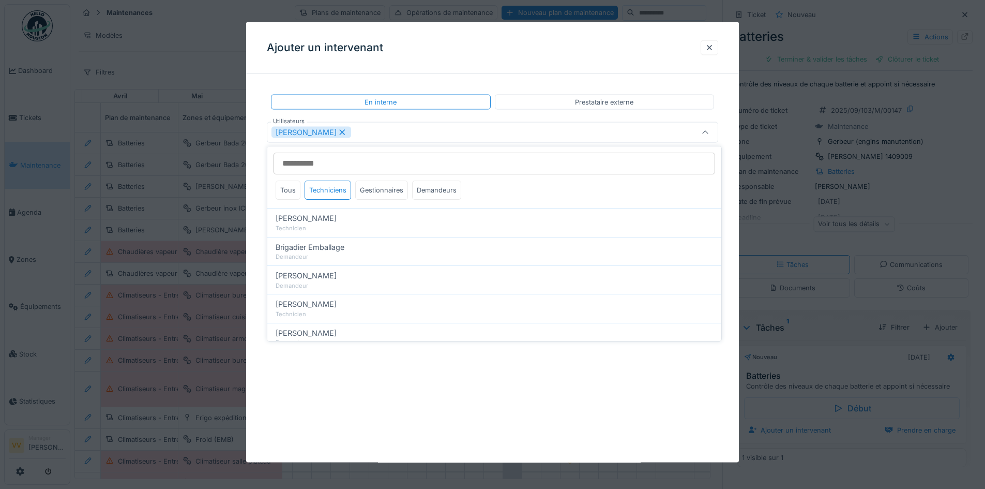
click at [478, 421] on div "**********" at bounding box center [492, 242] width 493 height 440
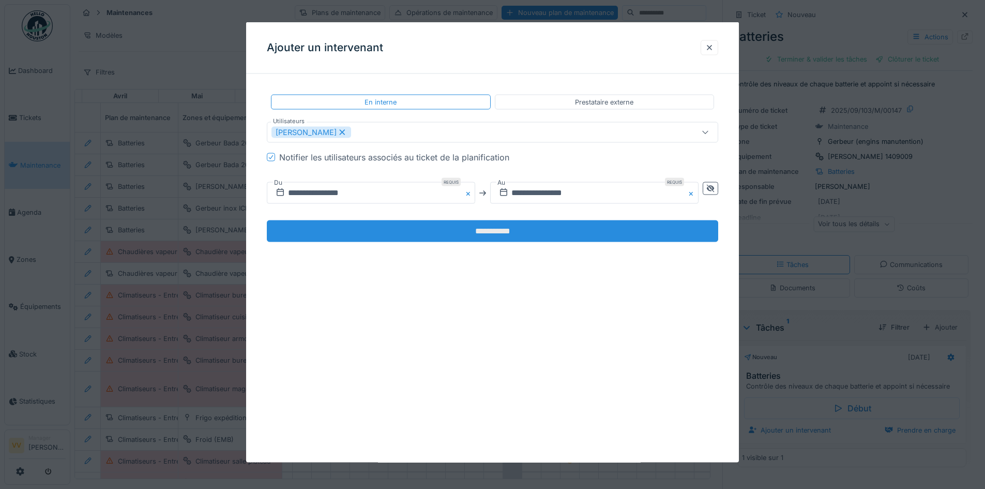
click at [488, 226] on input "**********" at bounding box center [492, 231] width 451 height 22
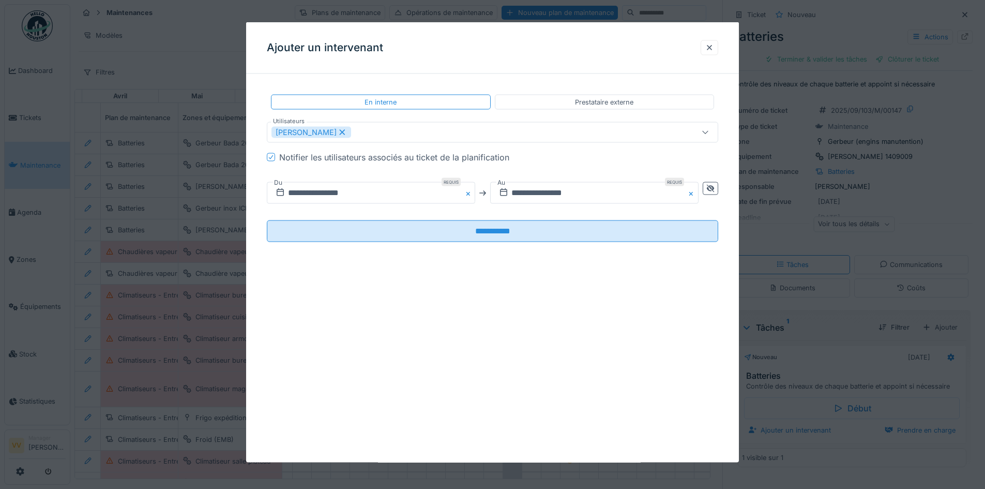
click at [566, 334] on div "**********" at bounding box center [492, 242] width 493 height 440
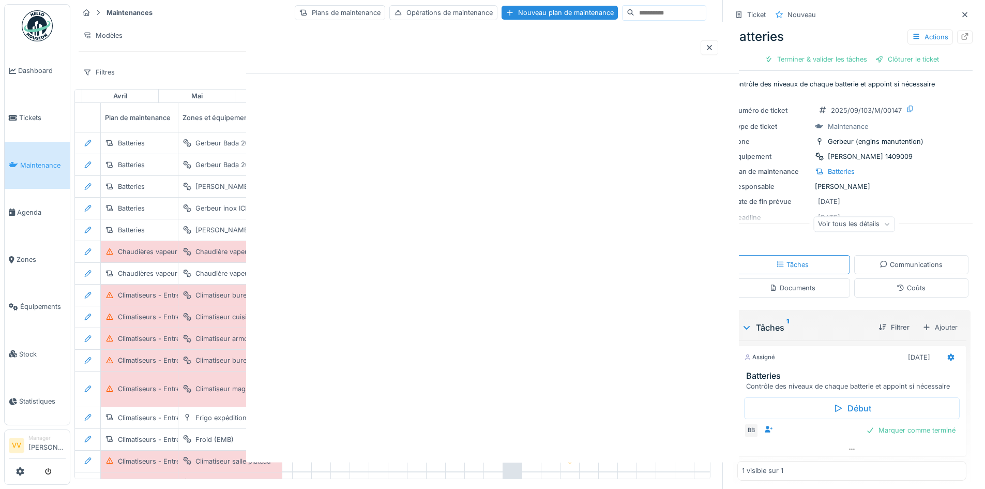
click at [501, 229] on div "Annuler Maintenances Plans de maintenance Opérations de maintenance Nouveau pla…" at bounding box center [527, 244] width 915 height 489
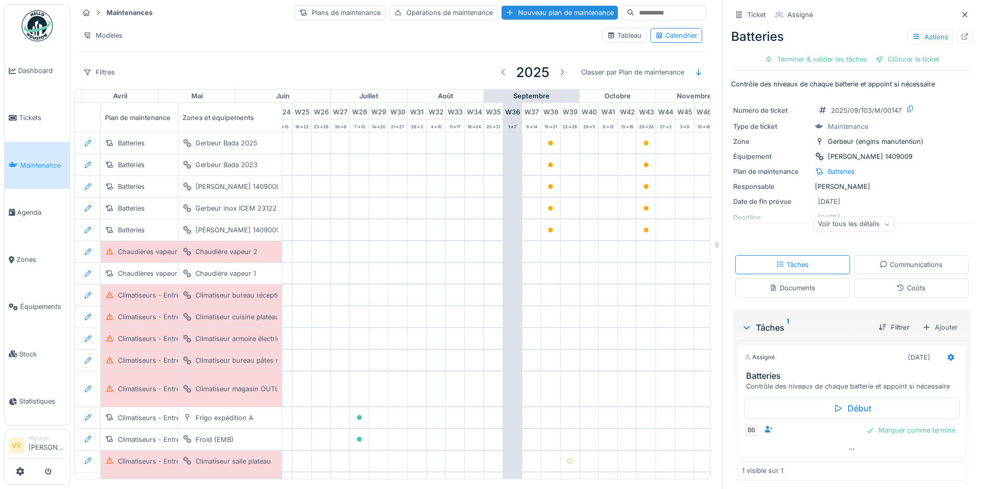
click at [31, 160] on span "Maintenance" at bounding box center [42, 165] width 45 height 10
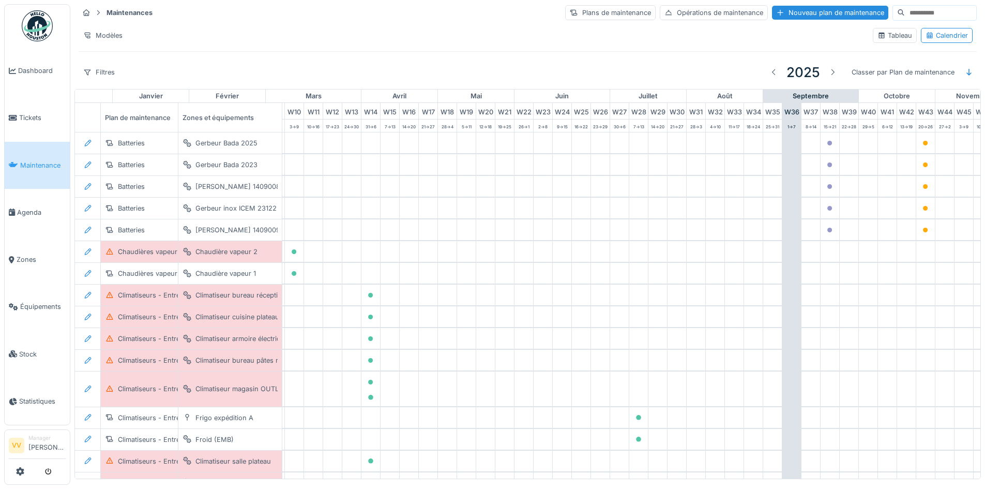
scroll to position [0, 339]
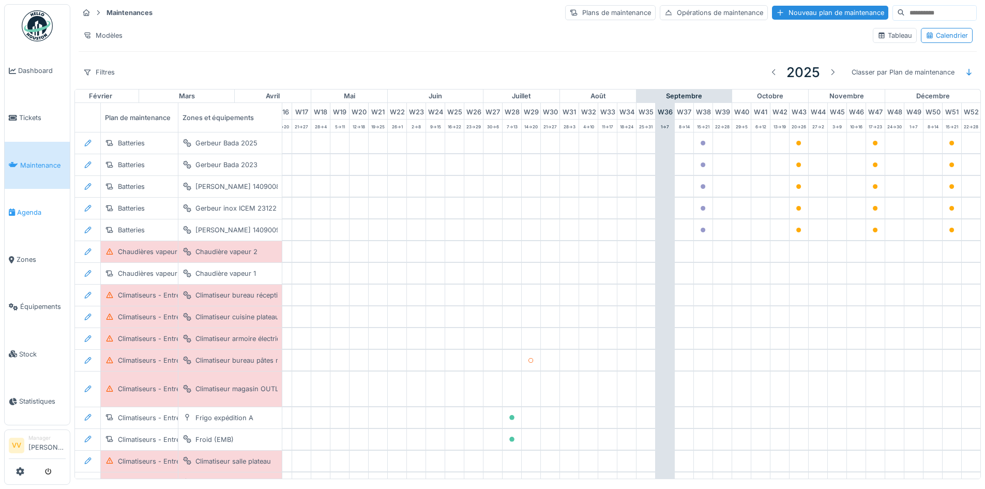
click at [31, 207] on span "Agenda" at bounding box center [41, 212] width 49 height 10
click at [37, 210] on span "Agenda" at bounding box center [41, 212] width 49 height 10
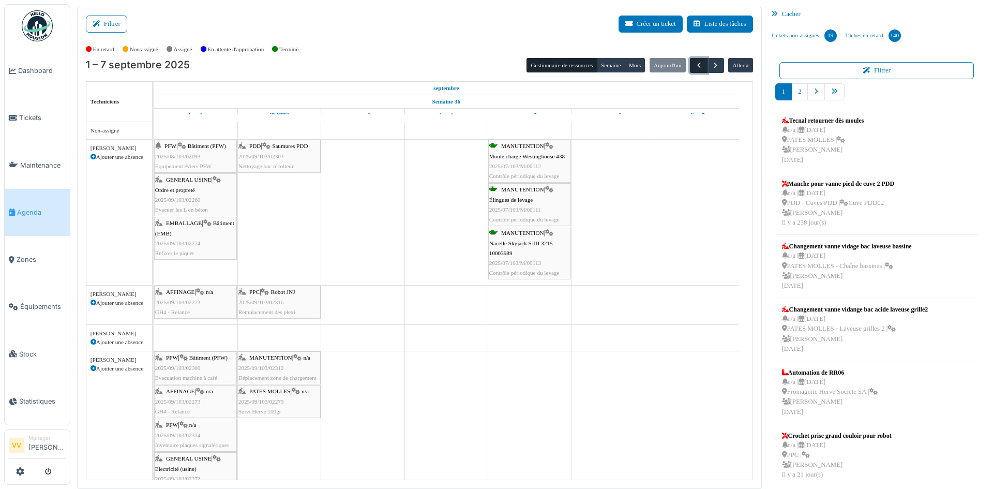
click at [694, 70] on span "button" at bounding box center [698, 65] width 9 height 9
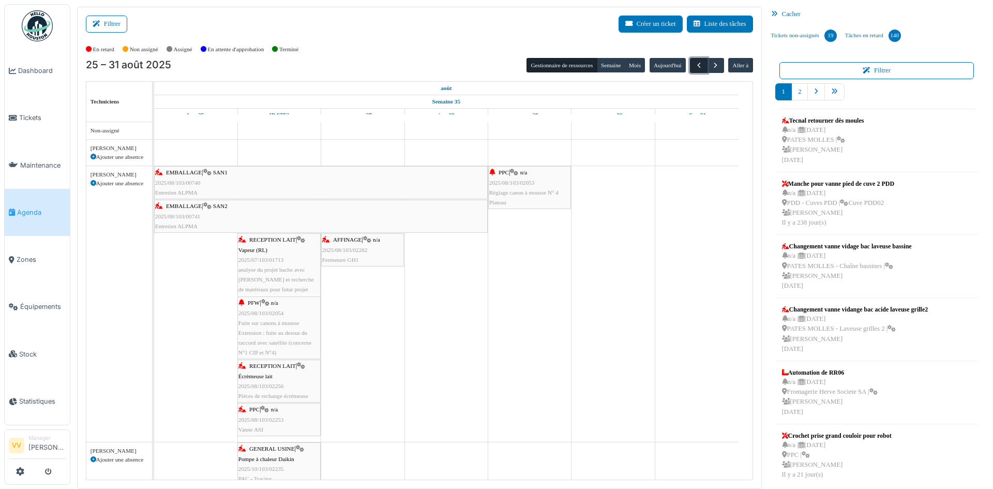
click at [694, 70] on span "button" at bounding box center [698, 65] width 9 height 9
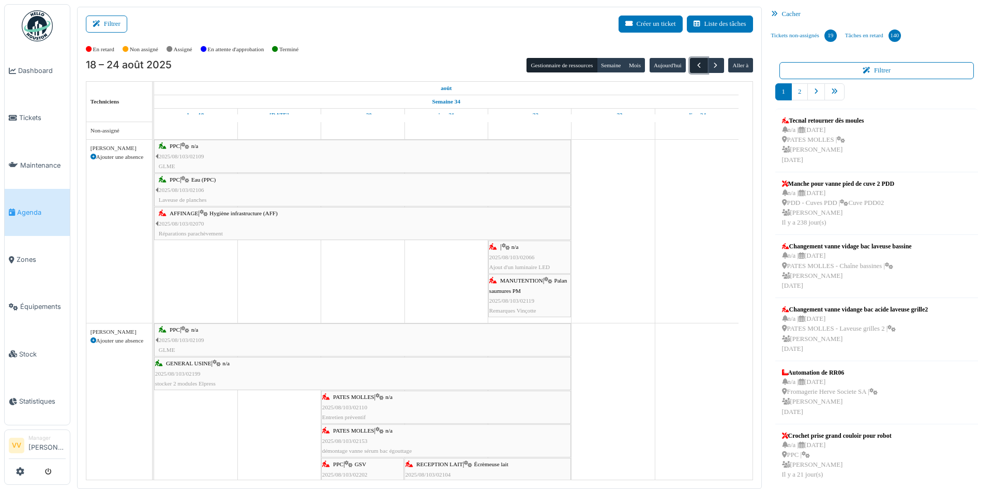
click at [694, 70] on span "button" at bounding box center [698, 65] width 9 height 9
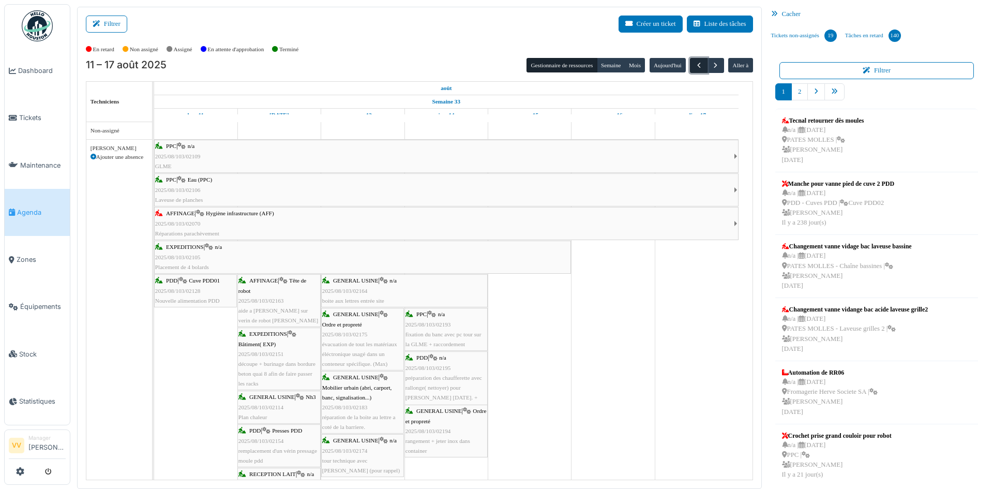
click at [694, 65] on span "button" at bounding box center [698, 65] width 9 height 9
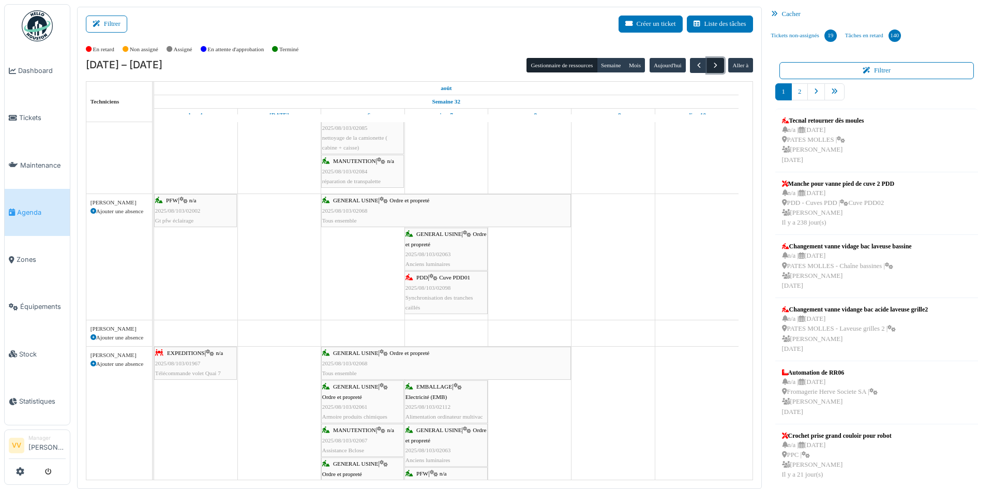
click at [711, 66] on span "button" at bounding box center [715, 65] width 9 height 9
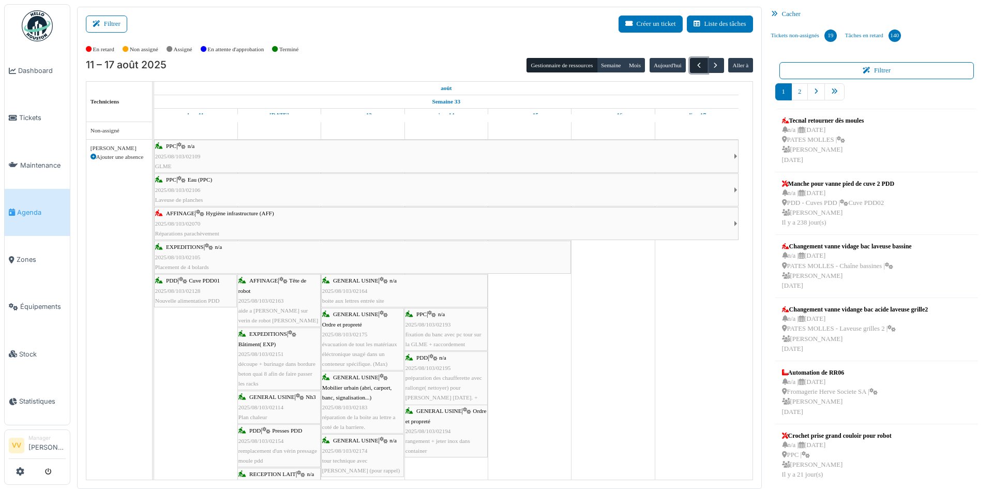
click at [694, 63] on span "button" at bounding box center [698, 65] width 9 height 9
